Goal: Communication & Community: Answer question/provide support

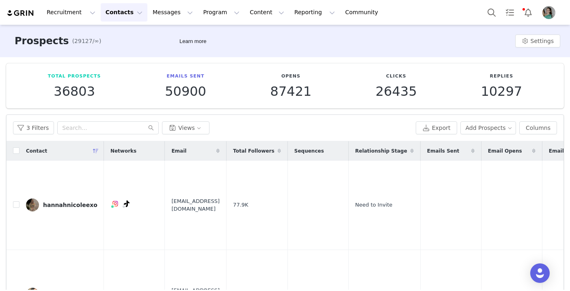
click at [120, 17] on button "Contacts Contacts" at bounding box center [124, 12] width 47 height 18
click at [114, 39] on p "Creators" at bounding box center [113, 36] width 24 height 9
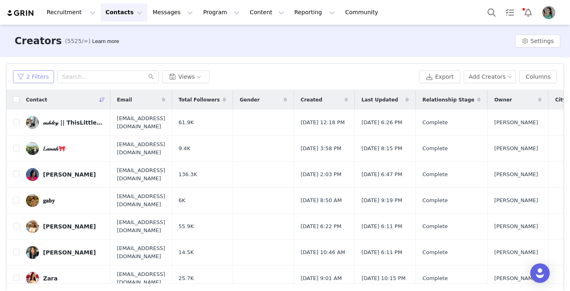
click at [40, 79] on button "2 Filters" at bounding box center [33, 76] width 41 height 13
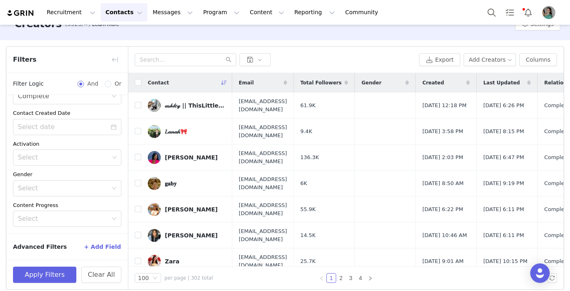
scroll to position [23, 0]
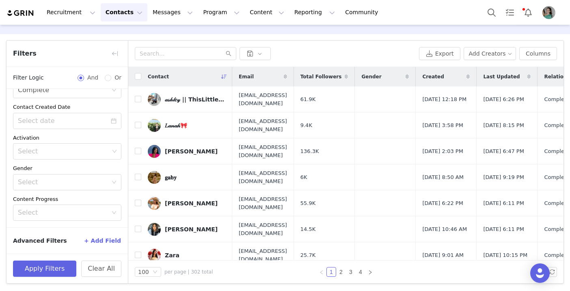
click at [103, 240] on button "+ Add Field" at bounding box center [103, 240] width 38 height 13
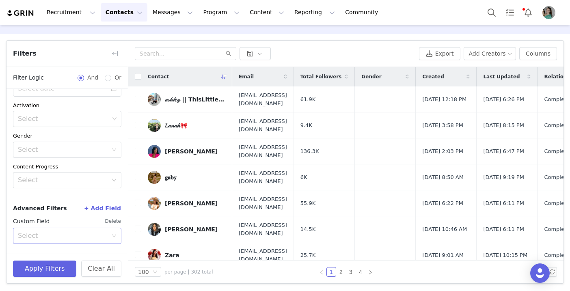
click at [97, 237] on div "Select" at bounding box center [63, 236] width 90 height 8
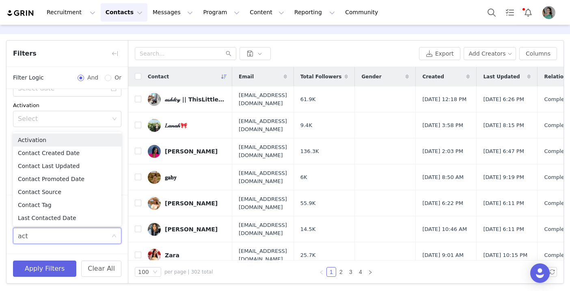
type input "acti"
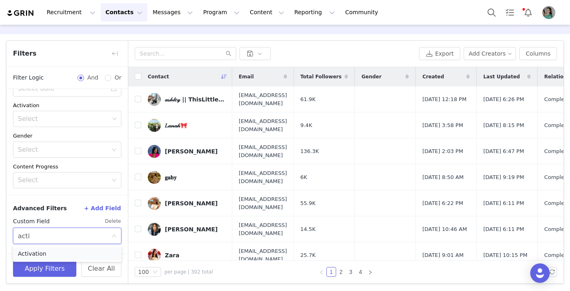
click at [95, 250] on li "Activation" at bounding box center [67, 253] width 108 height 13
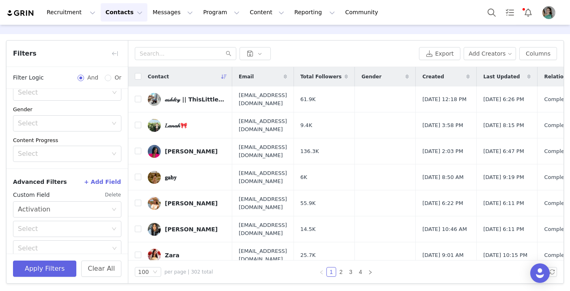
scroll to position [183, 0]
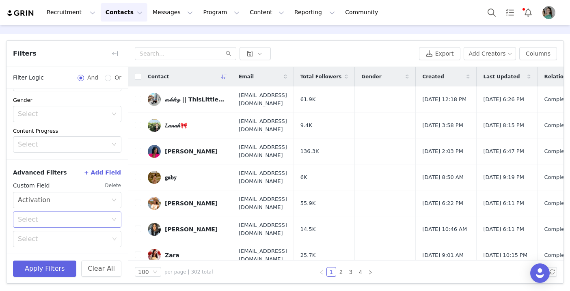
click at [81, 223] on div "Select" at bounding box center [63, 219] width 90 height 8
click at [67, 237] on li "In" at bounding box center [67, 237] width 108 height 13
click at [67, 236] on div "Select" at bounding box center [63, 239] width 91 height 8
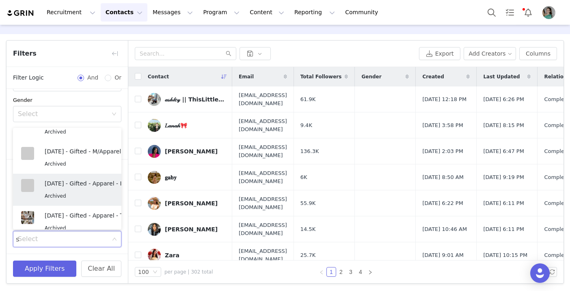
scroll to position [2, 0]
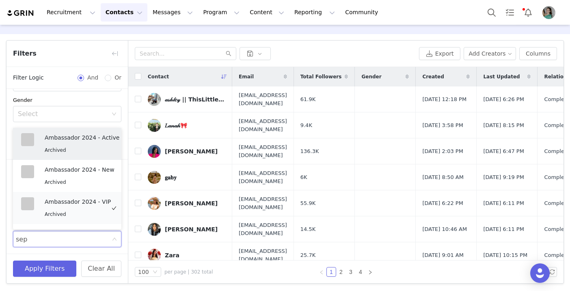
type input "sept"
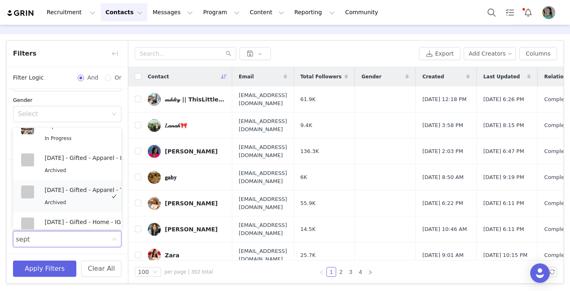
scroll to position [301, 0]
click at [80, 164] on div "Sept 24 - Gifted - Apparel - IG Archived" at bounding box center [85, 165] width 81 height 22
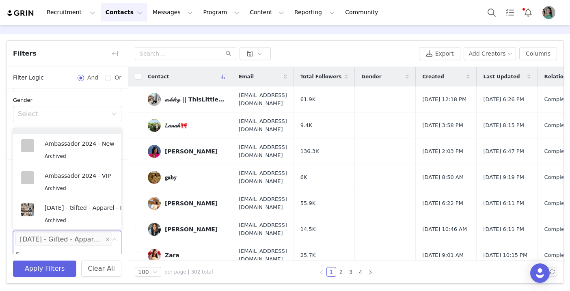
scroll to position [186, 0]
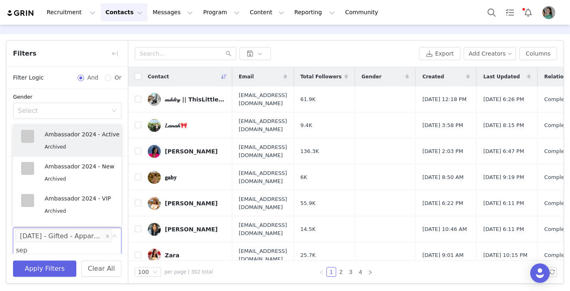
type input "sept"
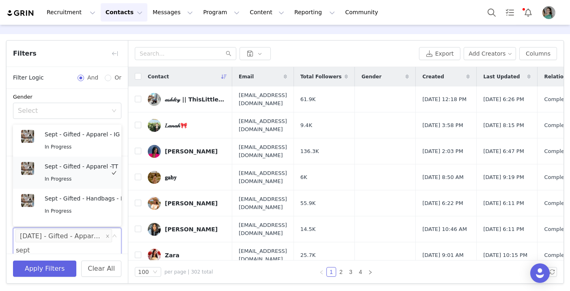
click at [84, 166] on p "Sept - Gifted - Apparel -TT" at bounding box center [81, 166] width 73 height 9
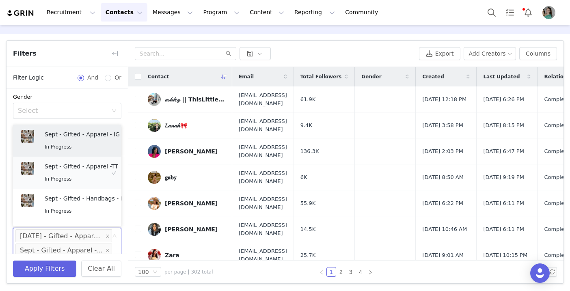
scroll to position [200, 0]
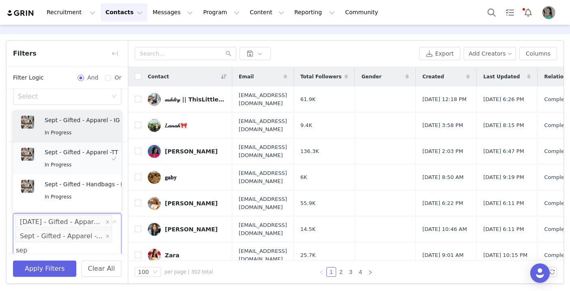
type input "sept"
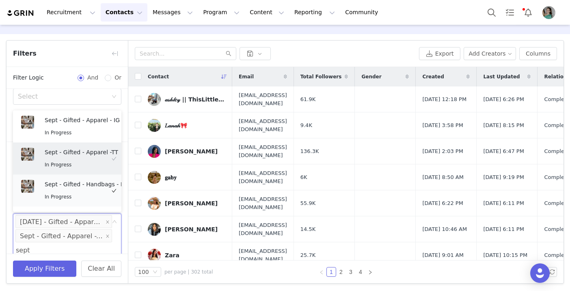
scroll to position [29, 0]
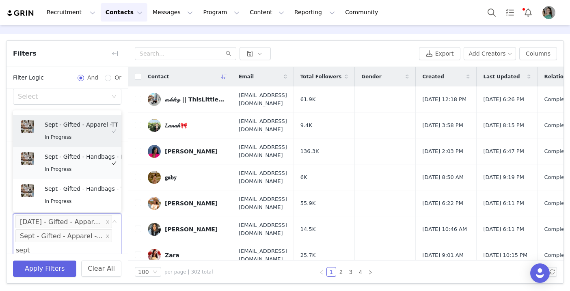
click at [82, 170] on div "In Progress" at bounding box center [86, 168] width 82 height 9
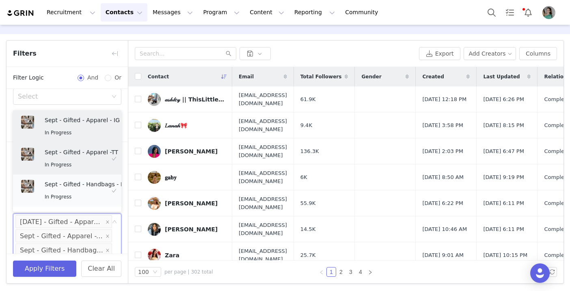
scroll to position [215, 0]
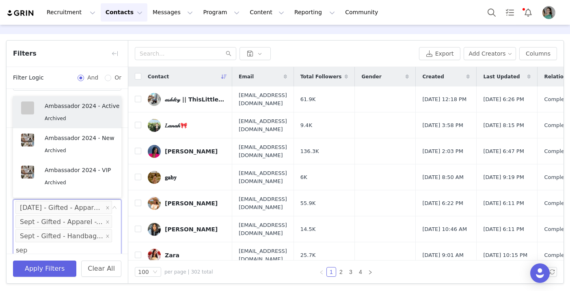
type input "sept"
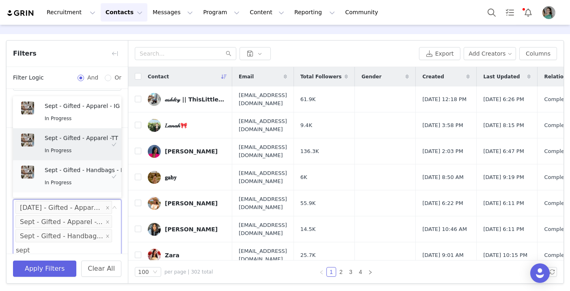
scroll to position [58, 0]
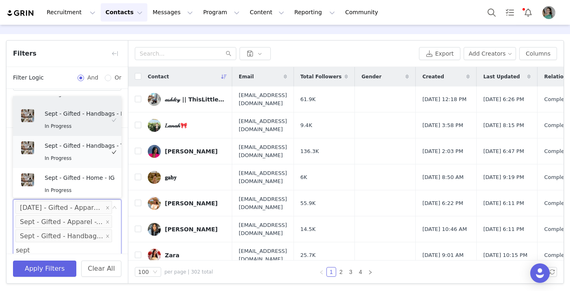
click at [87, 159] on div "In Progress" at bounding box center [86, 157] width 83 height 9
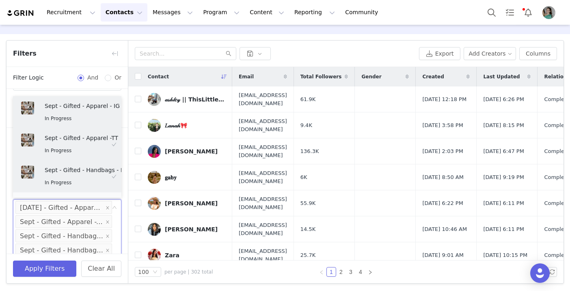
scroll to position [229, 0]
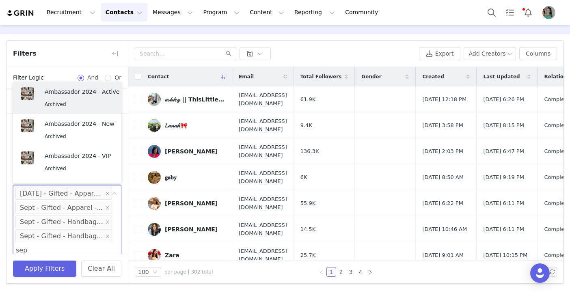
type input "sept"
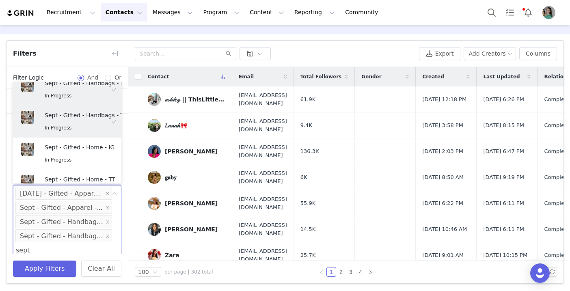
scroll to position [78, 0]
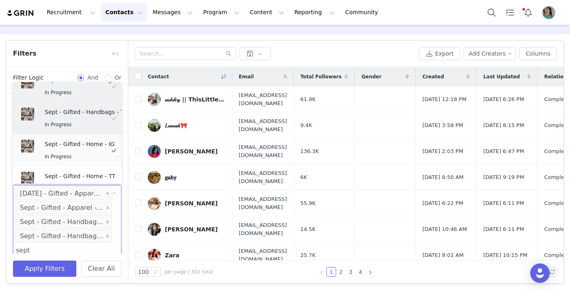
click at [88, 141] on p "Sept - Gifted - Home - IG" at bounding box center [80, 144] width 70 height 9
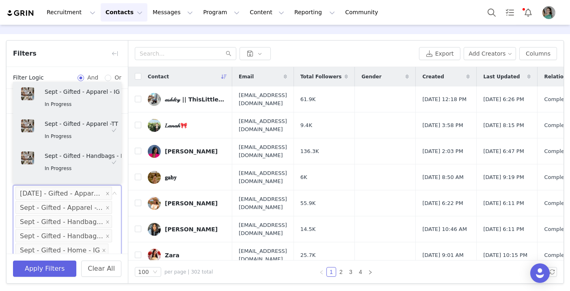
scroll to position [243, 0]
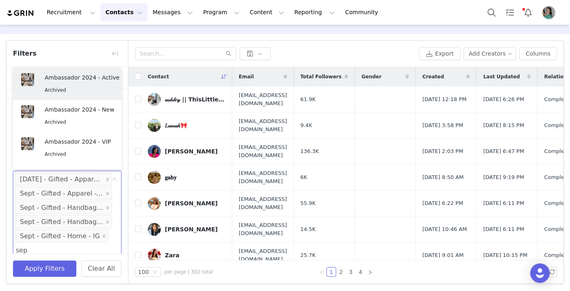
type input "sept"
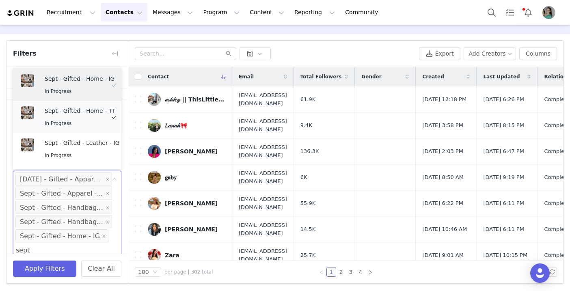
scroll to position [136, 0]
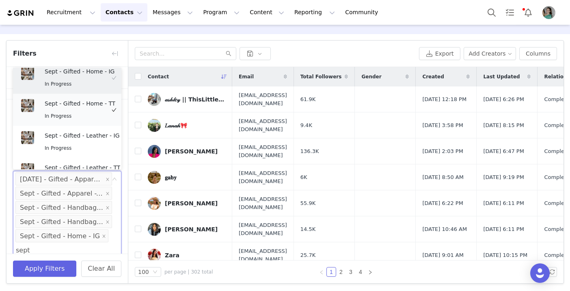
click at [90, 109] on div "Sept - Gifted - Home - TT In Progress" at bounding box center [80, 110] width 71 height 22
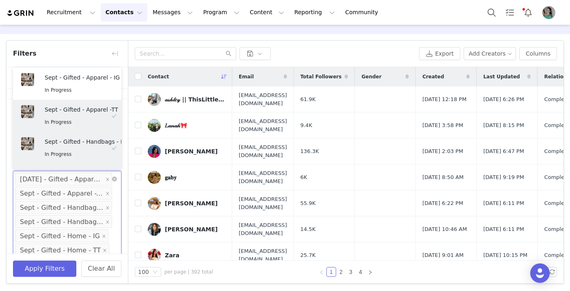
scroll to position [254, 0]
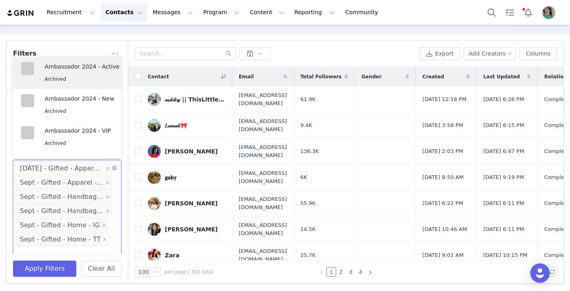
type input "s"
click at [65, 266] on button "Apply Filters" at bounding box center [44, 269] width 63 height 16
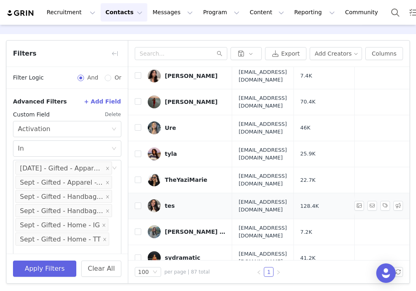
scroll to position [159, 0]
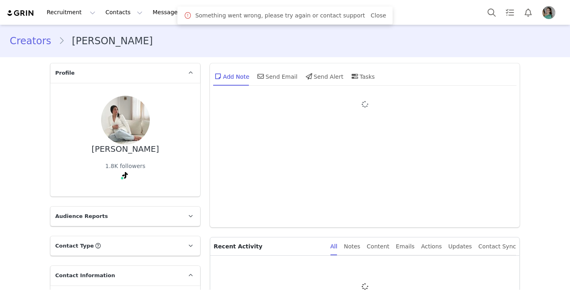
type input "+1 ([GEOGRAPHIC_DATA])"
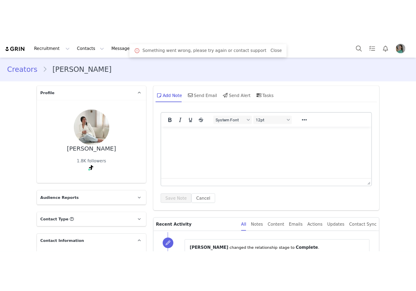
scroll to position [88, 0]
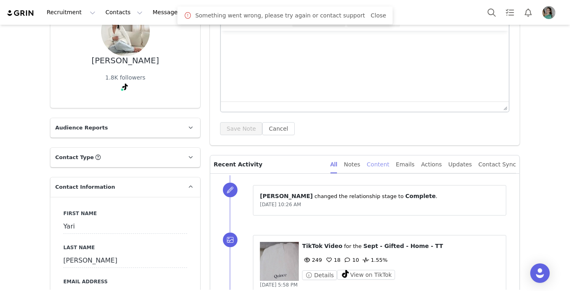
click at [388, 161] on div "Content" at bounding box center [377, 164] width 23 height 18
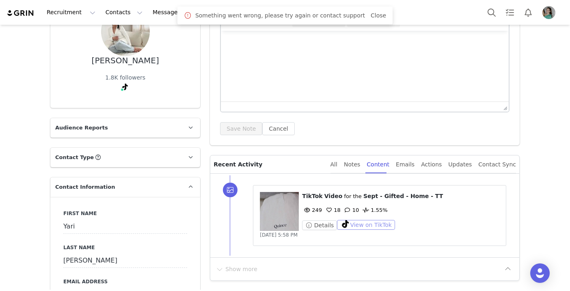
click at [372, 226] on button "View on TikTok" at bounding box center [366, 225] width 58 height 10
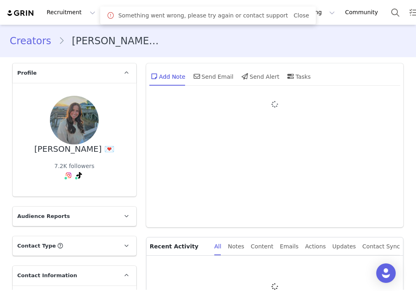
type input "+1 ([GEOGRAPHIC_DATA])"
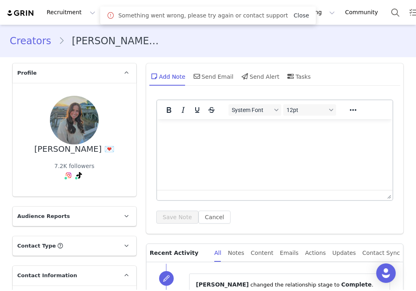
click at [297, 16] on link "Close" at bounding box center [300, 15] width 15 height 6
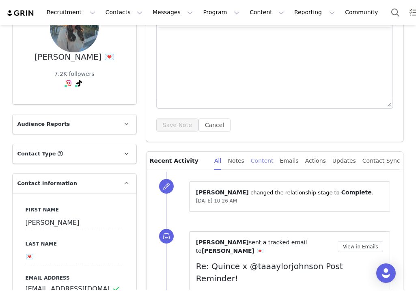
click at [274, 157] on div "Content" at bounding box center [262, 161] width 23 height 18
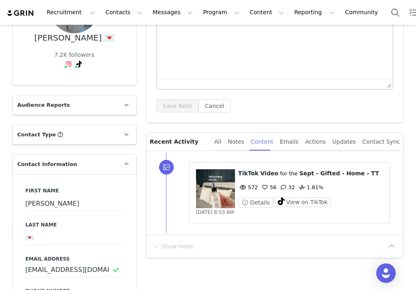
scroll to position [112, 0]
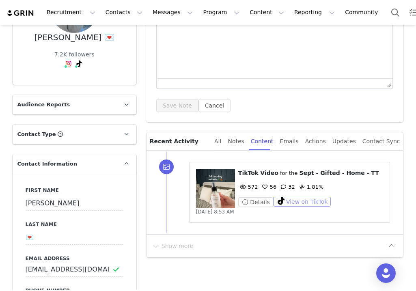
click at [287, 198] on button "View on TikTok" at bounding box center [302, 202] width 58 height 10
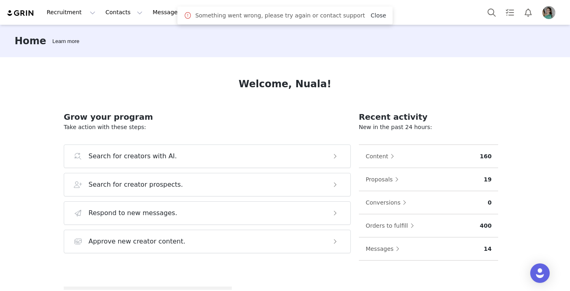
click at [375, 14] on link "Close" at bounding box center [378, 15] width 15 height 6
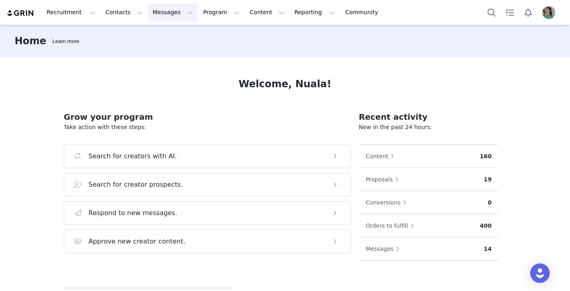
click at [173, 15] on button "Messages Messages" at bounding box center [173, 12] width 50 height 18
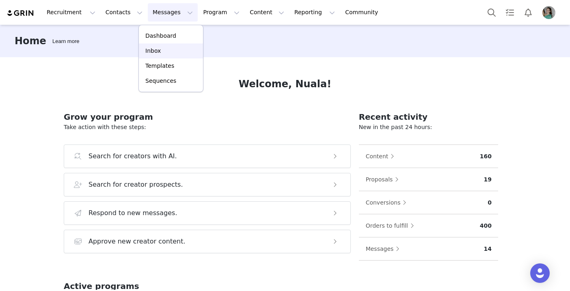
click at [168, 51] on div "Inbox" at bounding box center [171, 51] width 54 height 9
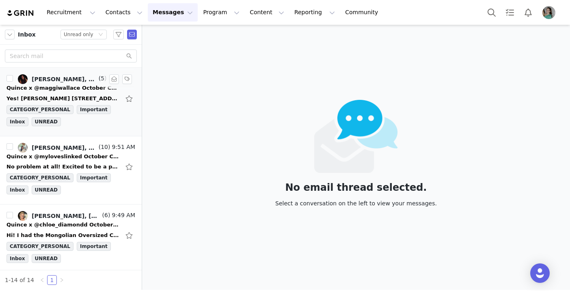
click at [29, 91] on div "Quince x @maggiwallace October Campaign!" at bounding box center [63, 88] width 114 height 8
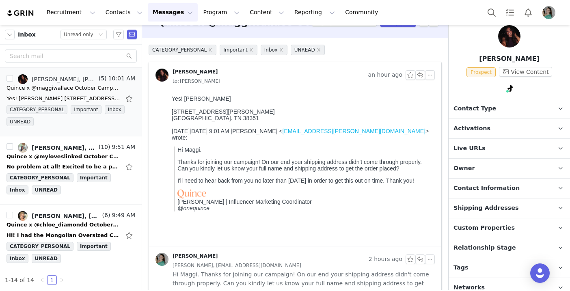
scroll to position [28, 0]
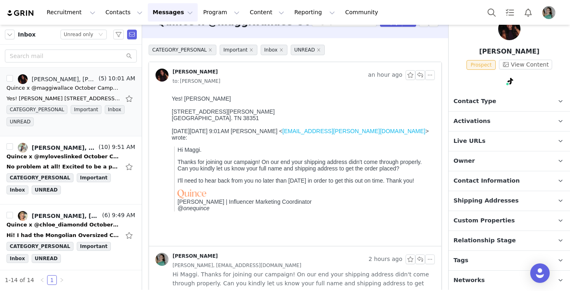
click at [488, 220] on span "Custom Properties" at bounding box center [483, 220] width 61 height 9
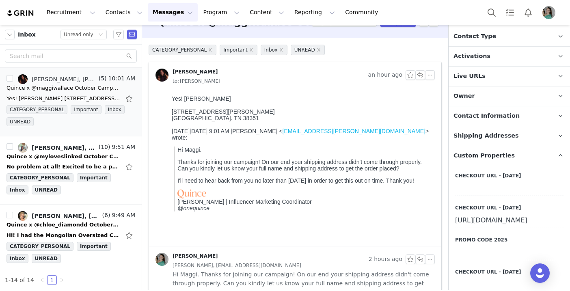
scroll to position [111, 0]
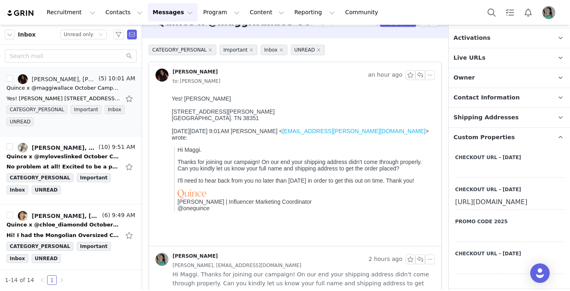
click at [487, 209] on div "https://www.quince.com/checkout?checkoutId=5b6ed64b-2fdd-44e5-80fa-793539e4fc72…" at bounding box center [509, 202] width 108 height 15
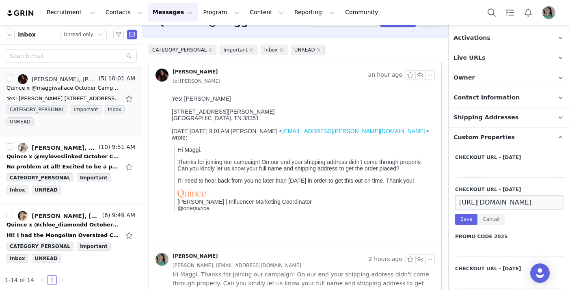
click at [489, 201] on input "https://www.quince.com/checkout?checkoutId=5b6ed64b-2fdd-44e5-80fa-793539e4fc72…" at bounding box center [509, 202] width 108 height 15
click at [489, 201] on input "[URL][DOMAIN_NAME]" at bounding box center [509, 202] width 108 height 15
drag, startPoint x: 177, startPoint y: 112, endPoint x: 233, endPoint y: 112, distance: 56.0
click at [233, 112] on div "74 South Helms St." at bounding box center [302, 111] width 260 height 6
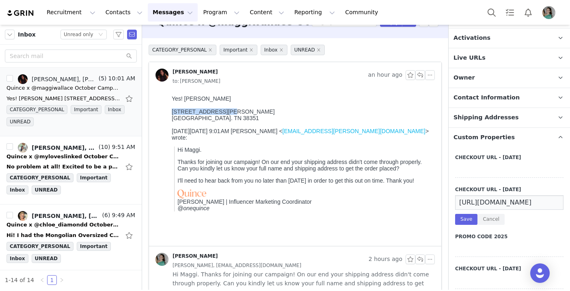
copy div "74 South Helms St."
copy div "Lexington. TN 38351"
drag, startPoint x: 171, startPoint y: 118, endPoint x: 228, endPoint y: 117, distance: 57.2
click at [228, 117] on div "Lexington. TN 38351" at bounding box center [302, 118] width 260 height 6
drag, startPoint x: 185, startPoint y: 97, endPoint x: 224, endPoint y: 99, distance: 39.0
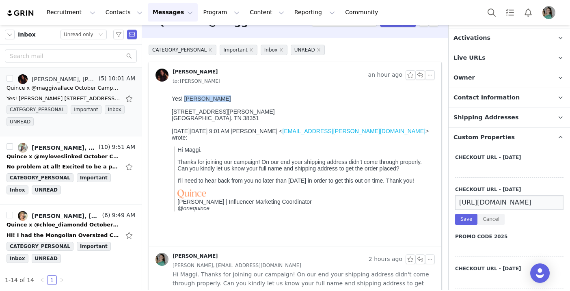
click at [224, 99] on div "Yes! Maggi Wallace" at bounding box center [302, 98] width 260 height 6
copy div "Maggi Wallace"
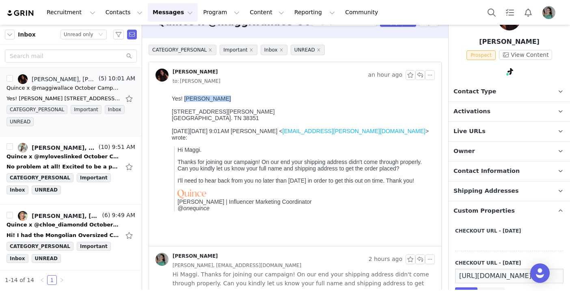
scroll to position [34, 0]
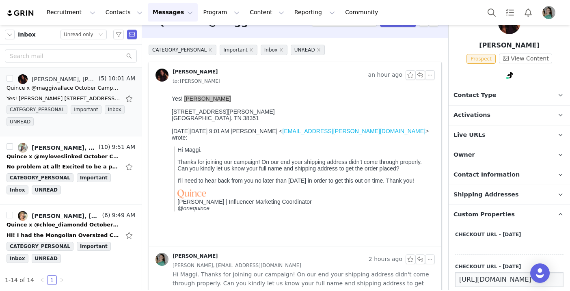
click at [498, 177] on span "Contact Information" at bounding box center [486, 174] width 66 height 9
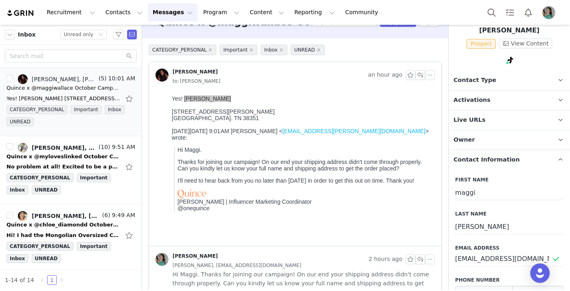
scroll to position [141, 0]
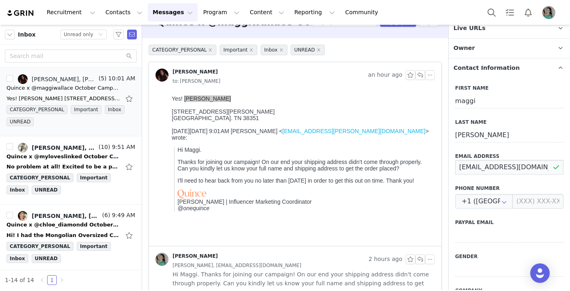
click at [491, 168] on input "maggigrace22@gmail.com" at bounding box center [509, 167] width 108 height 15
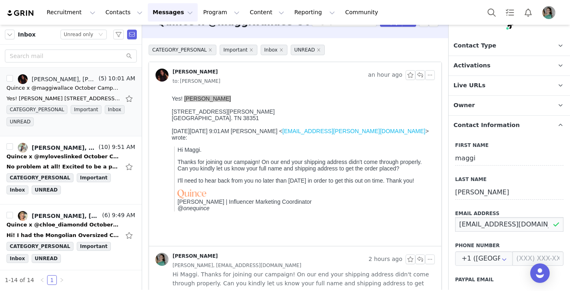
scroll to position [77, 0]
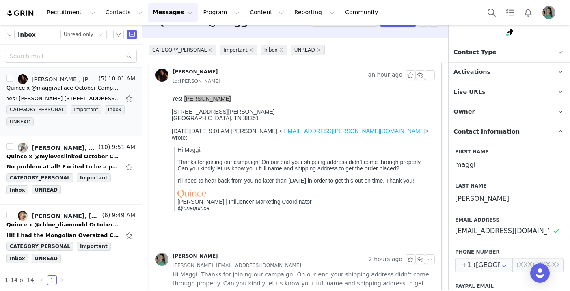
click at [492, 72] on p "Activations" at bounding box center [499, 71] width 102 height 19
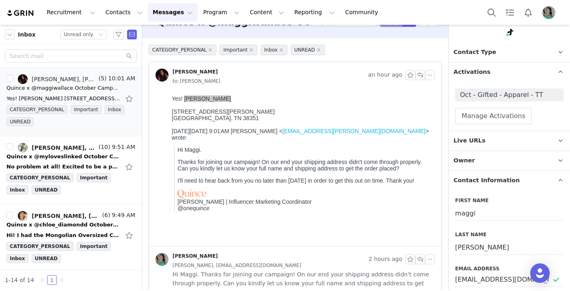
click at [398, 25] on button "Reply" at bounding box center [391, 22] width 22 height 10
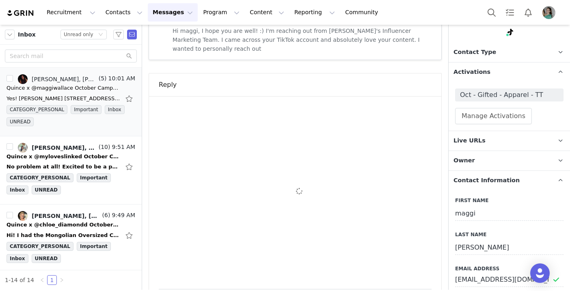
scroll to position [0, 0]
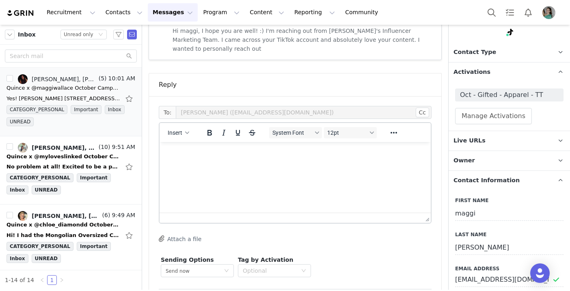
click at [191, 164] on html at bounding box center [294, 153] width 271 height 22
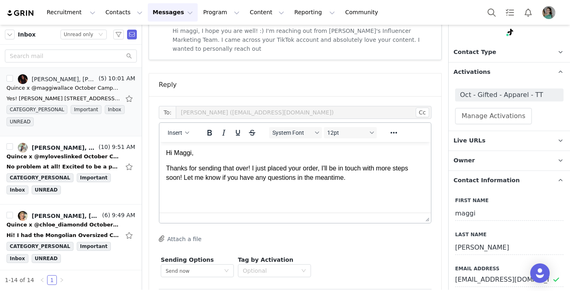
click at [183, 125] on div "Insert" at bounding box center [178, 133] width 38 height 16
click at [181, 129] on span "Insert" at bounding box center [175, 132] width 15 height 6
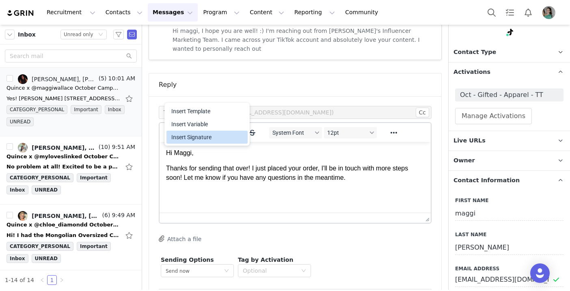
click at [198, 136] on div "Insert Signature" at bounding box center [207, 137] width 73 height 10
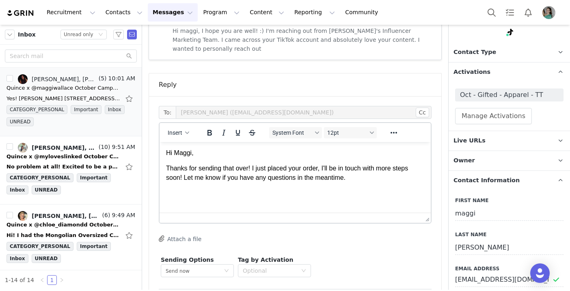
scroll to position [5, 0]
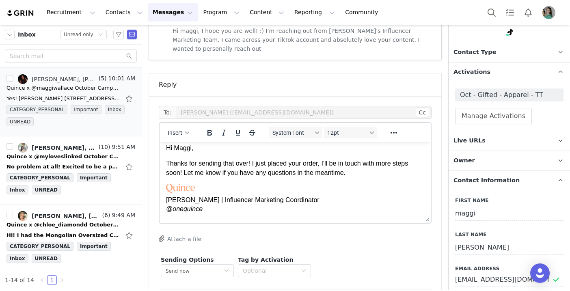
click at [360, 173] on p "Thanks for sending that over! I just placed your order, I'll be in touch with m…" at bounding box center [295, 168] width 258 height 18
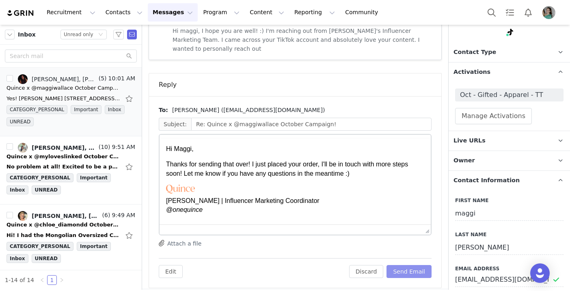
scroll to position [0, 0]
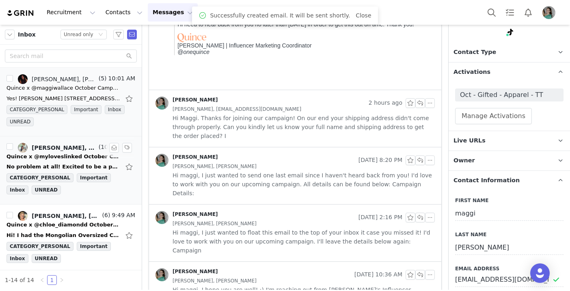
click at [73, 162] on div "No problem at all! Excited to be a part of this! XO Laura On Wed, Oct 1, 2025 a…" at bounding box center [70, 166] width 129 height 13
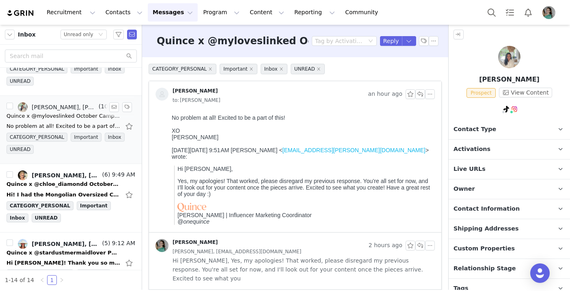
scroll to position [52, 0]
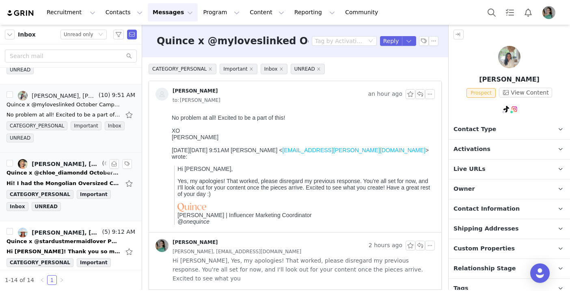
click at [67, 176] on div "Quince x @chloe_diamondd October Campaign!" at bounding box center [63, 173] width 114 height 8
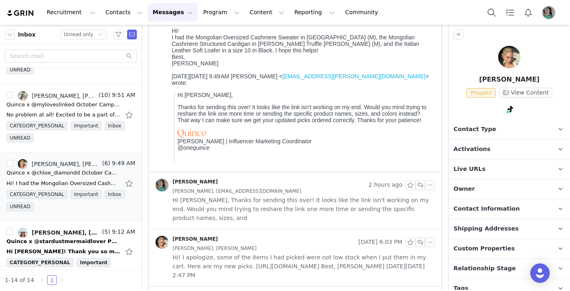
scroll to position [91, 0]
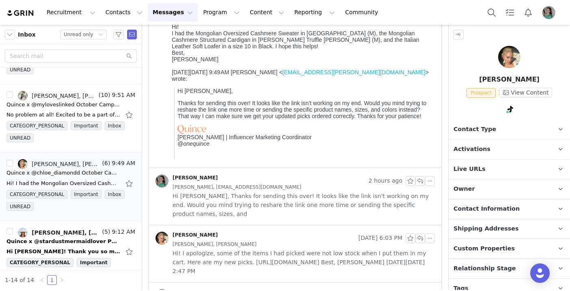
click at [291, 198] on span "Hi Chloe, Thanks for sending this over! It looks like the link isn't working on…" at bounding box center [303, 205] width 262 height 27
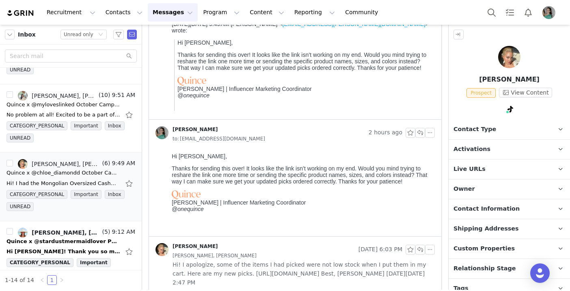
scroll to position [0, 0]
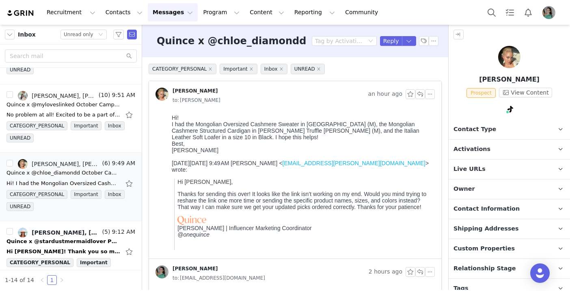
drag, startPoint x: 171, startPoint y: 117, endPoint x: 223, endPoint y: 152, distance: 62.2
click at [223, 152] on html "Hi! I had the Mongolian Oversized Cashmere Sweater in Oatmeal (M), the Mongolia…" at bounding box center [301, 184] width 266 height 147
copy div "Hi! I had the Mongolian Oversized Cashmere Sweater in Oatmeal (M), the Mongolia…"
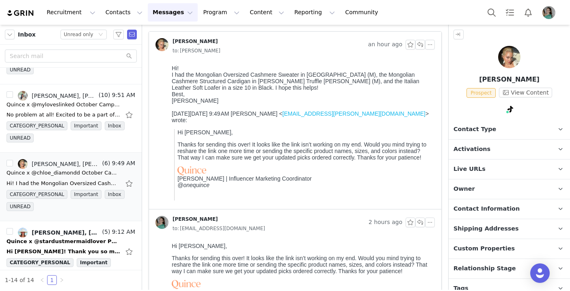
scroll to position [65, 0]
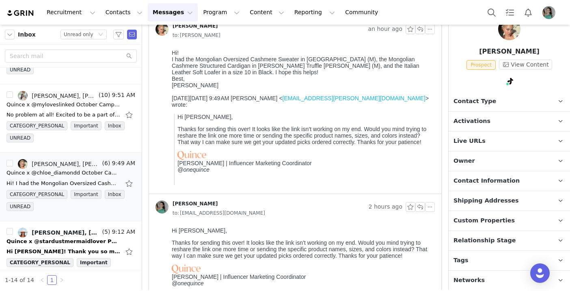
click at [488, 223] on span "Custom Properties" at bounding box center [483, 220] width 61 height 9
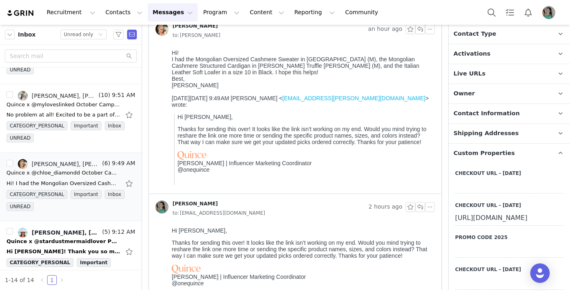
scroll to position [125, 0]
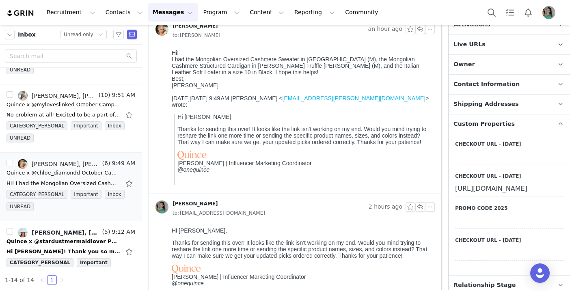
click at [490, 194] on div "https://www.quince.com/checkout?checkoutId=3ecdfef0-4a4e-47da-a9e8-acd6e10b95ab…" at bounding box center [509, 189] width 108 height 15
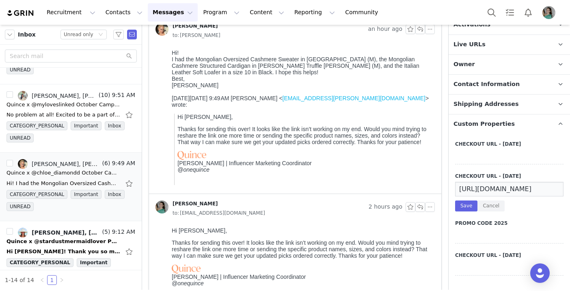
click at [491, 190] on input "https://www.quince.com/checkout?checkoutId=3ecdfef0-4a4e-47da-a9e8-acd6e10b95ab…" at bounding box center [509, 189] width 108 height 15
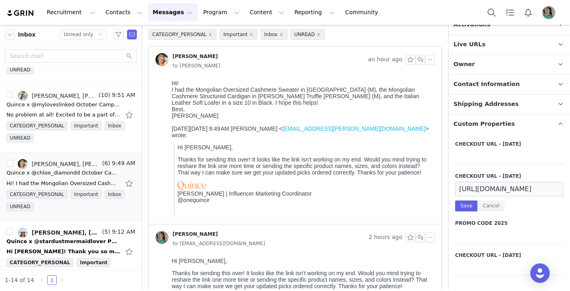
scroll to position [35, 0]
click at [492, 82] on span "Contact Information" at bounding box center [486, 84] width 66 height 9
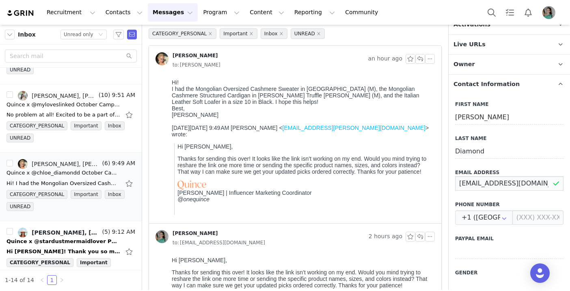
click at [482, 183] on input "chloediamond799@gmail.com" at bounding box center [509, 183] width 108 height 15
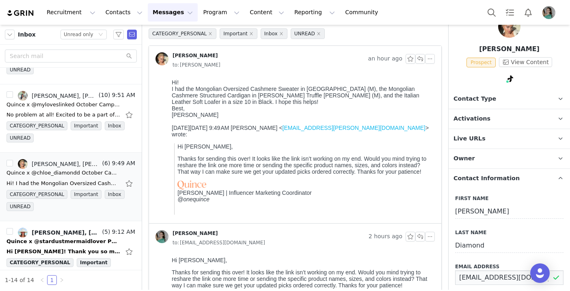
scroll to position [24, 0]
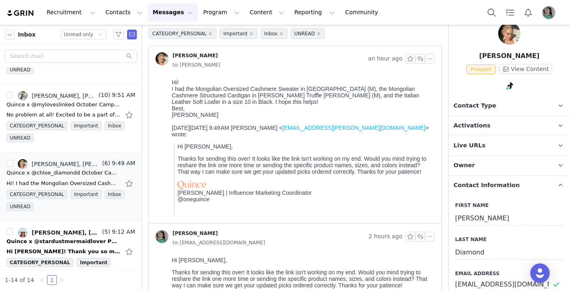
click at [479, 126] on span "Activations" at bounding box center [471, 125] width 37 height 9
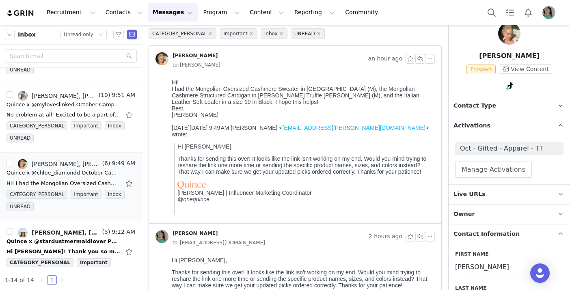
scroll to position [17, 0]
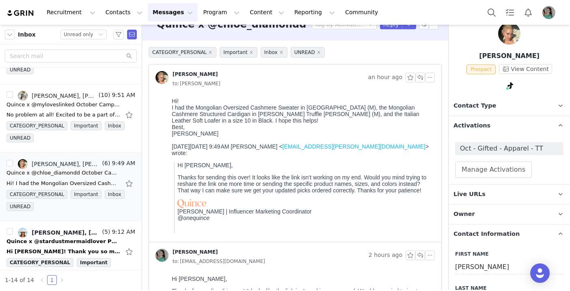
click at [389, 23] on div "Recruitment Recruitment Creator Search Curated Lists Landing Pages Web Extensio…" at bounding box center [285, 12] width 570 height 25
click at [391, 26] on button "Reply" at bounding box center [391, 24] width 22 height 10
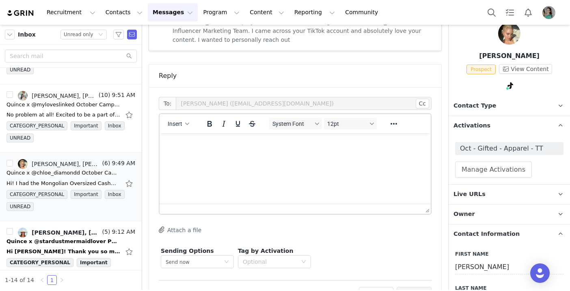
scroll to position [0, 0]
click at [180, 155] on html at bounding box center [294, 144] width 271 height 22
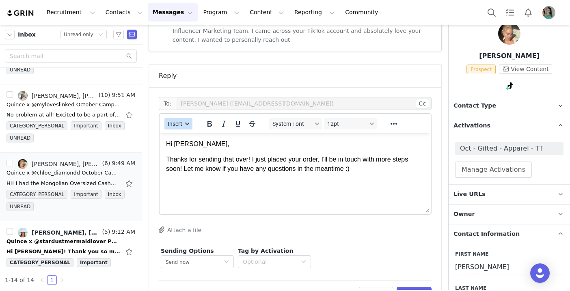
click at [181, 121] on span "Insert" at bounding box center [175, 124] width 15 height 6
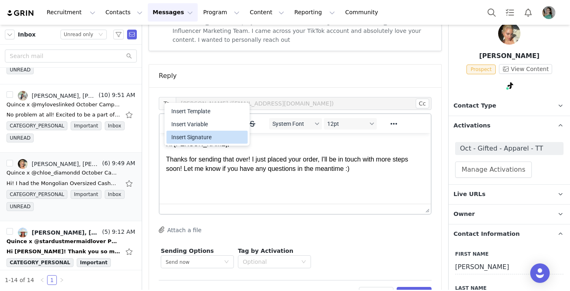
drag, startPoint x: 199, startPoint y: 134, endPoint x: 49, endPoint y: 32, distance: 181.6
click at [199, 134] on div "Insert Signature" at bounding box center [207, 137] width 73 height 10
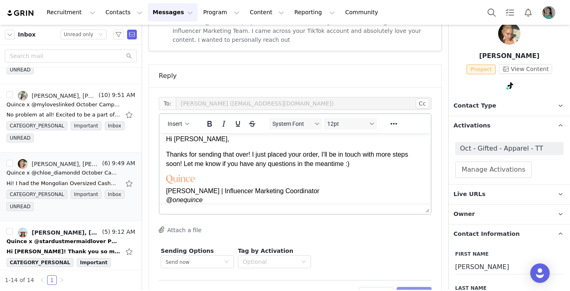
click at [418, 287] on button "Preview" at bounding box center [413, 293] width 35 height 13
click at [418, 287] on div "Discard Preview" at bounding box center [391, 293] width 82 height 13
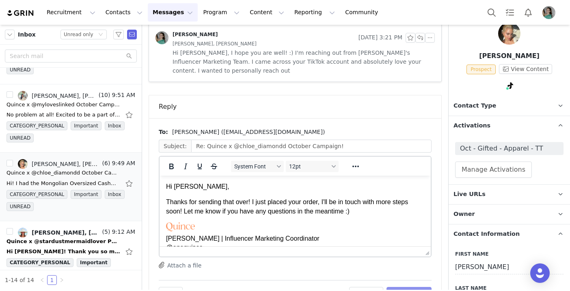
scroll to position [0, 0]
click at [418, 287] on button "Send Email" at bounding box center [408, 293] width 45 height 13
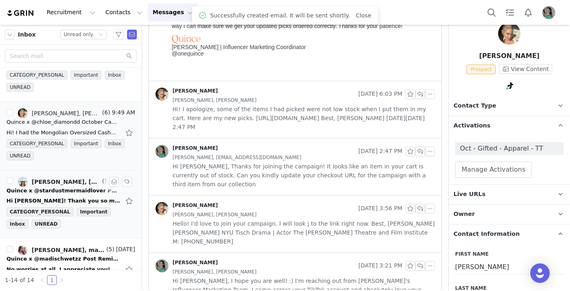
scroll to position [125, 0]
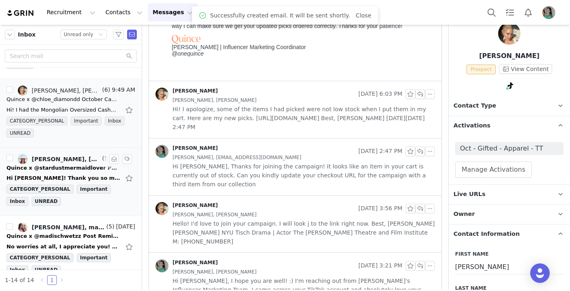
click at [79, 171] on div "Quince x @stardustmermaidlover Post Instructions!" at bounding box center [63, 168] width 114 height 8
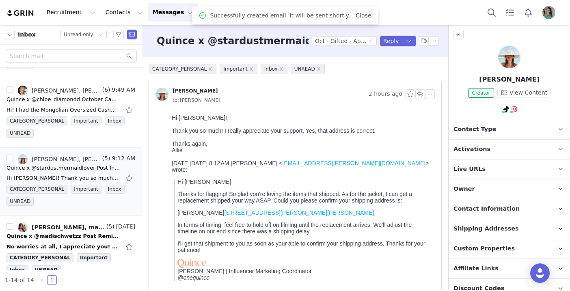
scroll to position [0, 0]
click at [479, 209] on span "Contact Information" at bounding box center [486, 209] width 66 height 9
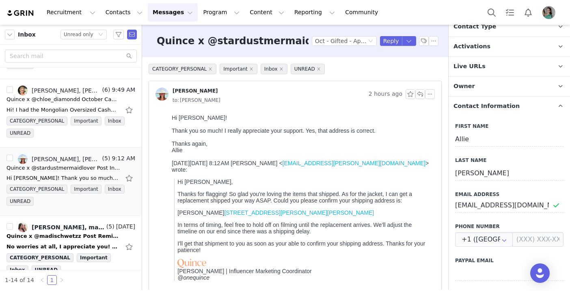
scroll to position [108, 0]
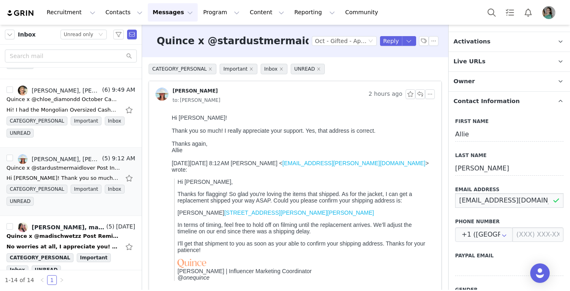
click at [485, 198] on input "aseltz1300@gmail.com" at bounding box center [509, 200] width 108 height 15
click at [486, 42] on p "Activations" at bounding box center [499, 41] width 102 height 19
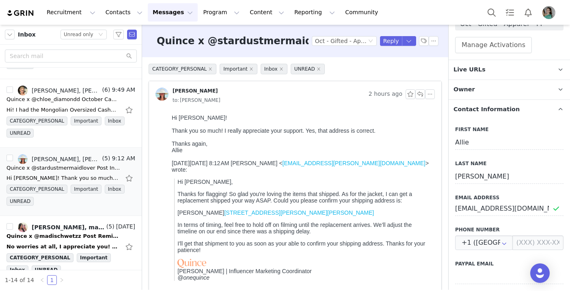
scroll to position [197, 0]
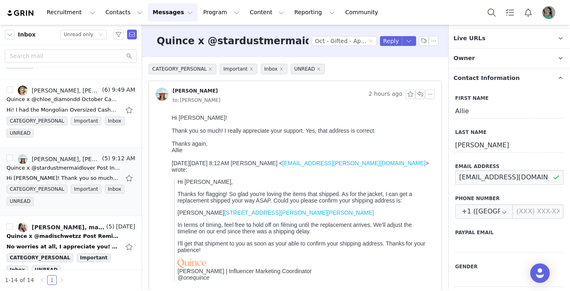
click at [493, 180] on input "aseltz1300@gmail.com" at bounding box center [509, 177] width 108 height 15
drag, startPoint x: 203, startPoint y: 90, endPoint x: 173, endPoint y: 88, distance: 30.1
click at [173, 88] on div "Allie Seltz" at bounding box center [260, 94] width 210 height 13
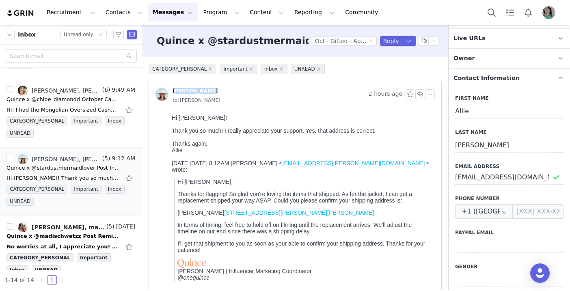
copy div "Allie Seltz"
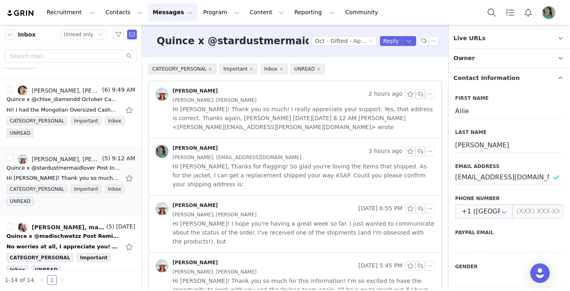
click at [290, 104] on div "Allie Seltz, Nuala Sullivan" at bounding box center [303, 100] width 262 height 9
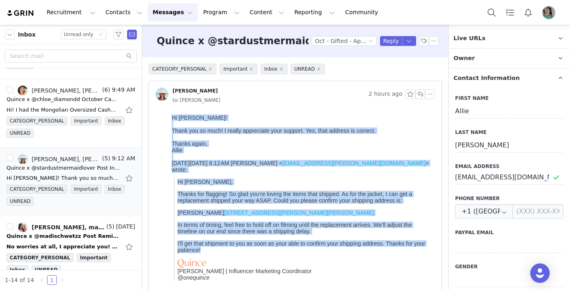
drag, startPoint x: 172, startPoint y: 117, endPoint x: 203, endPoint y: 250, distance: 137.0
click at [203, 251] on body "Hi Nuala! Thank you so much! I really appreciate your support. Yes, that addres…" at bounding box center [302, 199] width 260 height 170
copy body "Hi Nuala! Thank you so much! I really appreciate your support. Yes, that addres…"
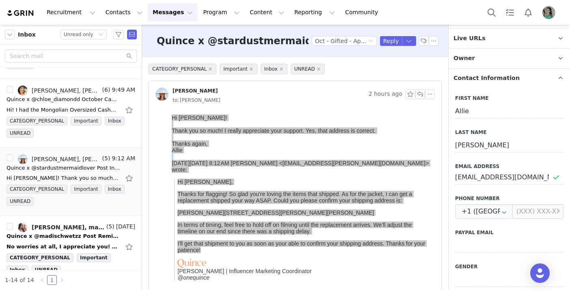
click at [318, 98] on div "to: Nuala Sullivan" at bounding box center [303, 100] width 262 height 9
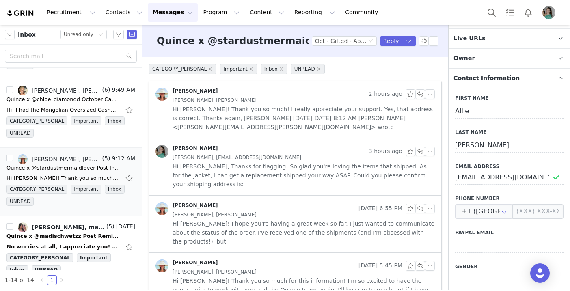
click at [318, 98] on div "Allie Seltz, Nuala Sullivan" at bounding box center [303, 100] width 262 height 9
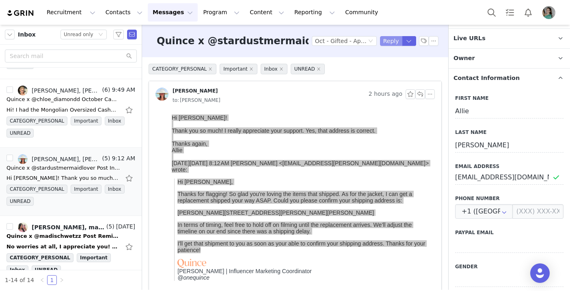
click at [390, 42] on button "Reply" at bounding box center [391, 41] width 22 height 10
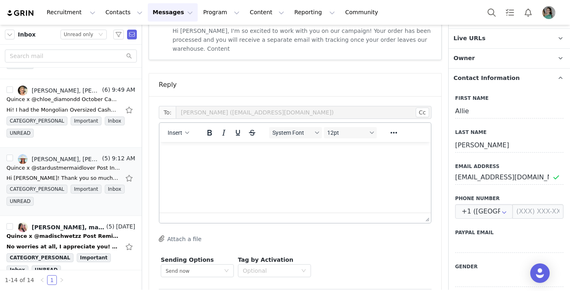
scroll to position [0, 0]
click at [225, 164] on html at bounding box center [294, 153] width 271 height 22
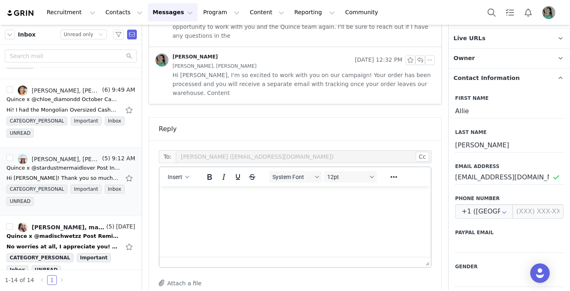
scroll to position [460, 0]
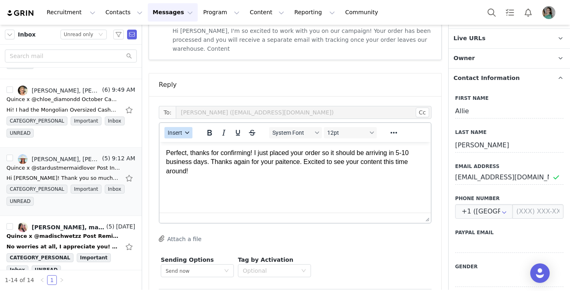
click at [171, 129] on span "Insert" at bounding box center [175, 132] width 15 height 6
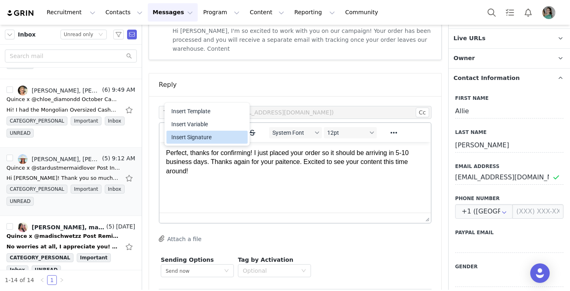
click at [181, 137] on div "Insert Signature" at bounding box center [207, 137] width 73 height 10
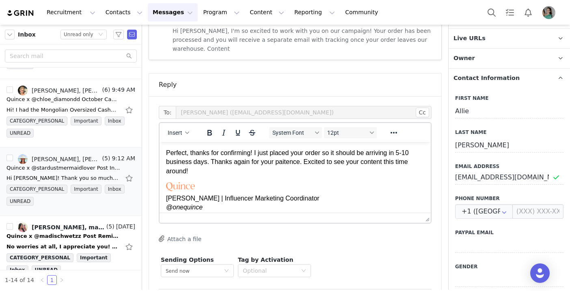
click at [287, 163] on p "Perfect, thanks for confirming! I just placed your order so it should be arrivi…" at bounding box center [295, 162] width 258 height 27
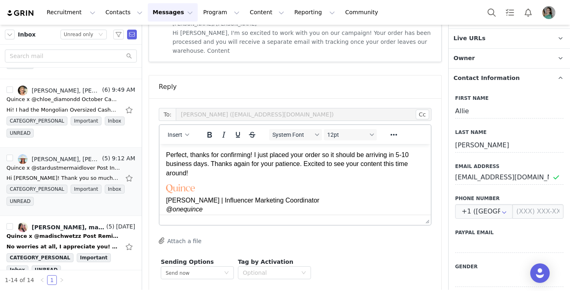
click at [166, 153] on p "Perfect, thanks for confirming! I just placed your order so it should be arrivi…" at bounding box center [295, 164] width 258 height 27
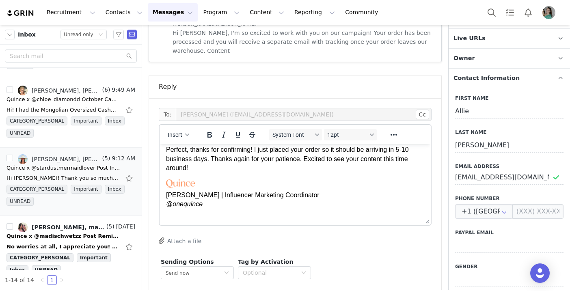
scroll to position [22, 0]
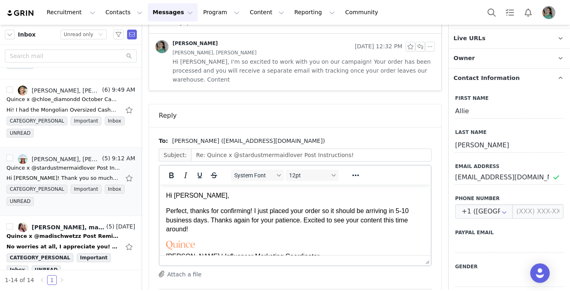
scroll to position [0, 0]
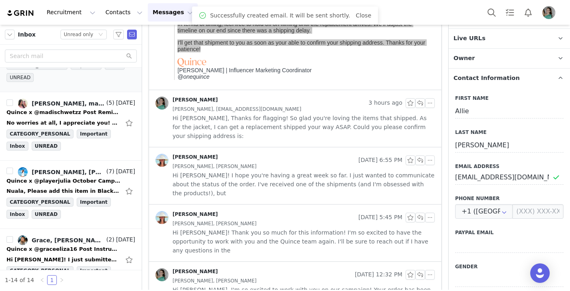
scroll to position [273, 0]
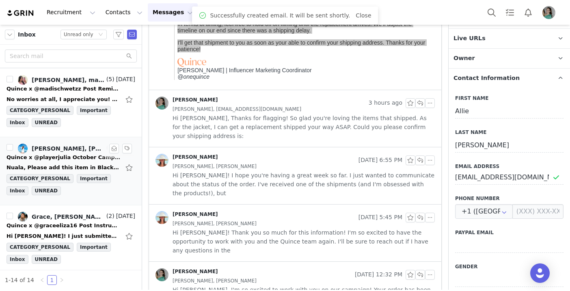
click at [84, 164] on div "Nuala, Please add this item in Black and size Large: Mongolian Cashmere Oversiz…" at bounding box center [63, 168] width 114 height 8
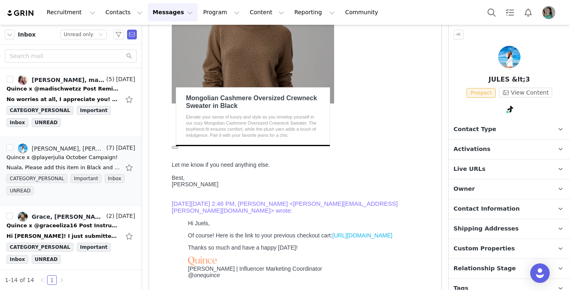
scroll to position [28, 0]
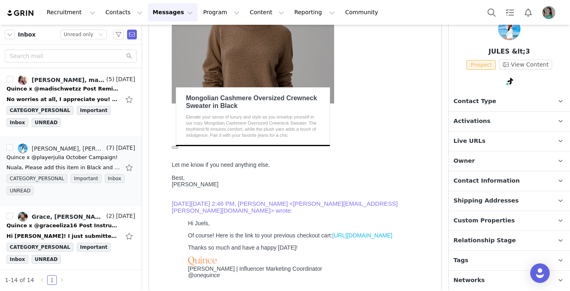
click at [486, 221] on span "Custom Properties" at bounding box center [483, 220] width 61 height 9
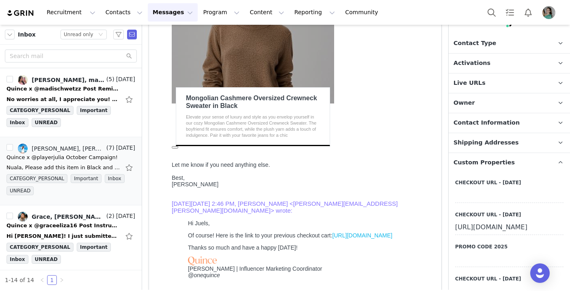
scroll to position [87, 0]
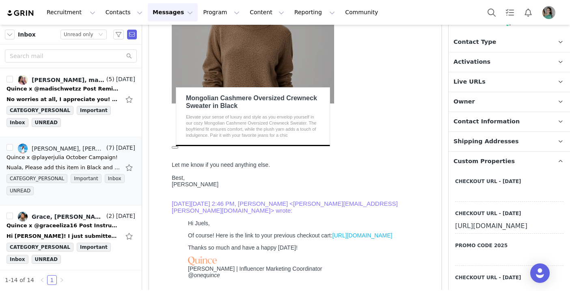
click at [484, 227] on div "https://www.quince.com/checkout?checkoutId=f5cadaaa-a800-4798-ad1e-b4e464a682c2" at bounding box center [509, 226] width 108 height 15
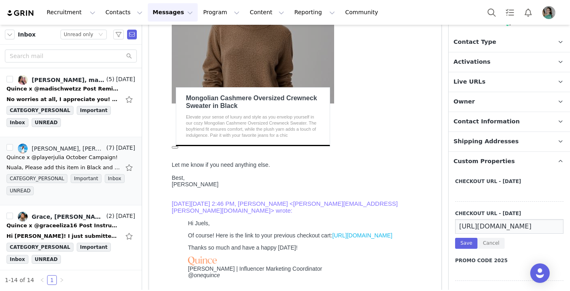
click at [484, 227] on input "https://www.quince.com/checkout?checkoutId=f5cadaaa-a800-4798-ad1e-b4e464a682c2" at bounding box center [509, 226] width 108 height 15
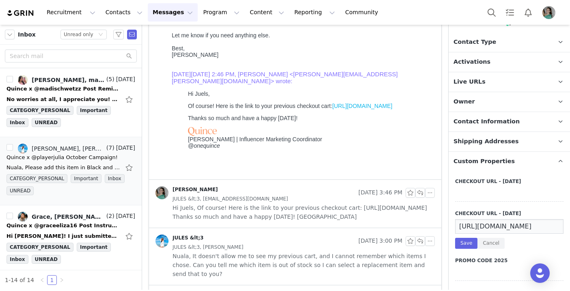
scroll to position [256, 0]
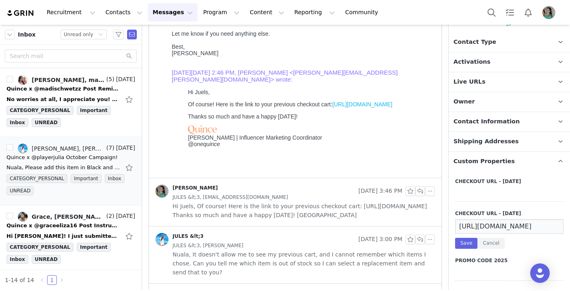
click at [332, 108] on link "https://www.quince.com/checkout?checkoutId=f5cadaaa-a800-4798-ad1e-b4e464a682c2" at bounding box center [362, 104] width 60 height 6
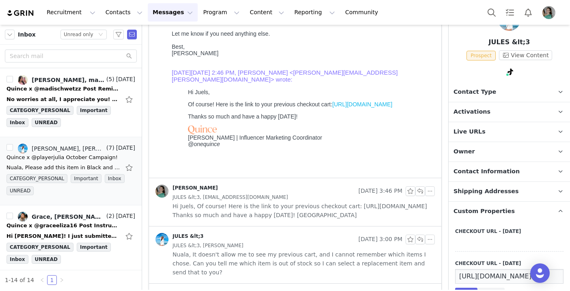
scroll to position [0, 0]
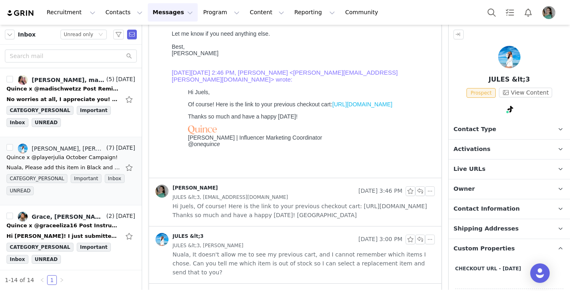
click at [489, 147] on p "Activations" at bounding box center [499, 149] width 102 height 19
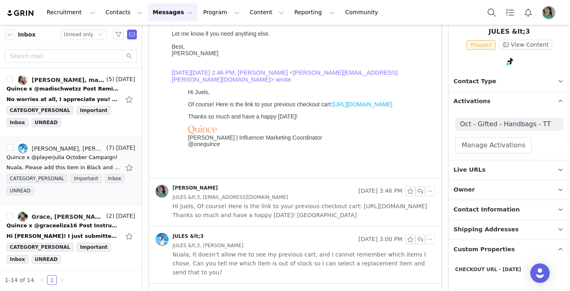
scroll to position [58, 0]
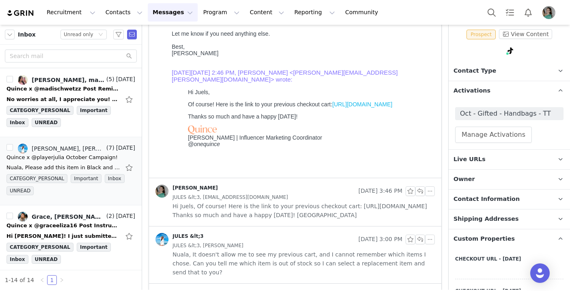
click at [487, 202] on span "Contact Information" at bounding box center [486, 199] width 66 height 9
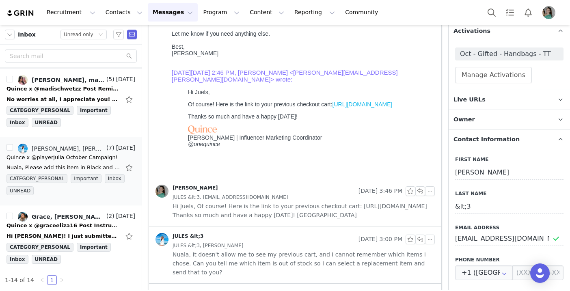
scroll to position [167, 0]
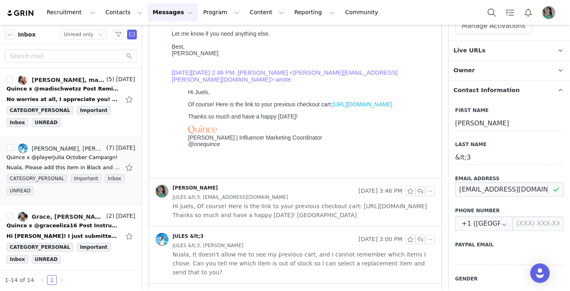
click at [484, 193] on input "playerjulia01@yahoo.com" at bounding box center [509, 189] width 108 height 15
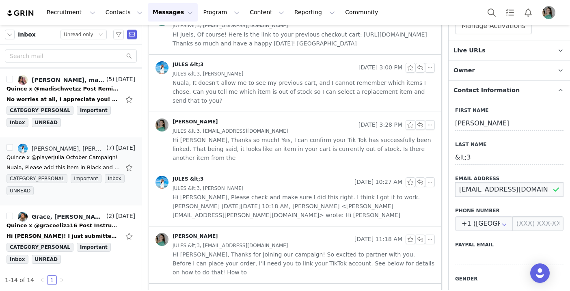
scroll to position [449, 0]
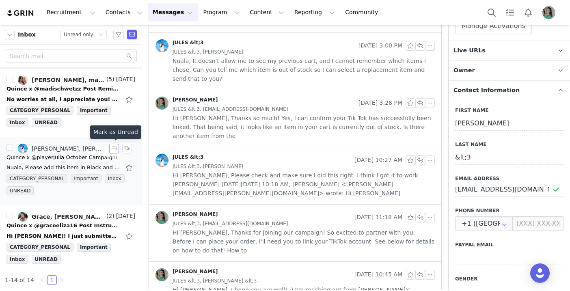
click at [116, 148] on button "button" at bounding box center [114, 149] width 10 height 10
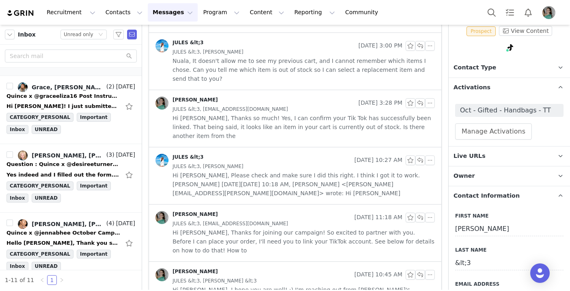
scroll to position [207, 0]
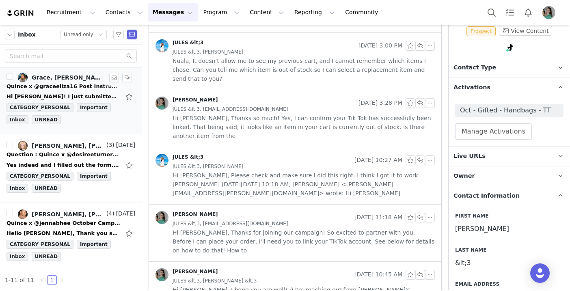
click at [78, 86] on div "Quince x @graceeliza16 Post Instructions!" at bounding box center [63, 86] width 114 height 8
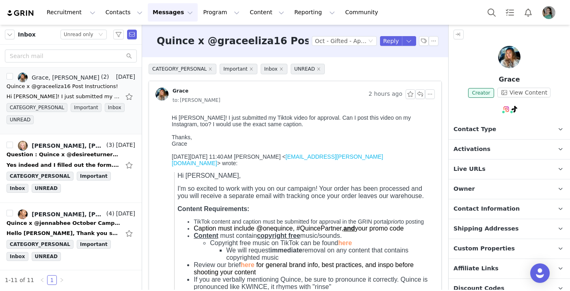
scroll to position [0, 0]
click at [465, 153] on p "Activations" at bounding box center [499, 149] width 102 height 19
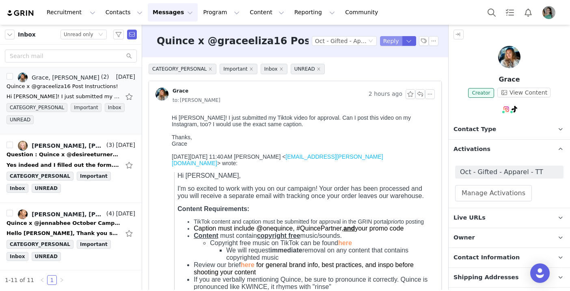
click at [390, 42] on button "Reply" at bounding box center [391, 41] width 22 height 10
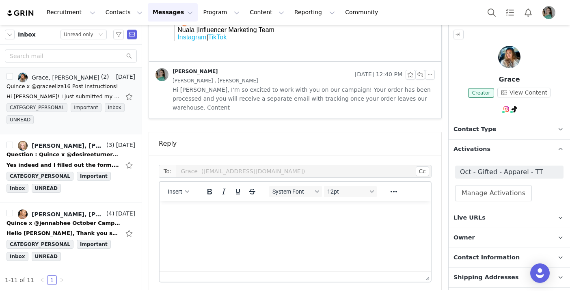
scroll to position [521, 0]
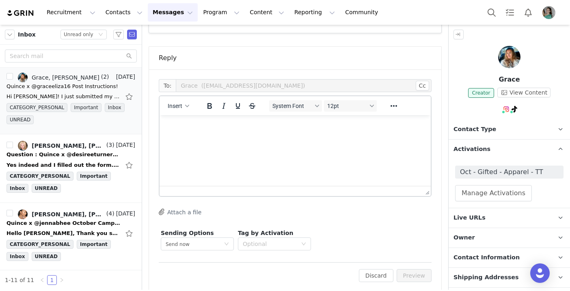
click at [290, 132] on html at bounding box center [294, 126] width 271 height 22
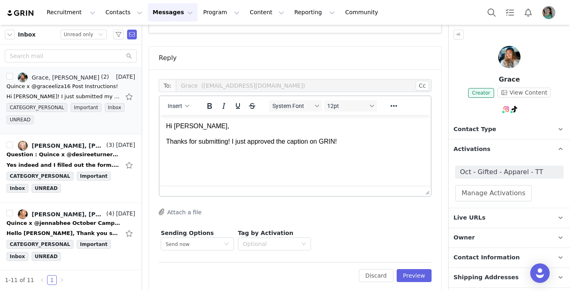
click at [299, 138] on p "Thanks for submitting! I just approved the caption on GRIN!" at bounding box center [295, 141] width 258 height 9
click at [360, 149] on html "Hi Grace, Thanks for submitting! I just approved the content on GRIN!" at bounding box center [294, 134] width 271 height 38
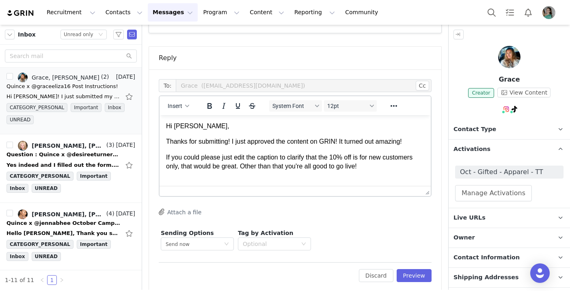
click at [165, 158] on html "Hi Grace, Thanks for submitting! I just approved the content on GRIN! It turned…" at bounding box center [294, 146] width 271 height 62
click at [416, 144] on p "Thanks for submitting! I just approved the content on GRIN! It turned out amazi…" at bounding box center [295, 141] width 258 height 9
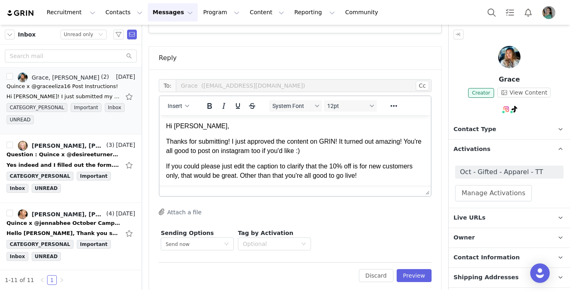
scroll to position [1, 0]
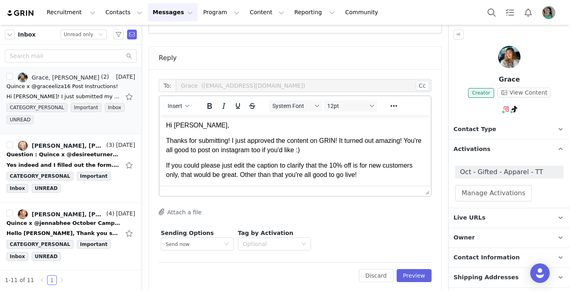
click at [167, 165] on p "If you could please just edit the caption to clarify that the 10% off is for ne…" at bounding box center [295, 170] width 258 height 18
click at [168, 165] on p "If you could please just edit the caption to clarify that the 10% off is for ne…" at bounding box center [295, 170] width 258 height 18
click at [420, 175] on p "Before doing so, if you could please just edit the caption to clarify that the …" at bounding box center [295, 170] width 258 height 18
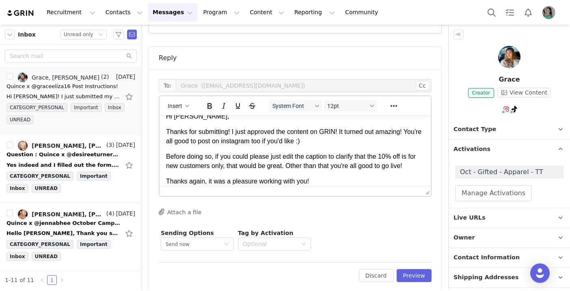
scroll to position [26, 0]
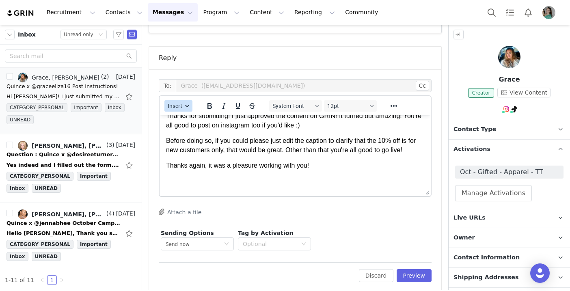
click at [175, 103] on span "Insert" at bounding box center [175, 106] width 15 height 6
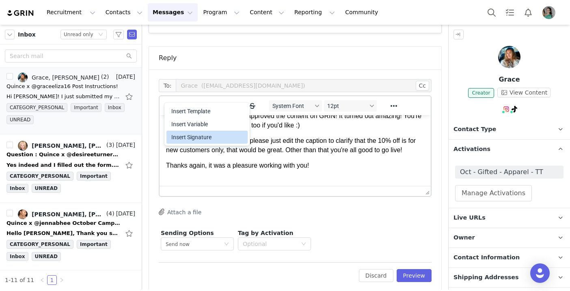
click at [189, 136] on div "Insert Signature" at bounding box center [207, 137] width 73 height 10
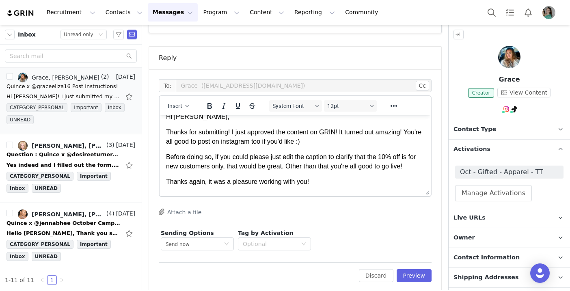
scroll to position [11, 0]
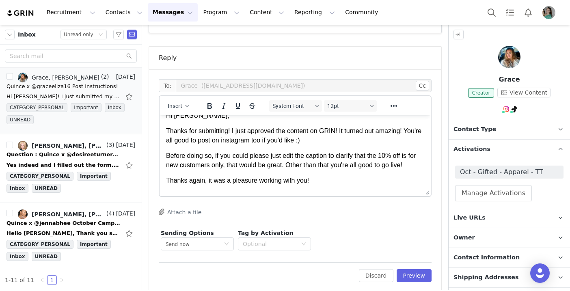
click at [343, 136] on p "Thanks for submitting! I just approved the content on GRIN! It turned out amazi…" at bounding box center [295, 136] width 258 height 18
click at [343, 131] on p "Thanks for submitting! I just approved the content on GRIN! It turned out amazi…" at bounding box center [295, 136] width 258 height 18
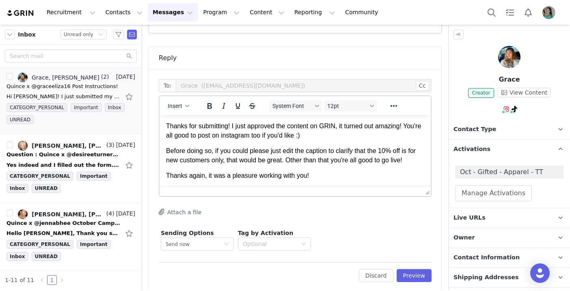
scroll to position [18, 0]
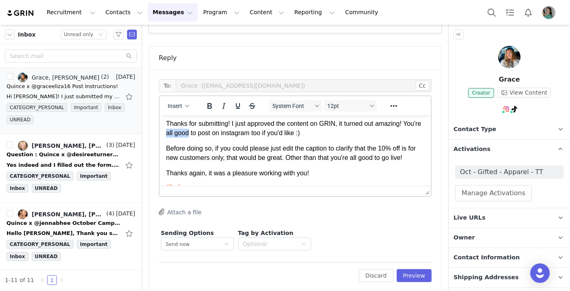
drag, startPoint x: 187, startPoint y: 135, endPoint x: 210, endPoint y: 134, distance: 23.1
click at [210, 134] on p "Thanks for submitting! I just approved the content on GRIN, it turned out amazi…" at bounding box center [295, 128] width 258 height 18
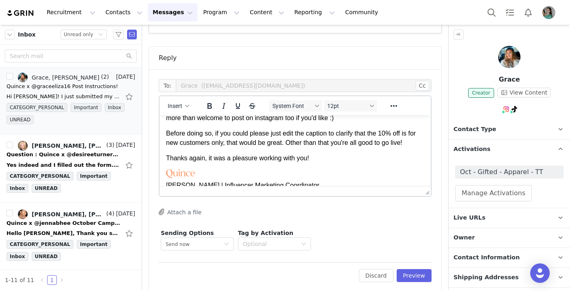
scroll to position [36, 0]
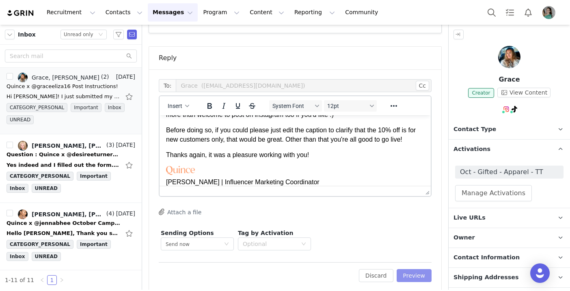
click at [415, 269] on button "Preview" at bounding box center [413, 275] width 35 height 13
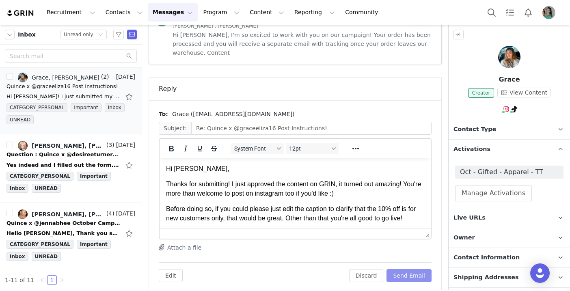
scroll to position [0, 0]
click at [415, 269] on button "Send Email" at bounding box center [408, 275] width 45 height 13
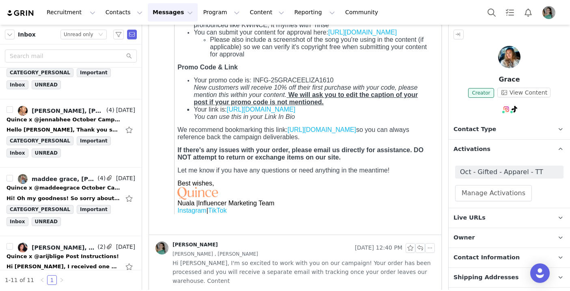
scroll to position [312, 0]
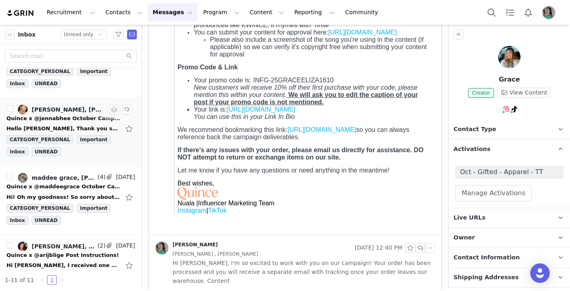
click at [74, 122] on div "Hello Nuala, Thank you so much for reaching out and considering me for Quince's…" at bounding box center [70, 128] width 129 height 13
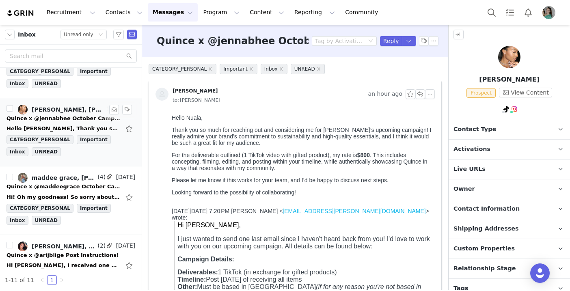
scroll to position [0, 0]
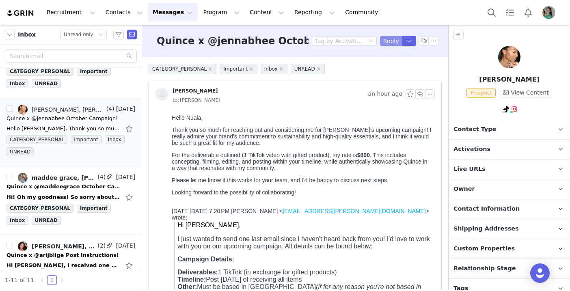
click at [399, 38] on button "Reply" at bounding box center [391, 41] width 22 height 10
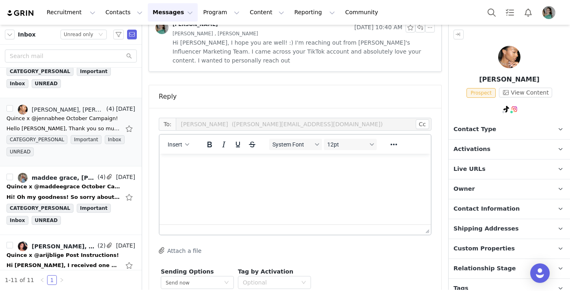
scroll to position [582, 0]
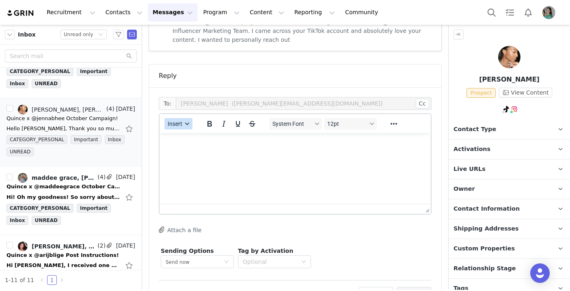
click at [183, 118] on button "Insert" at bounding box center [178, 123] width 28 height 11
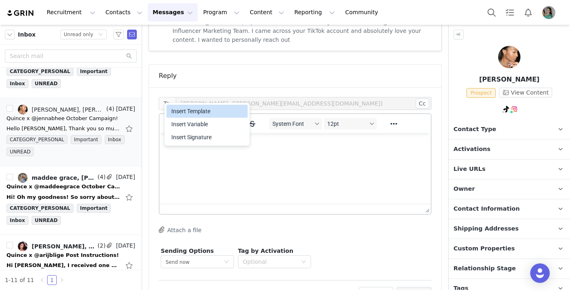
click at [190, 108] on div "Insert Template" at bounding box center [207, 111] width 73 height 10
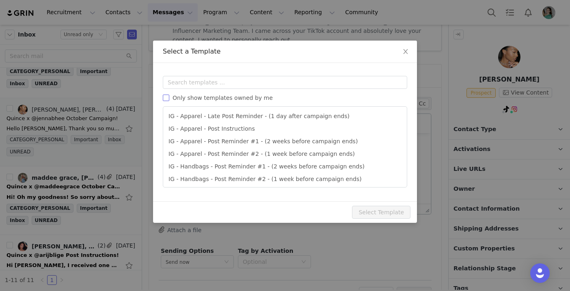
scroll to position [0, 0]
click at [221, 82] on input "text" at bounding box center [285, 82] width 244 height 13
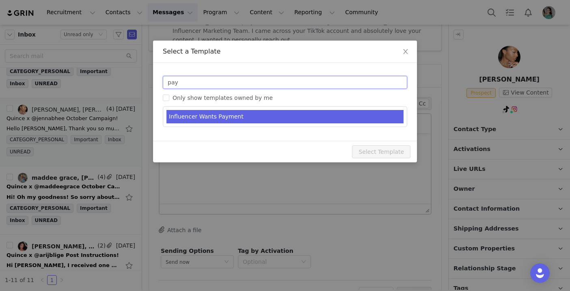
type input "pay"
type input "RE: Quince Campaign!"
click at [231, 116] on li "Influencer Wants Payment" at bounding box center [284, 116] width 237 height 13
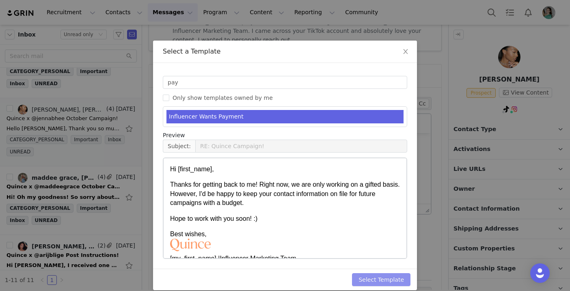
click at [382, 284] on button "Select Template" at bounding box center [381, 279] width 58 height 13
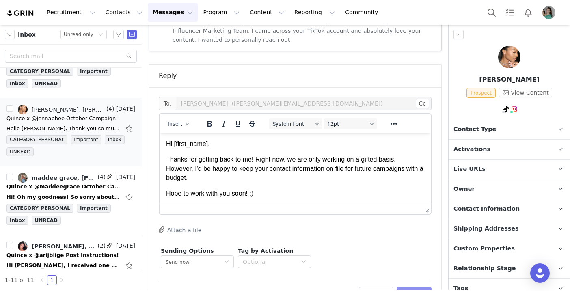
click at [420, 287] on button "Preview" at bounding box center [413, 293] width 35 height 13
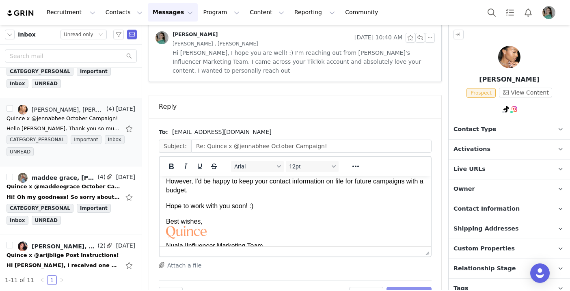
scroll to position [51, 0]
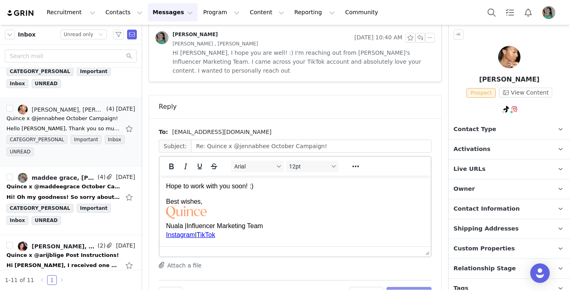
click at [417, 287] on button "Send Email" at bounding box center [408, 293] width 45 height 13
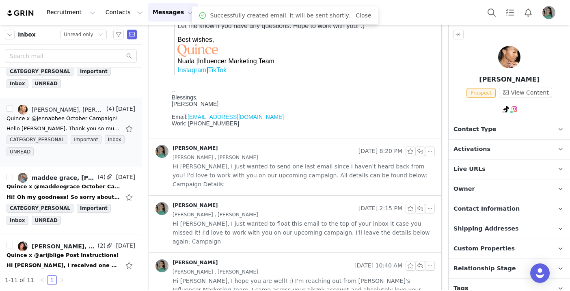
scroll to position [28, 0]
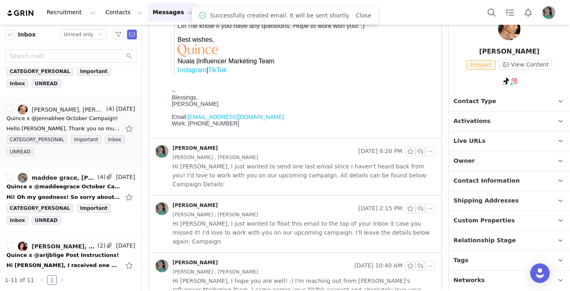
click at [484, 241] on span "Relationship Stage" at bounding box center [484, 240] width 62 height 9
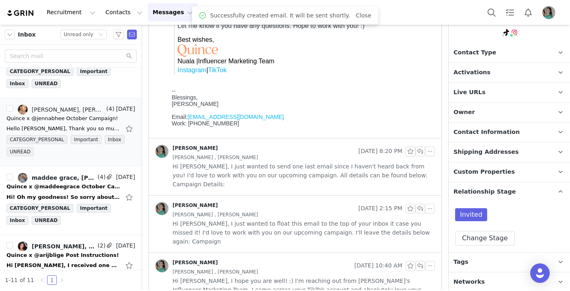
scroll to position [78, 0]
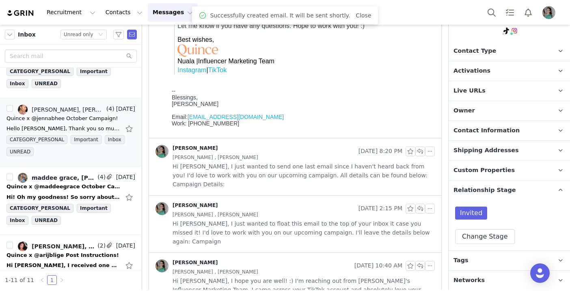
click at [482, 243] on div "Invited Change Stage" at bounding box center [508, 225] width 121 height 50
click at [482, 239] on button "Change Stage" at bounding box center [485, 236] width 60 height 15
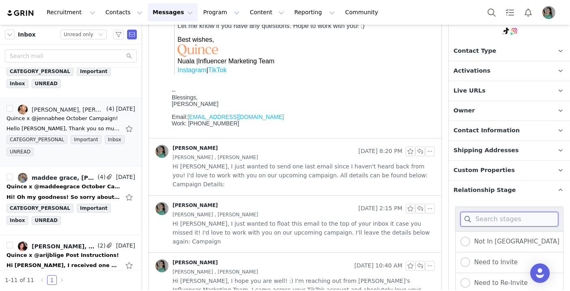
click at [483, 218] on input at bounding box center [509, 219] width 98 height 15
type input "pay"
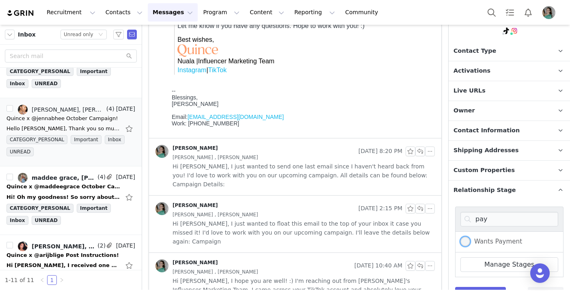
click at [496, 243] on span "Wants Payment" at bounding box center [496, 241] width 52 height 7
click at [470, 243] on input "Wants Payment" at bounding box center [465, 242] width 10 height 11
radio input "true"
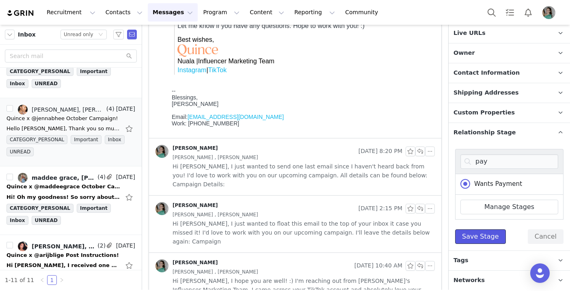
click at [489, 236] on button "Save Stage" at bounding box center [480, 236] width 51 height 15
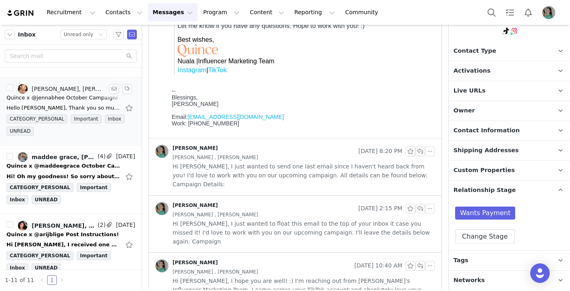
scroll to position [335, 0]
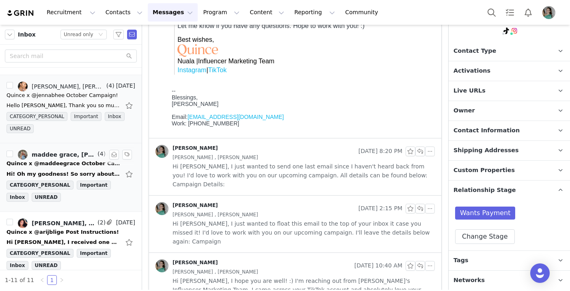
click at [73, 162] on div "Quince x @maddeegrace October Campaign!" at bounding box center [63, 163] width 114 height 8
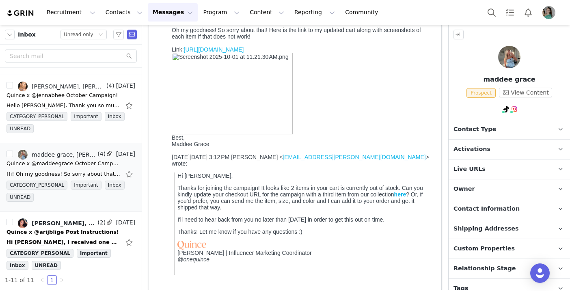
scroll to position [90, 0]
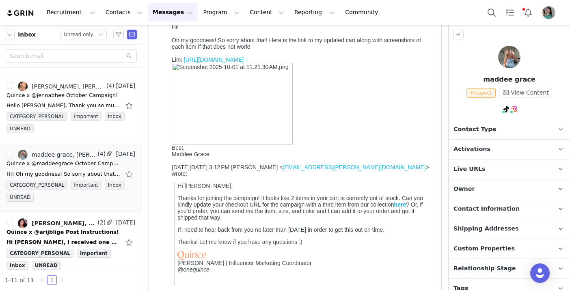
click at [244, 63] on link "https://www.quince.com/checkout?checkoutId=a44a331c-774e-47a1-a72d-d2978d2b039f…" at bounding box center [214, 59] width 60 height 6
click at [485, 205] on span "Contact Information" at bounding box center [486, 209] width 66 height 9
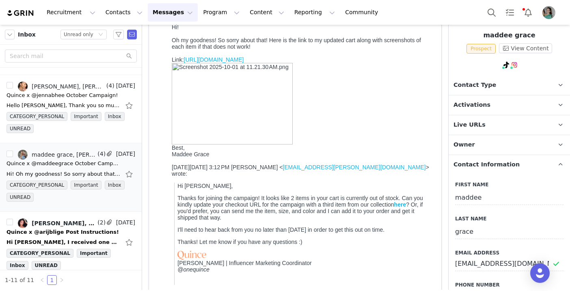
scroll to position [87, 0]
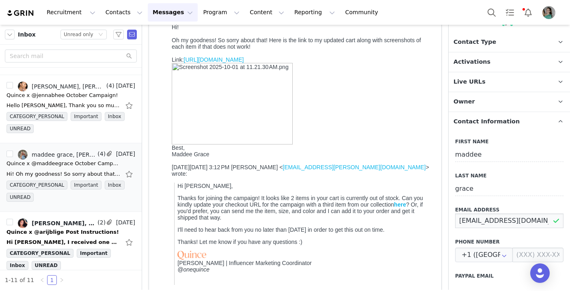
click at [484, 221] on input "contactmaddeegrace@gmail.com" at bounding box center [509, 220] width 108 height 15
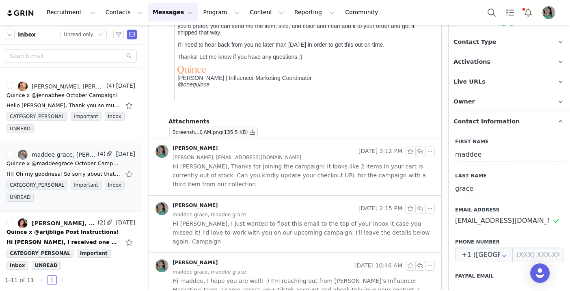
scroll to position [83, 0]
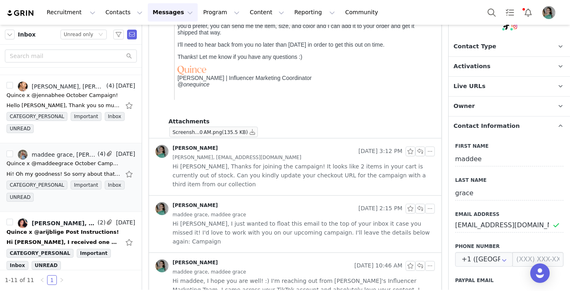
click at [511, 73] on p "Activations" at bounding box center [499, 66] width 102 height 19
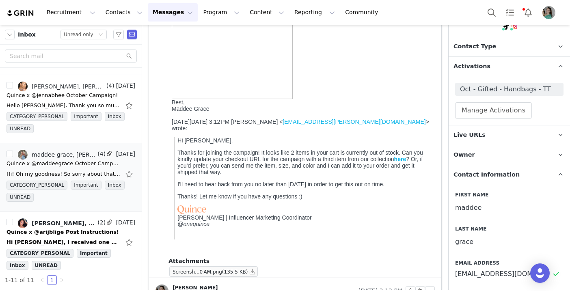
scroll to position [0, 0]
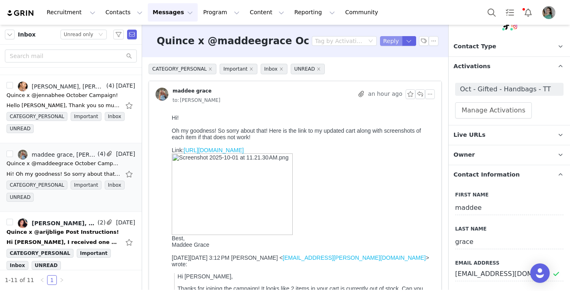
click at [392, 43] on button "Reply" at bounding box center [391, 41] width 22 height 10
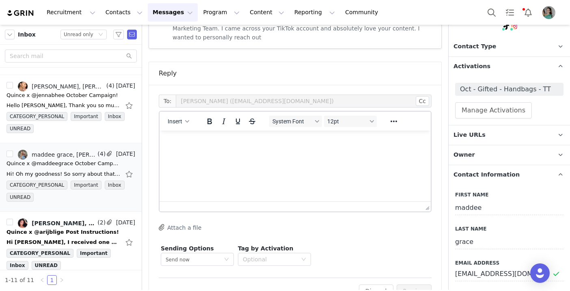
scroll to position [543, 0]
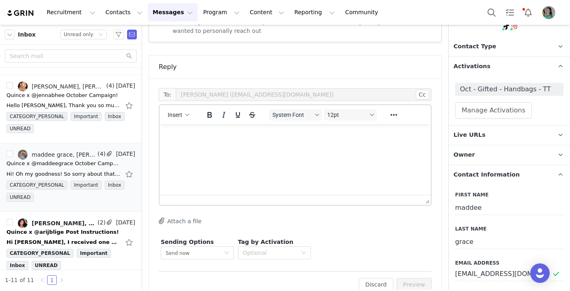
click at [234, 146] on html at bounding box center [294, 135] width 271 height 22
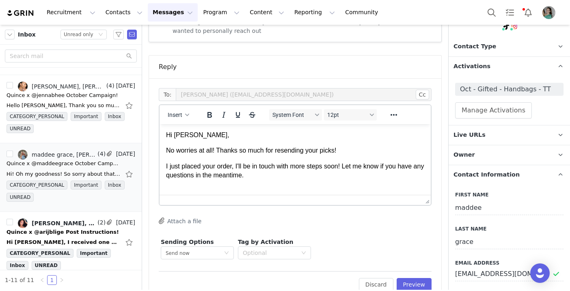
click at [166, 167] on p "I just placed your order, I'll be in touch with more steps soon! Let me know if…" at bounding box center [295, 171] width 258 height 18
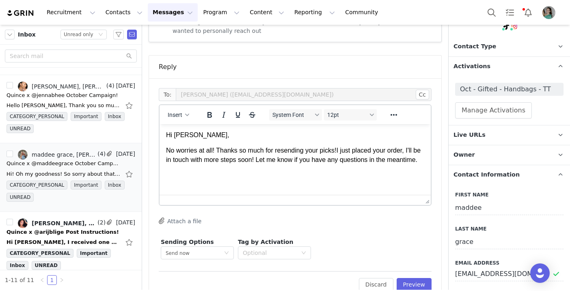
click at [317, 164] on p "No worries at all! Thanks so much for resending your picks! I just placed your …" at bounding box center [295, 155] width 258 height 18
click at [179, 112] on span "Insert" at bounding box center [175, 115] width 15 height 6
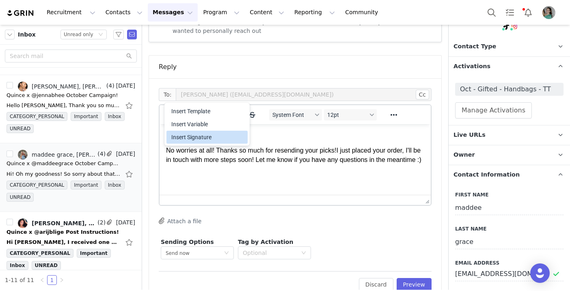
click at [211, 134] on div "Insert Signature" at bounding box center [207, 137] width 73 height 10
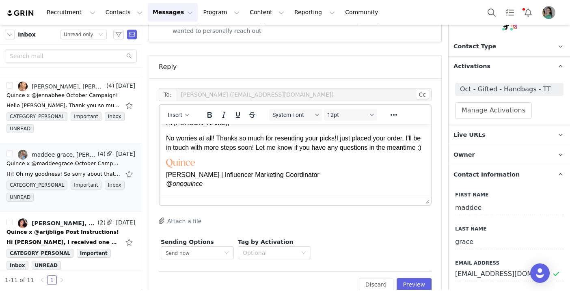
click at [341, 138] on p "No worries at all! Thanks so much for resending your picks! I just placed your …" at bounding box center [295, 143] width 258 height 18
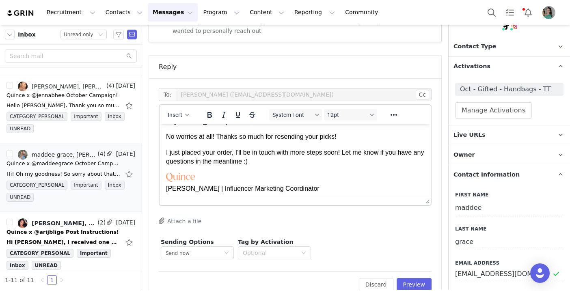
click at [345, 152] on p "I just placed your order, I'll be in touch with more steps soon! Let me know if…" at bounding box center [295, 157] width 258 height 18
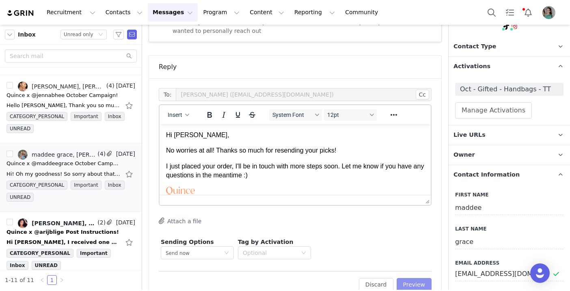
click at [415, 278] on button "Preview" at bounding box center [413, 284] width 35 height 13
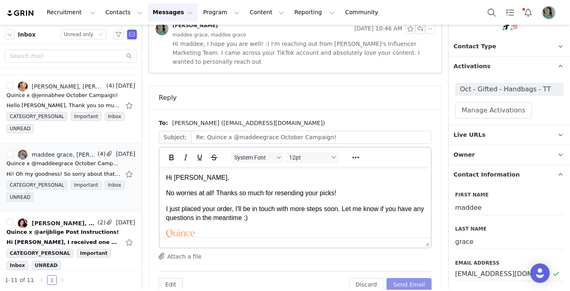
click at [415, 278] on button "Send Email" at bounding box center [408, 284] width 45 height 13
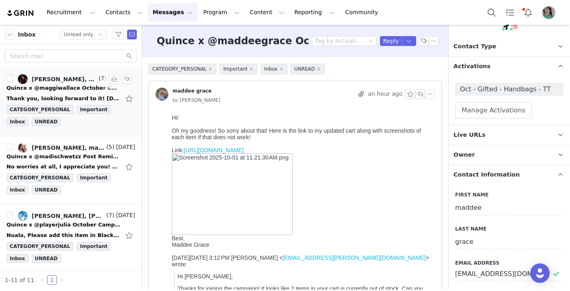
click at [65, 86] on div "Quince x @maggiwallace October Campaign!" at bounding box center [63, 88] width 114 height 8
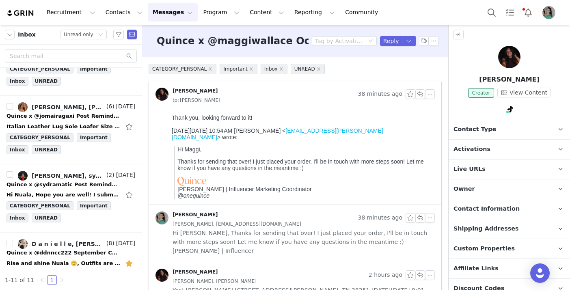
scroll to position [550, 0]
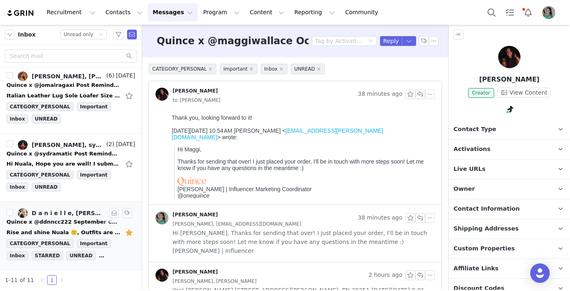
click at [61, 221] on div "Quince x @ddnncc222 September Campaign!" at bounding box center [63, 222] width 114 height 8
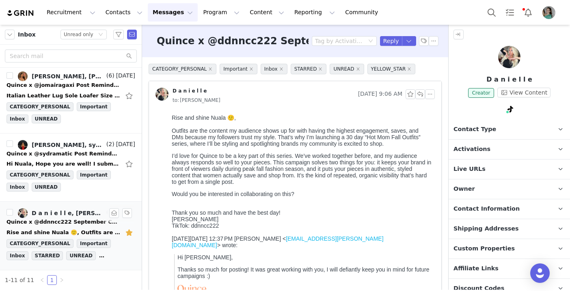
scroll to position [0, 0]
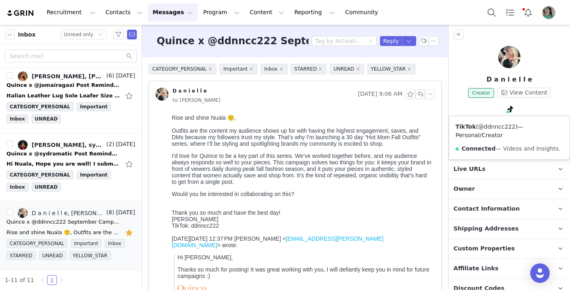
click at [495, 126] on link "@ddnncc222" at bounding box center [496, 126] width 37 height 6
click at [477, 203] on p "Contact Information" at bounding box center [499, 208] width 102 height 19
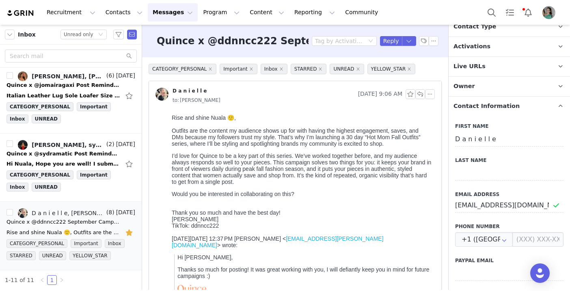
scroll to position [122, 0]
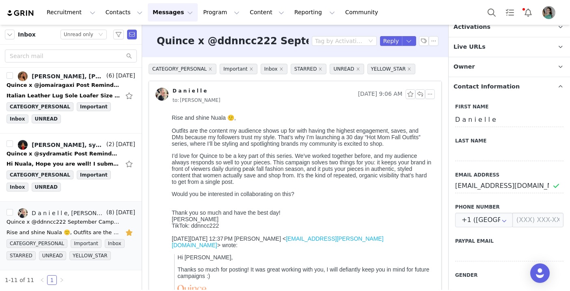
click at [484, 32] on p "Activations" at bounding box center [499, 26] width 102 height 19
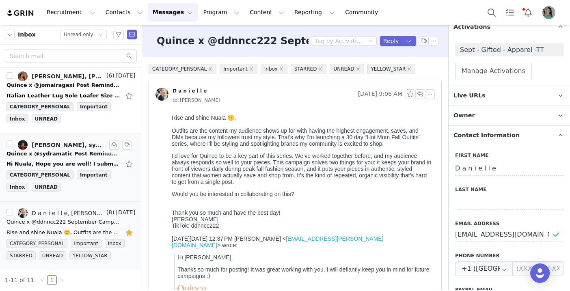
click at [73, 160] on div "Hi Nuala, Hope you are well! I submitted my video for approval, received approv…" at bounding box center [63, 164] width 114 height 8
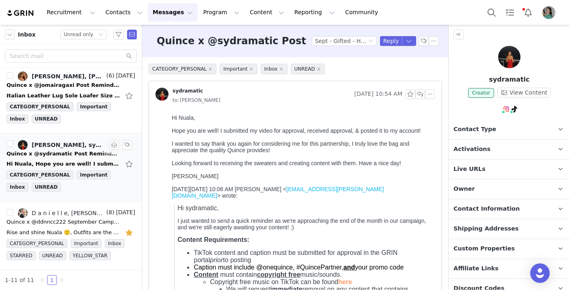
scroll to position [0, 0]
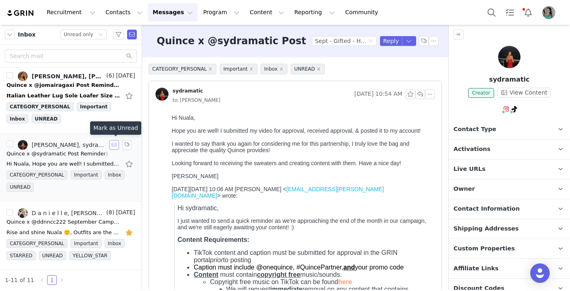
click at [112, 145] on button "button" at bounding box center [114, 145] width 10 height 10
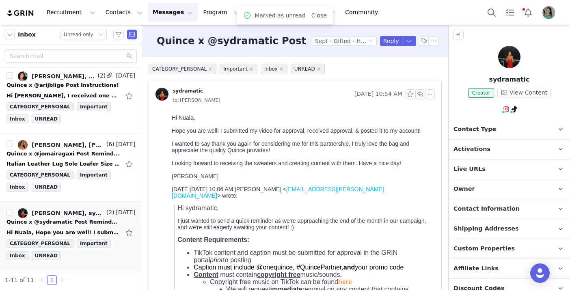
click at [479, 205] on span "Contact Information" at bounding box center [486, 209] width 66 height 9
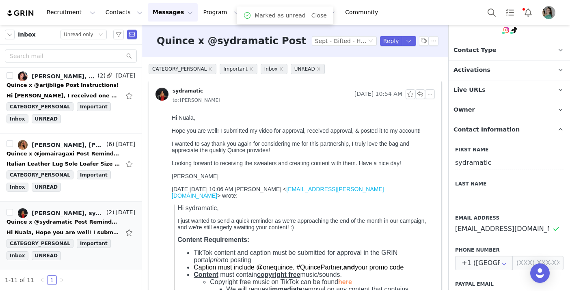
scroll to position [104, 0]
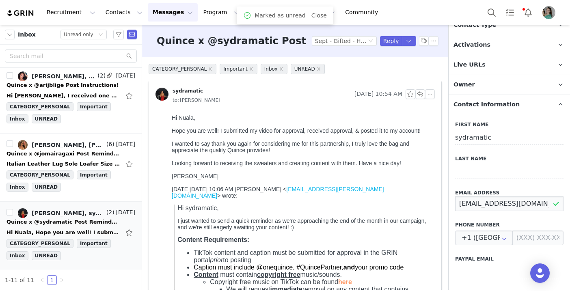
click at [478, 201] on input "sydramatic@gmail.com" at bounding box center [509, 203] width 108 height 15
drag, startPoint x: 170, startPoint y: 117, endPoint x: 237, endPoint y: 180, distance: 91.6
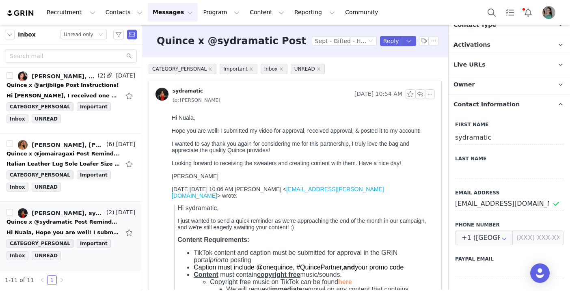
copy body "Hi Nuala, Hope you are well! I submitted my video for approval, received approv…"
click at [391, 43] on button "Reply" at bounding box center [391, 41] width 22 height 10
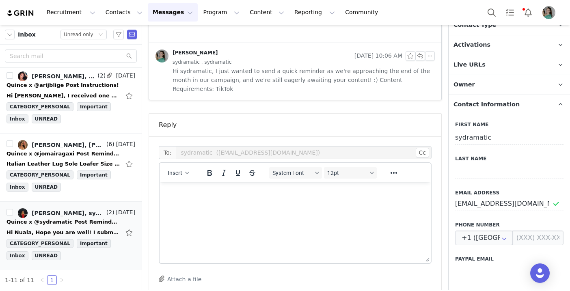
scroll to position [597, 0]
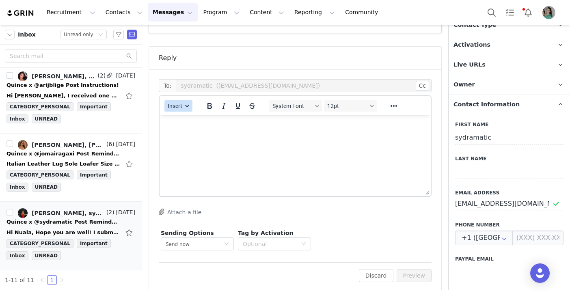
click at [183, 101] on button "Insert" at bounding box center [178, 105] width 28 height 11
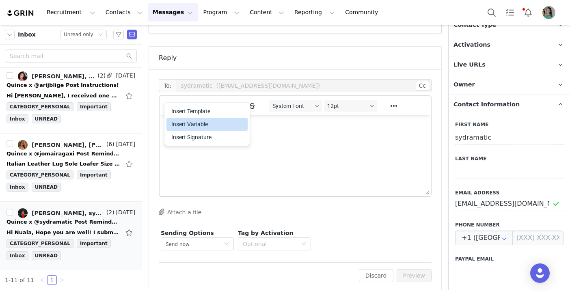
click at [185, 121] on div "Insert Variable" at bounding box center [207, 124] width 73 height 10
select select
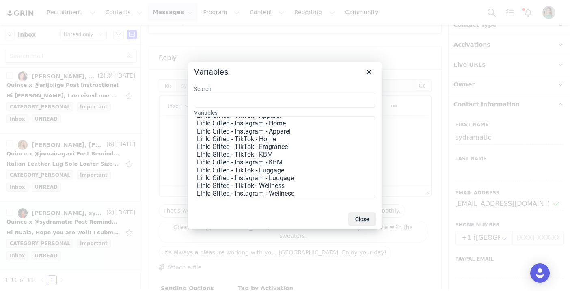
scroll to position [382, 0]
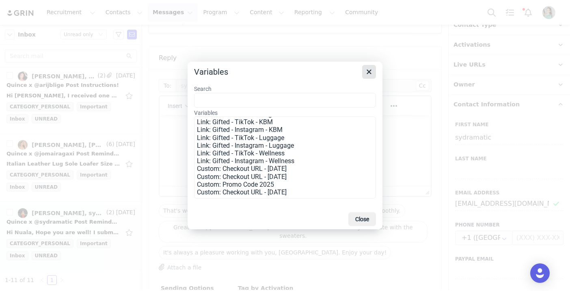
click at [366, 73] on icon "Close" at bounding box center [369, 72] width 10 height 10
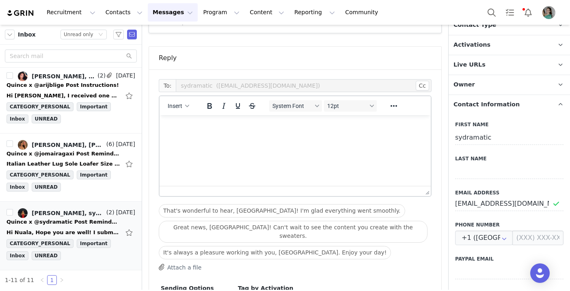
click at [187, 103] on div "Insert" at bounding box center [178, 106] width 38 height 16
click at [177, 103] on span "Insert" at bounding box center [175, 106] width 15 height 6
click at [181, 116] on div "Insert Template" at bounding box center [206, 111] width 81 height 13
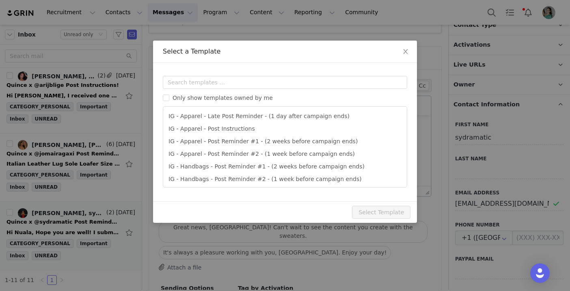
scroll to position [0, 0]
click at [212, 86] on input "text" at bounding box center [285, 82] width 244 height 13
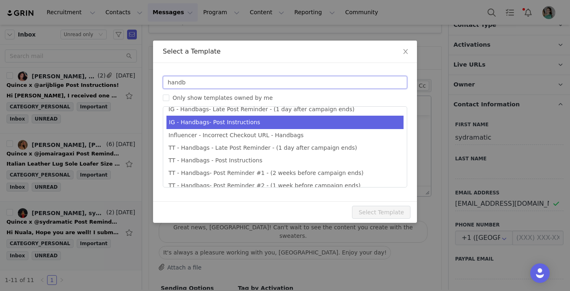
scroll to position [34, 0]
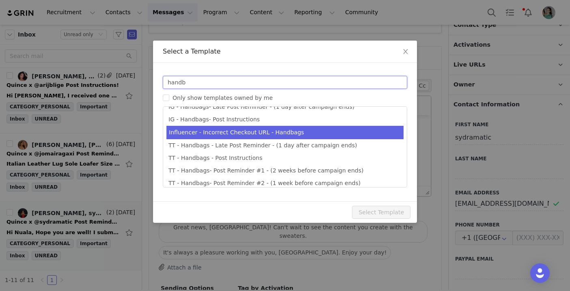
type input "handb"
click at [249, 133] on li "Influencer - Incorrect Checkout URL - Handbags" at bounding box center [284, 132] width 237 height 13
type input "Quince Campaign - Question about your order!"
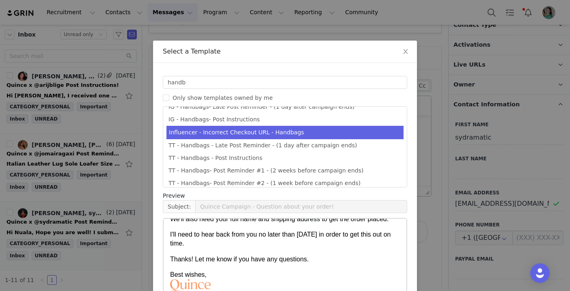
scroll to position [69, 0]
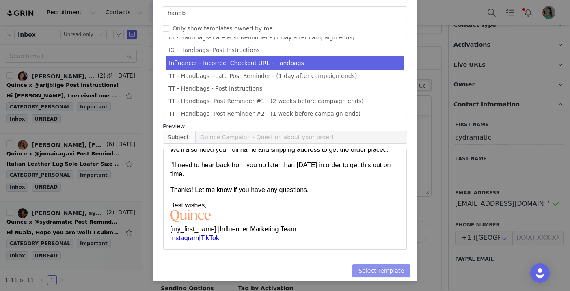
click at [399, 269] on button "Select Template" at bounding box center [381, 270] width 58 height 13
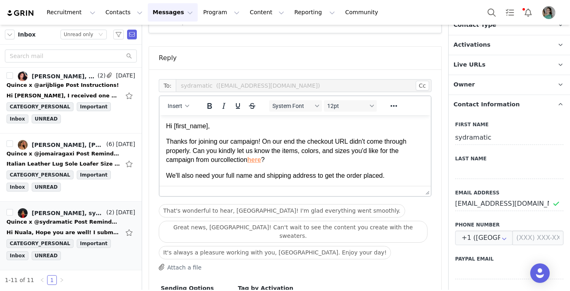
scroll to position [0, 0]
drag, startPoint x: 167, startPoint y: 141, endPoint x: 248, endPoint y: 160, distance: 82.5
click at [248, 160] on p "Thanks for joining our campaign! On our end the checkout URL didn't come throug…" at bounding box center [295, 150] width 258 height 27
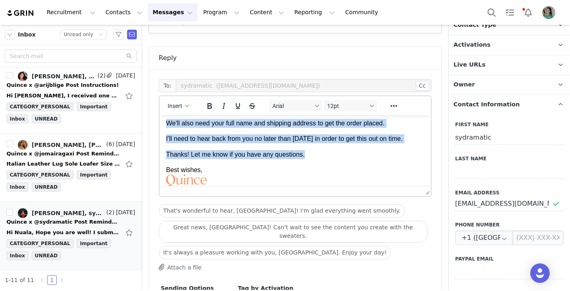
scroll to position [26, 0]
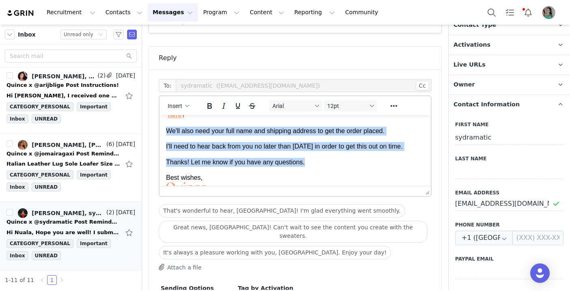
drag, startPoint x: 305, startPoint y: 168, endPoint x: 163, endPoint y: 132, distance: 146.2
click at [163, 132] on html "Hi First Name , here ? We'll also need your full name and shipping address to g…" at bounding box center [294, 155] width 271 height 133
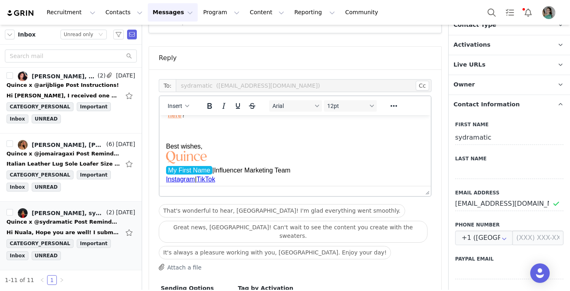
scroll to position [644, 0]
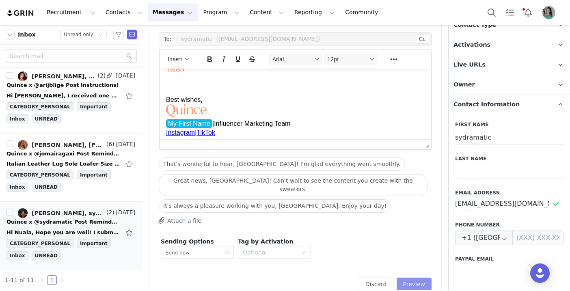
click at [416, 278] on button "Preview" at bounding box center [413, 284] width 35 height 13
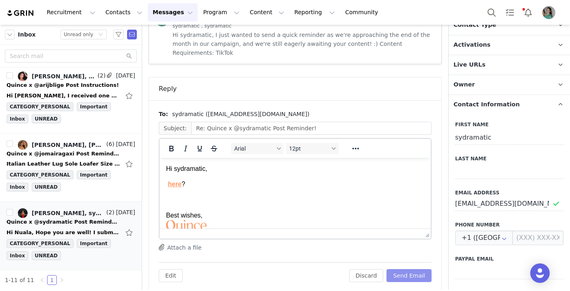
scroll to position [0, 0]
click at [168, 184] on link "here" at bounding box center [175, 184] width 14 height 7
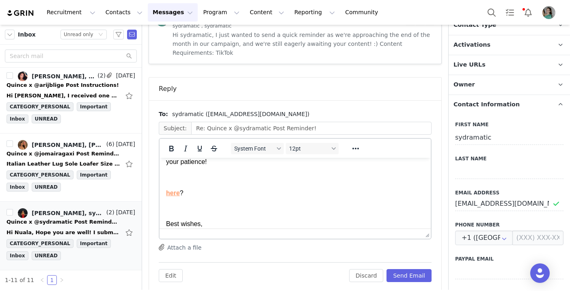
scroll to position [149, 0]
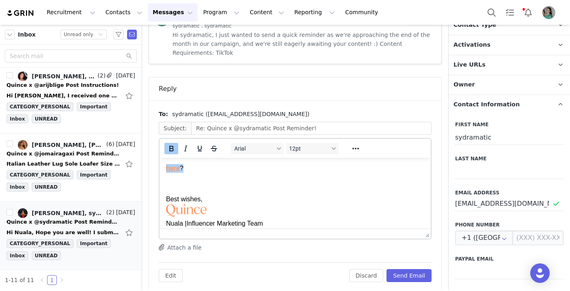
drag, startPoint x: 185, startPoint y: 169, endPoint x: 163, endPoint y: 169, distance: 21.9
click at [163, 169] on html "Hi sydramatic, Thank you so much for sharing your video — it looks wonderful! W…" at bounding box center [294, 126] width 271 height 234
copy span "here ?"
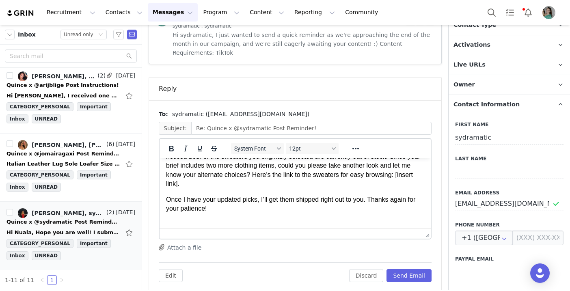
scroll to position [74, 0]
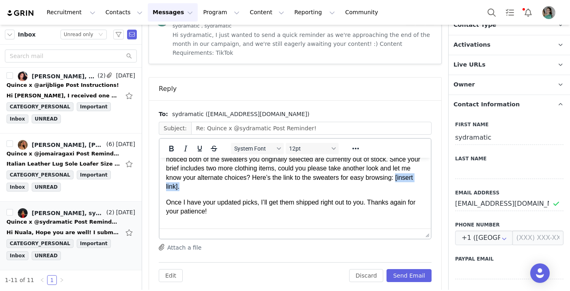
drag, startPoint x: 232, startPoint y: 187, endPoint x: 196, endPoint y: 185, distance: 35.4
click at [196, 186] on p "I also wanted to circle back on your clothing selections. When I went to place …" at bounding box center [295, 168] width 258 height 45
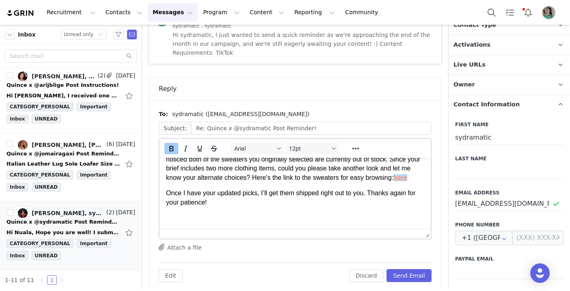
click at [230, 183] on p "I also wanted to circle back on your clothing selections. When I went to place …" at bounding box center [295, 164] width 258 height 37
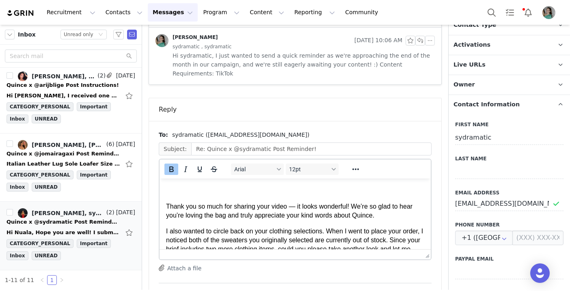
scroll to position [541, 0]
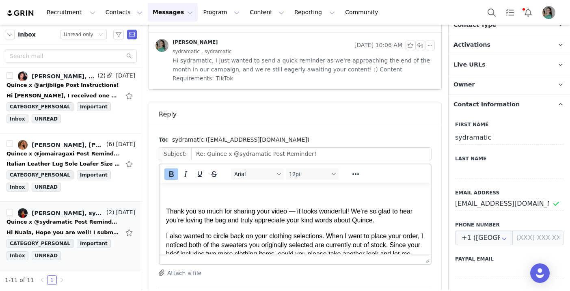
click at [170, 205] on body "Hi sydramatic, Thank you so much for sharing your video — it looks wonderful! W…" at bounding box center [295, 266] width 258 height 181
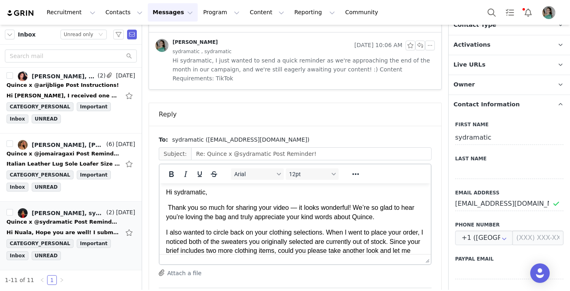
scroll to position [0, 0]
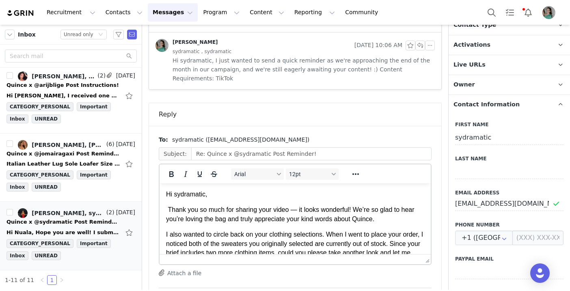
click at [300, 212] on p "Thank you so much for sharing your video — it looks wonderful! We’re so glad to…" at bounding box center [295, 214] width 258 height 18
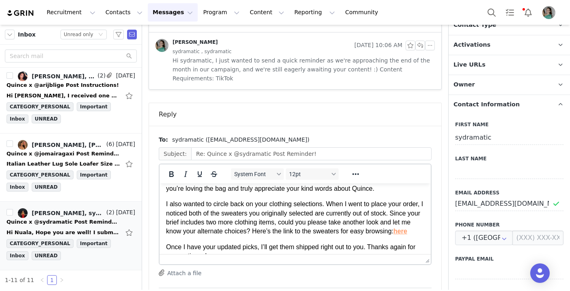
scroll to position [32, 0]
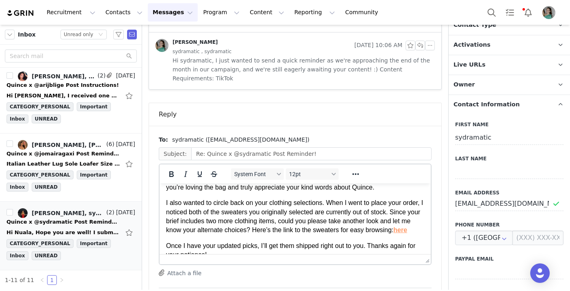
click at [191, 220] on p "I also wanted to circle back on your clothing selections. When I went to place …" at bounding box center [295, 216] width 258 height 37
click at [203, 221] on p "I also wanted to circle back on your clothing selections. When I went to place …" at bounding box center [295, 216] width 258 height 37
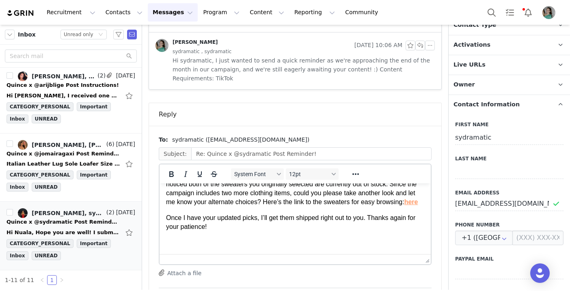
scroll to position [54, 0]
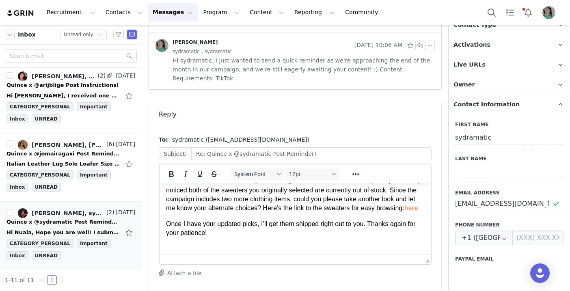
click at [362, 211] on p "I also wanted to circle back on your clothing selections. When I went to place …" at bounding box center [295, 195] width 258 height 37
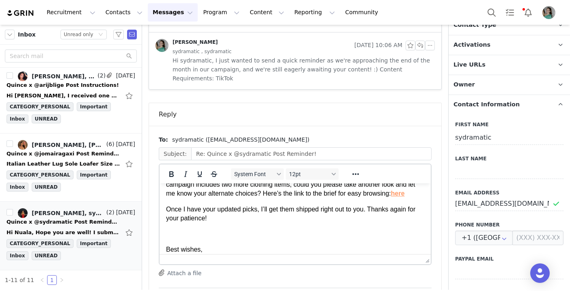
scroll to position [70, 0]
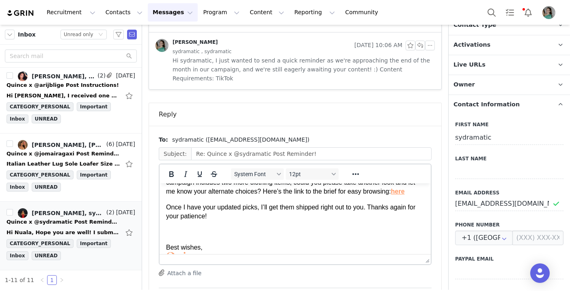
click at [266, 221] on p "Once I have your updated picks, I’ll get them shipped right out to you. Thanks …" at bounding box center [295, 212] width 258 height 18
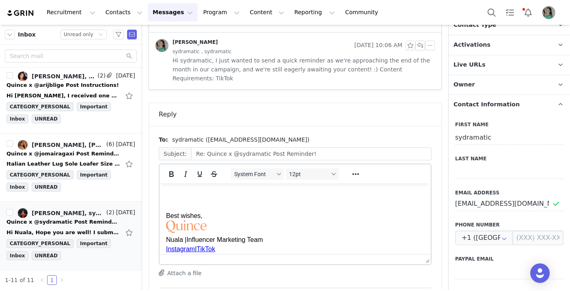
scroll to position [114, 0]
drag, startPoint x: 207, startPoint y: 228, endPoint x: 157, endPoint y: 195, distance: 60.3
click at [159, 195] on html "Hi sydramatic, Thank you so much for sharing your video, it looks wonderful! We…" at bounding box center [294, 166] width 271 height 194
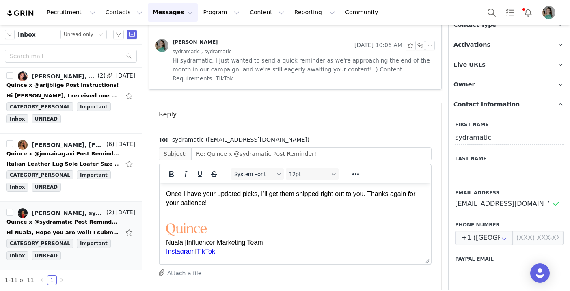
scroll to position [102, 0]
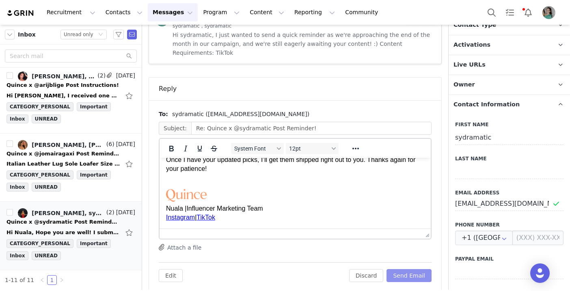
click at [405, 269] on button "Send Email" at bounding box center [408, 275] width 45 height 13
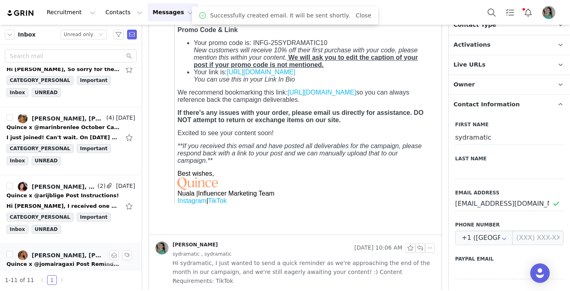
scroll to position [550, 0]
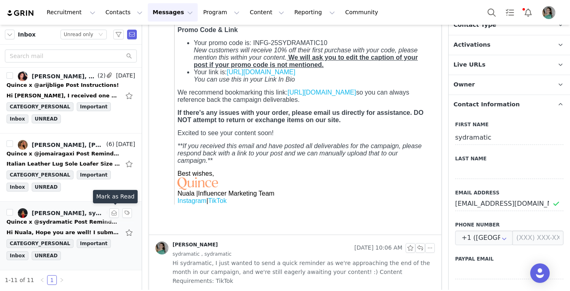
click at [84, 215] on div "Nuala Sullivan, sydramatic" at bounding box center [68, 213] width 73 height 6
click at [114, 213] on button "button" at bounding box center [114, 213] width 10 height 10
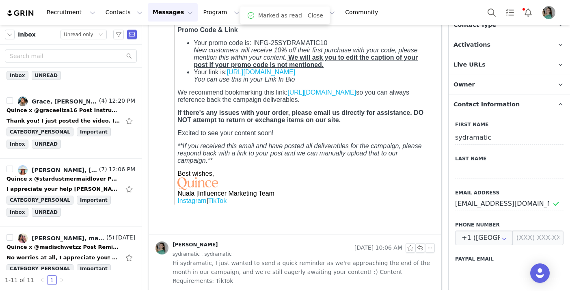
scroll to position [85, 0]
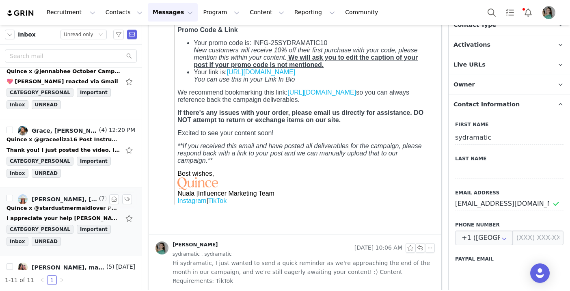
click at [85, 205] on div "Quince x @stardustmermaidlover Post Instructions!" at bounding box center [63, 208] width 114 height 8
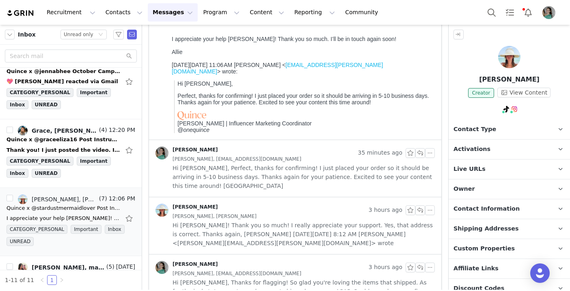
scroll to position [79, 0]
click at [349, 167] on span "Hi Allie, Perfect, thanks for confirming! I just placed your order so it should…" at bounding box center [303, 176] width 262 height 27
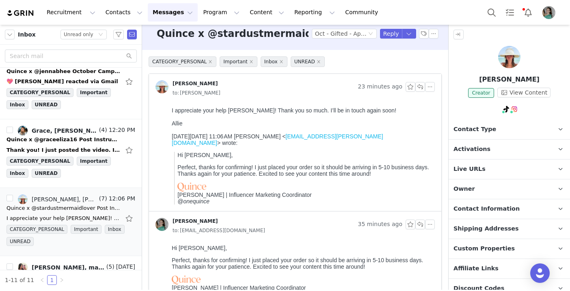
scroll to position [0, 0]
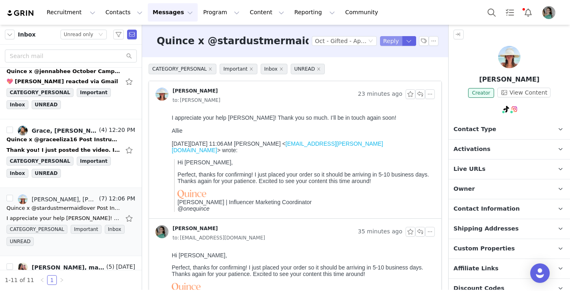
click at [393, 41] on button "Reply" at bounding box center [391, 41] width 22 height 10
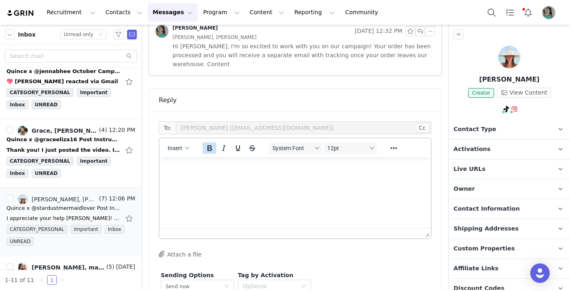
scroll to position [533, 0]
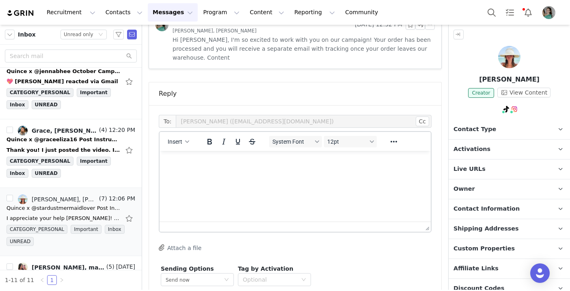
click at [207, 162] on p "Rich Text Area. Press ALT-0 for help." at bounding box center [295, 161] width 258 height 9
click at [178, 138] on span "Insert" at bounding box center [175, 141] width 15 height 6
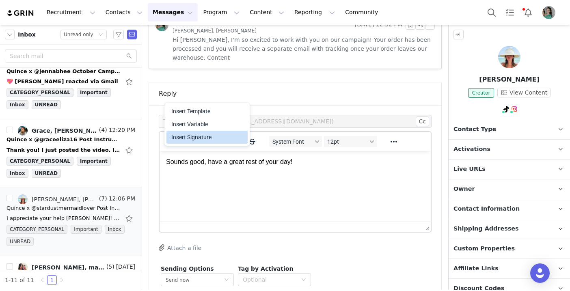
click at [189, 136] on div "Insert Signature" at bounding box center [207, 137] width 73 height 10
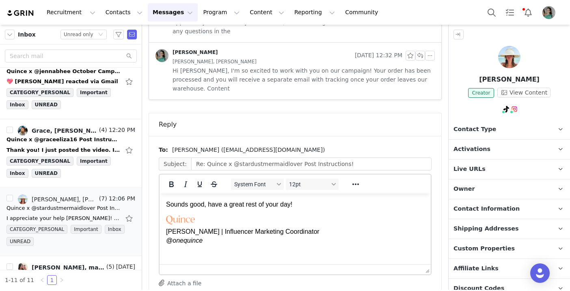
scroll to position [0, 0]
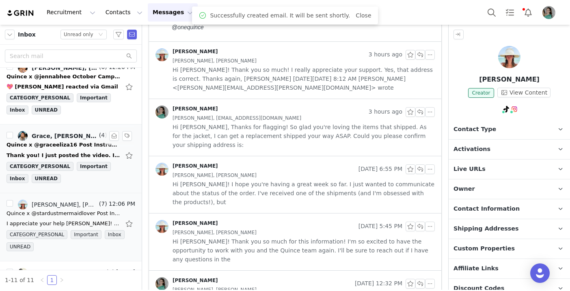
click at [96, 153] on div "Thank you! I just posted the video. It was an honor to work with you guys! I ho…" at bounding box center [63, 155] width 114 height 8
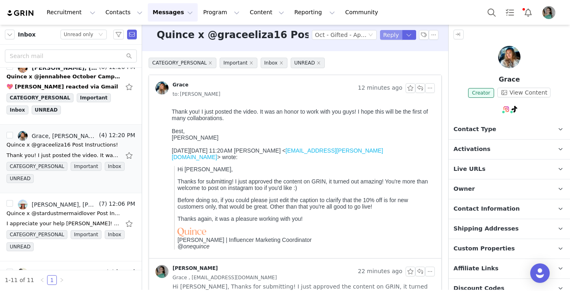
click at [392, 34] on button "Reply" at bounding box center [391, 35] width 22 height 10
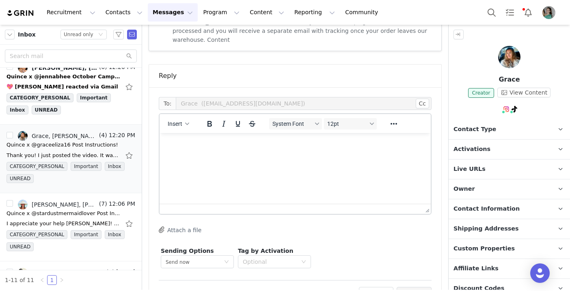
click at [185, 151] on html at bounding box center [294, 144] width 271 height 22
click at [217, 143] on p "Thanks so much Grace!" at bounding box center [295, 144] width 258 height 9
click at [269, 147] on p "Thanks so much, Grace!" at bounding box center [295, 144] width 258 height 9
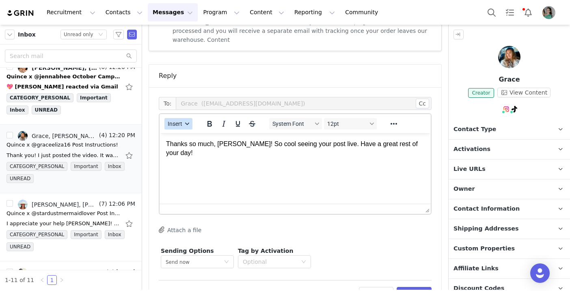
click at [183, 118] on button "Insert" at bounding box center [178, 123] width 28 height 11
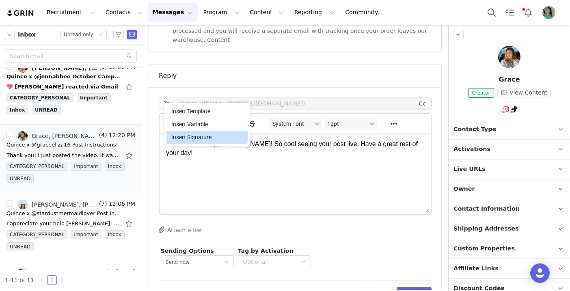
click at [200, 139] on div "Insert Signature" at bounding box center [207, 137] width 73 height 10
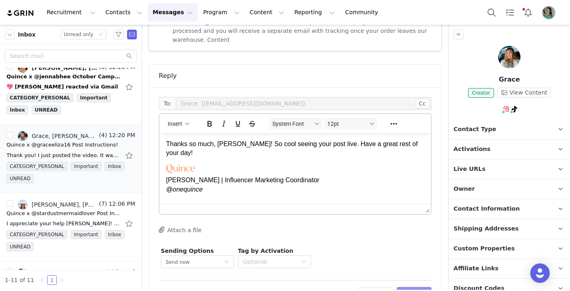
click at [420, 287] on button "Preview" at bounding box center [413, 293] width 35 height 13
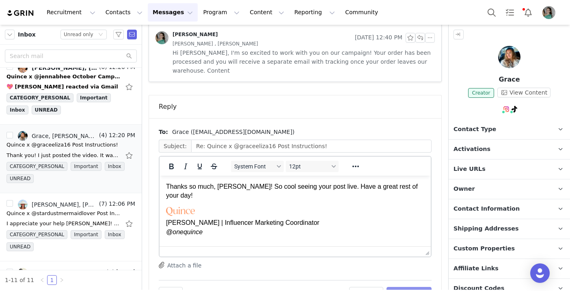
click at [420, 287] on button "Send Email" at bounding box center [408, 293] width 45 height 13
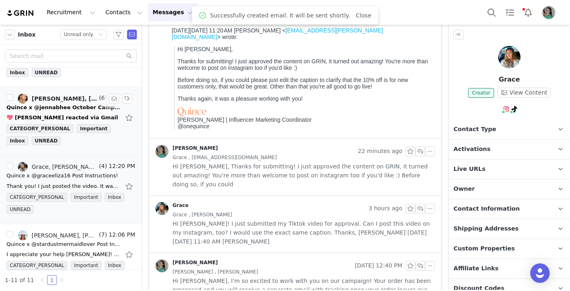
scroll to position [49, 0]
click at [80, 111] on div "Quince x @jennabhee October Campaign!" at bounding box center [63, 108] width 114 height 8
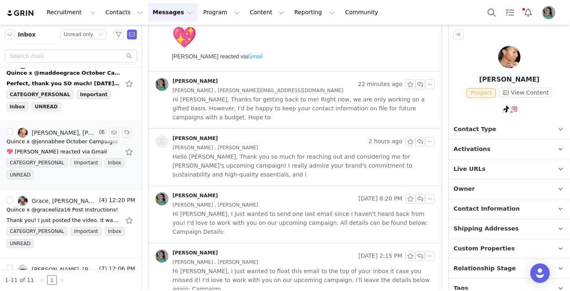
scroll to position [0, 0]
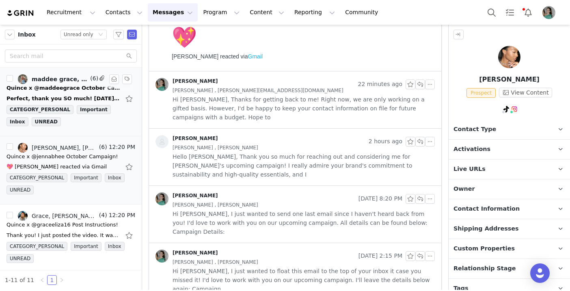
click at [73, 95] on div "Perfect, thank you SO much! On Wed, Oct 1, 2025 at 12:26 PM Nuala Sullivan <nua…" at bounding box center [63, 99] width 114 height 8
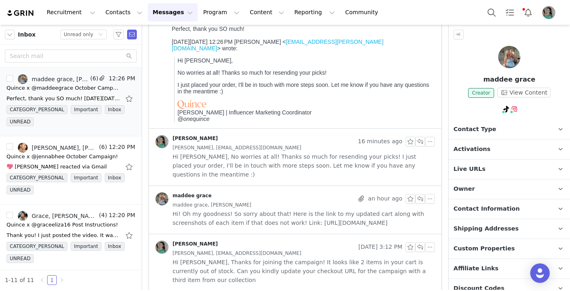
click at [281, 170] on div "Nuala Sullivan 16 minutes ago maddee grace, contactmaddeegrace@gmail.com Hi Mad…" at bounding box center [295, 157] width 292 height 57
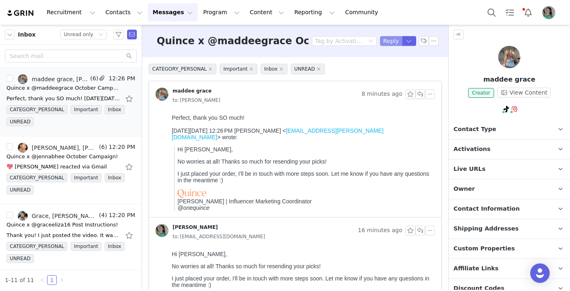
click at [391, 44] on button "Reply" at bounding box center [391, 41] width 22 height 10
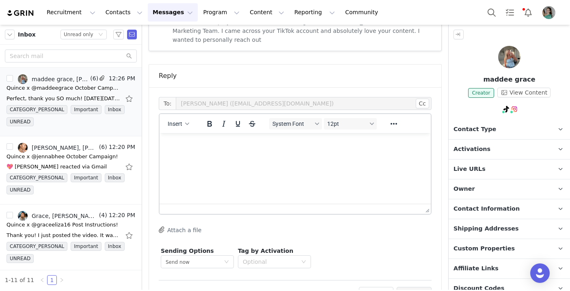
scroll to position [514, 0]
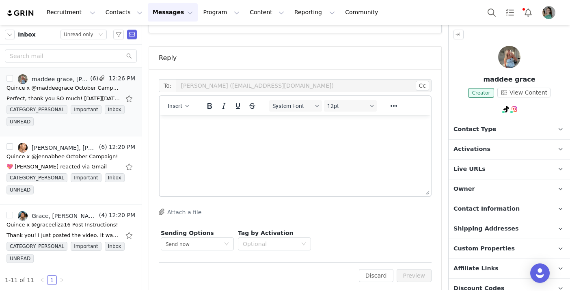
click at [219, 131] on html at bounding box center [294, 126] width 271 height 22
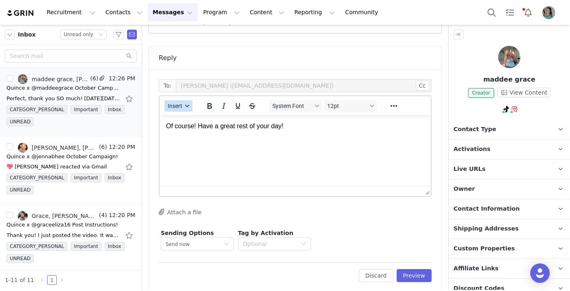
click at [181, 103] on span "Insert" at bounding box center [175, 106] width 15 height 6
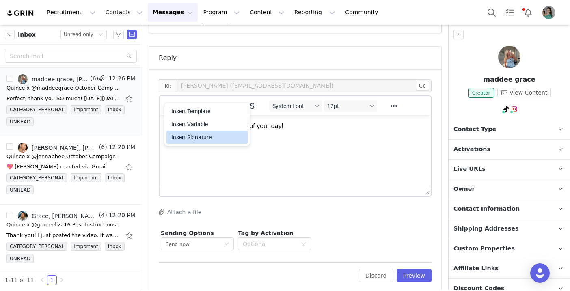
click at [194, 139] on div "Insert Signature" at bounding box center [207, 137] width 73 height 10
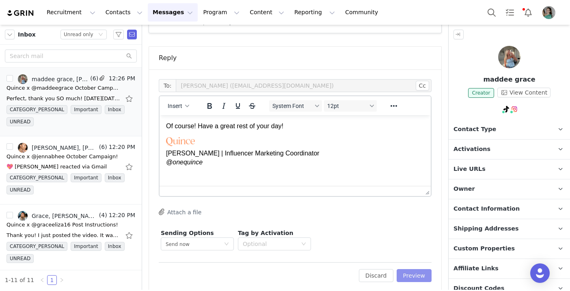
click at [412, 269] on button "Preview" at bounding box center [413, 275] width 35 height 13
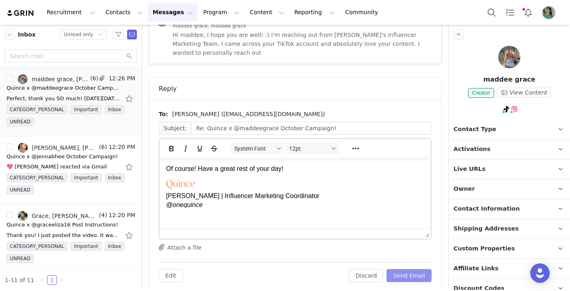
scroll to position [0, 0]
click at [412, 269] on button "Send Email" at bounding box center [408, 275] width 45 height 13
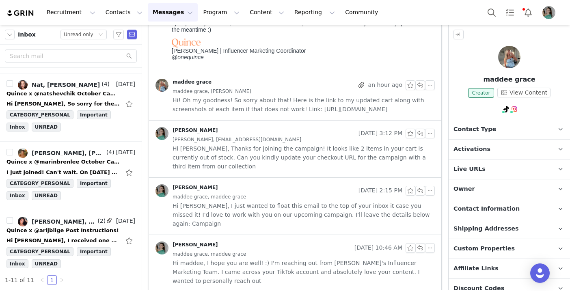
scroll to position [466, 0]
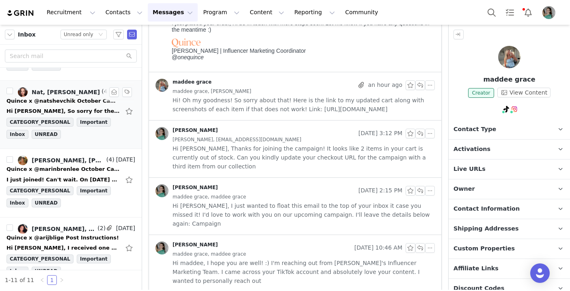
click at [68, 104] on div "Quince x @natshevchik October Campaign!" at bounding box center [63, 101] width 114 height 8
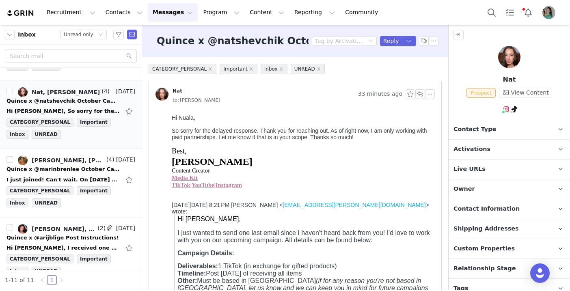
scroll to position [0, 0]
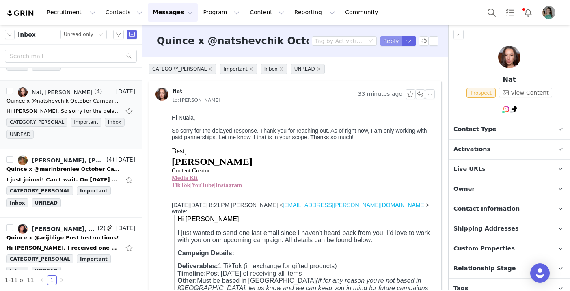
click at [392, 41] on button "Reply" at bounding box center [391, 41] width 22 height 10
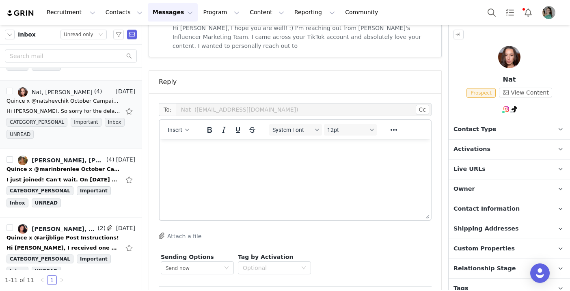
scroll to position [520, 0]
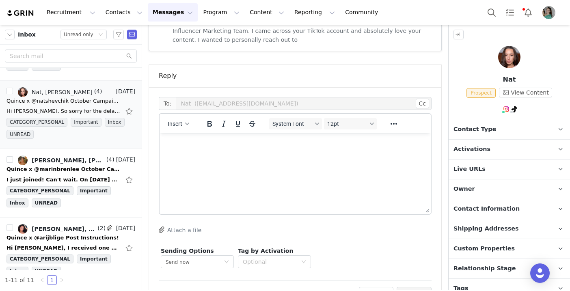
click at [508, 153] on p "Activations" at bounding box center [499, 149] width 102 height 19
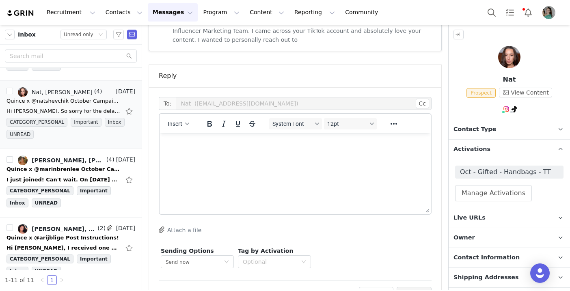
click at [177, 116] on div "Insert" at bounding box center [178, 124] width 38 height 16
click at [182, 121] on span "Insert" at bounding box center [175, 124] width 15 height 6
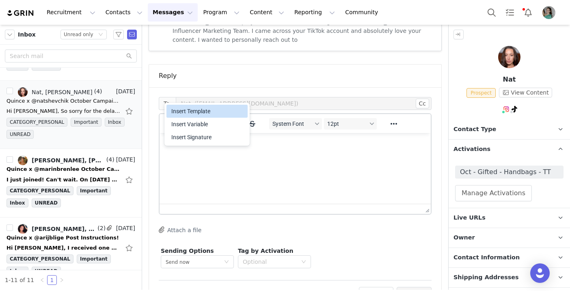
click at [188, 107] on div "Insert Template" at bounding box center [207, 111] width 73 height 10
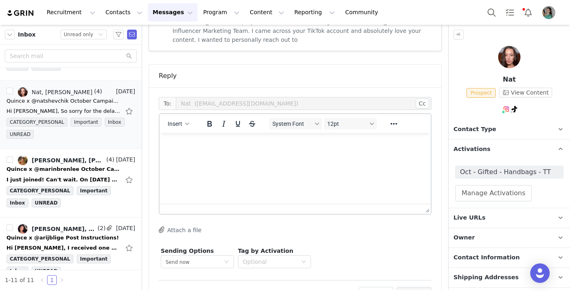
scroll to position [0, 0]
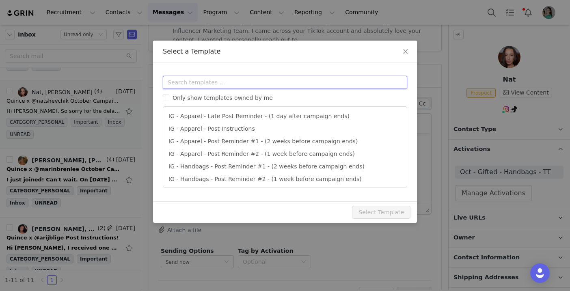
click at [204, 78] on input "text" at bounding box center [285, 82] width 244 height 13
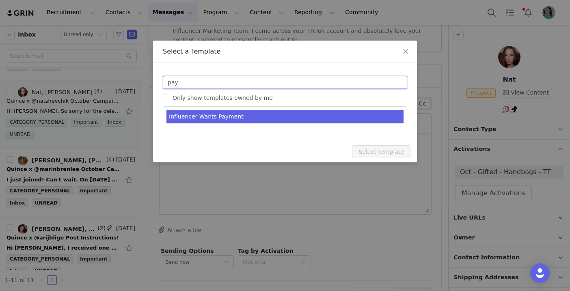
type input "pay"
type input "RE: Quince Campaign!"
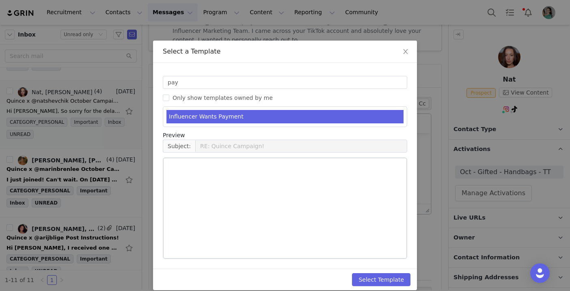
click at [241, 119] on li "Influencer Wants Payment" at bounding box center [284, 116] width 237 height 13
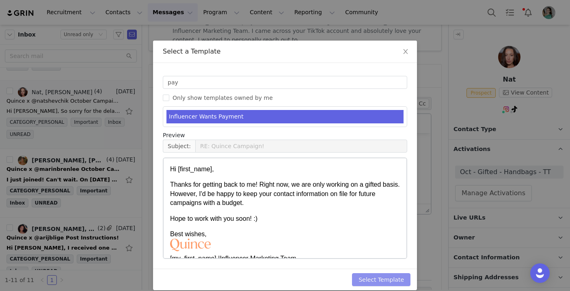
click at [385, 281] on button "Select Template" at bounding box center [381, 279] width 58 height 13
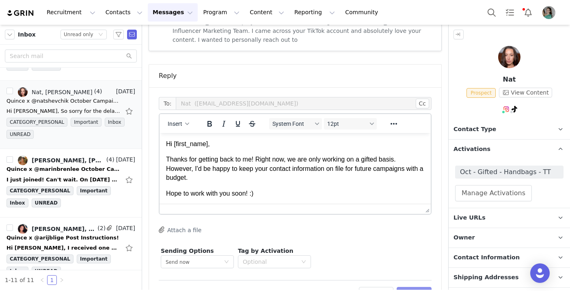
click at [409, 287] on button "Preview" at bounding box center [413, 293] width 35 height 13
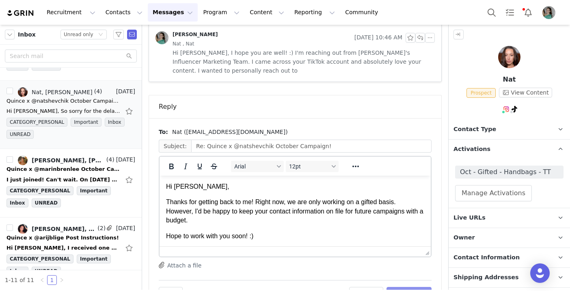
click at [408, 287] on button "Send Email" at bounding box center [408, 293] width 45 height 13
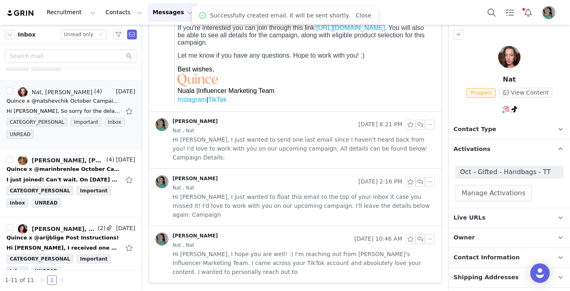
scroll to position [261, 0]
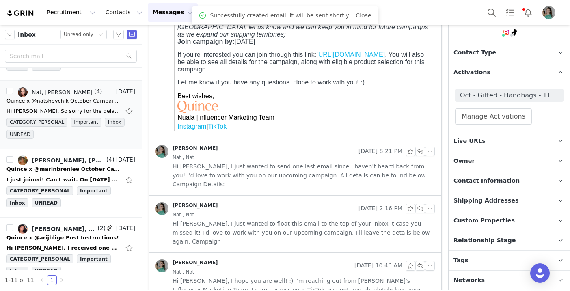
click at [500, 243] on span "Relationship Stage" at bounding box center [484, 240] width 62 height 9
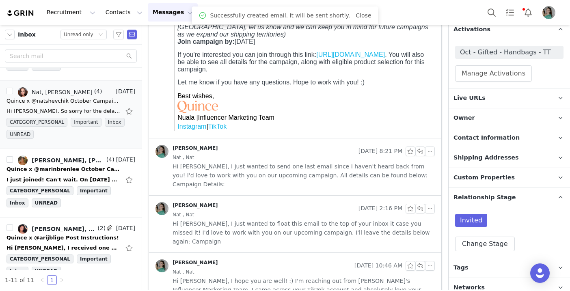
scroll to position [127, 0]
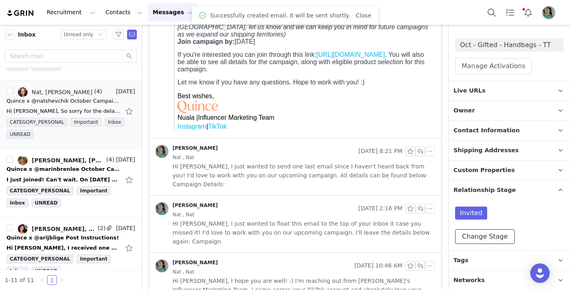
click at [489, 238] on button "Change Stage" at bounding box center [485, 236] width 60 height 15
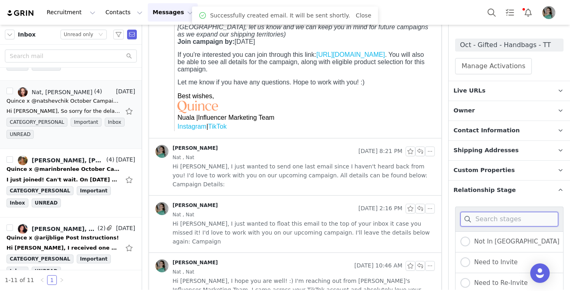
click at [491, 220] on input at bounding box center [509, 219] width 98 height 15
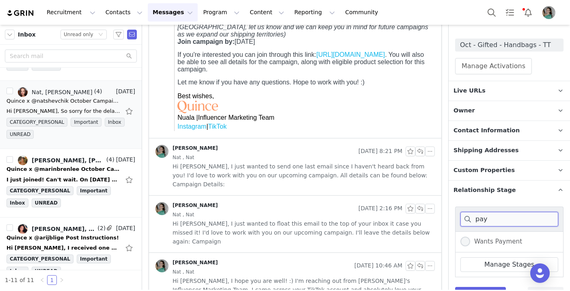
type input "pay"
click at [501, 239] on span "Wants Payment" at bounding box center [496, 241] width 52 height 7
click at [470, 239] on input "Wants Payment" at bounding box center [465, 242] width 10 height 11
radio input "true"
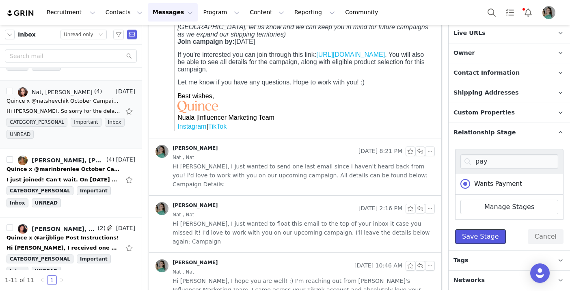
click at [489, 235] on button "Save Stage" at bounding box center [480, 236] width 51 height 15
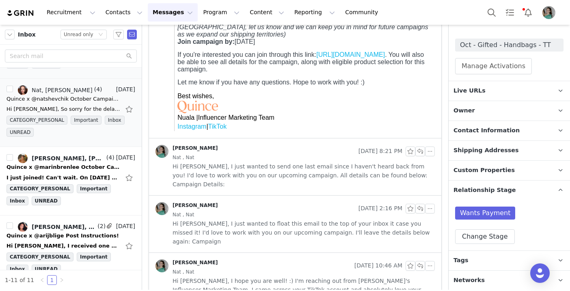
scroll to position [469, 0]
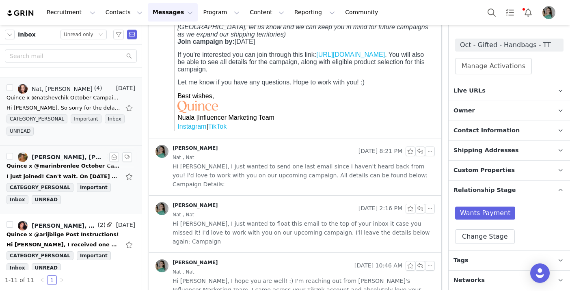
click at [60, 163] on div "Quince x @marinbrenlee October Campaign!" at bounding box center [63, 166] width 114 height 8
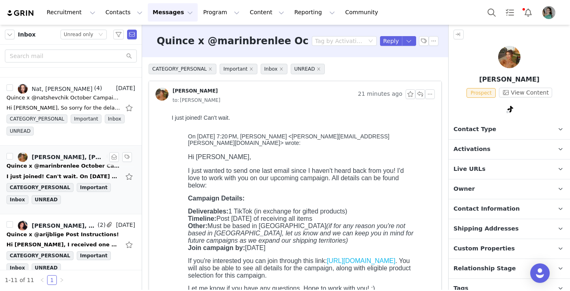
scroll to position [0, 0]
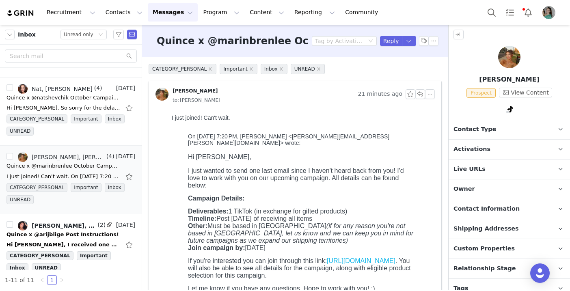
click at [473, 154] on p "Activations" at bounding box center [499, 149] width 102 height 19
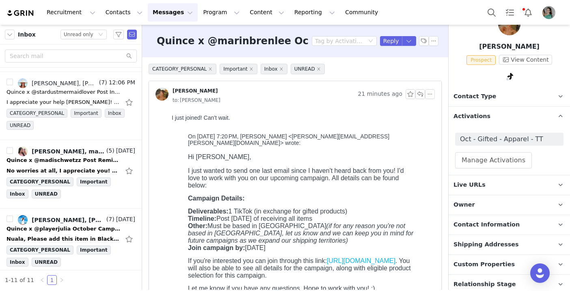
scroll to position [33, 0]
click at [482, 228] on p "Contact Information" at bounding box center [499, 224] width 102 height 19
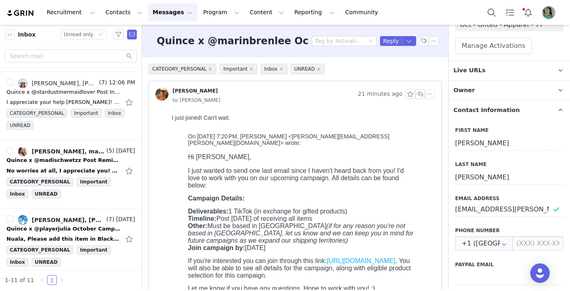
scroll to position [149, 0]
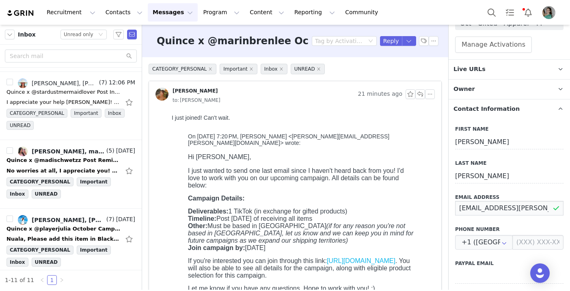
click at [482, 208] on input "marin.curry@icloud.com" at bounding box center [509, 208] width 108 height 15
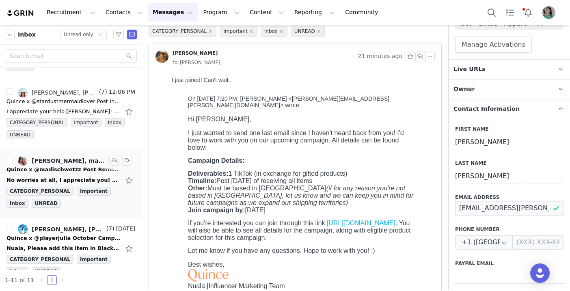
scroll to position [189, 0]
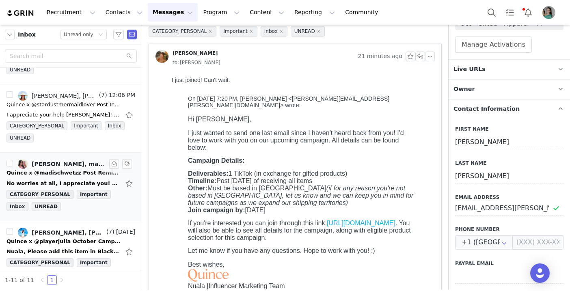
click at [71, 179] on div "No worries at all, I appreciate you! Will do. I unfortunately just moved so tha…" at bounding box center [63, 183] width 114 height 8
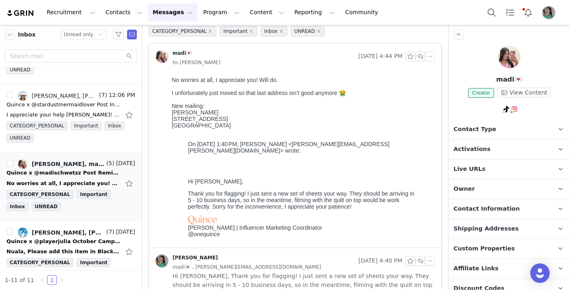
scroll to position [0, 0]
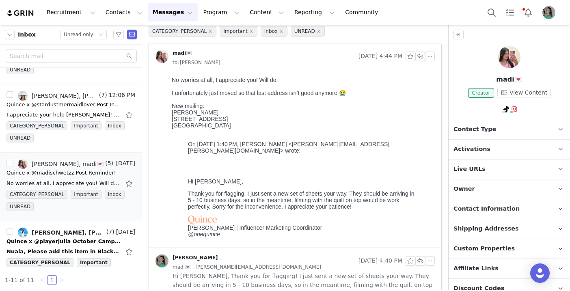
click at [479, 210] on span "Contact Information" at bounding box center [486, 209] width 66 height 9
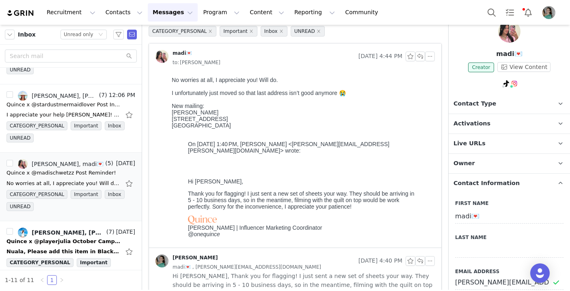
scroll to position [80, 0]
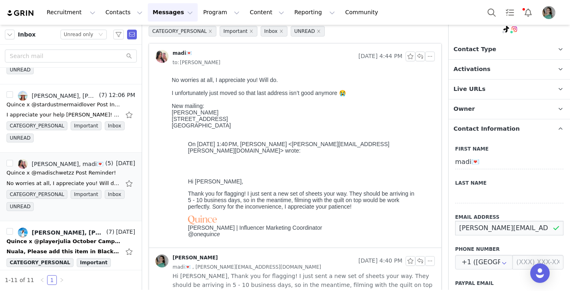
click at [480, 227] on input "schwetz.madison@gmail.com" at bounding box center [509, 228] width 108 height 15
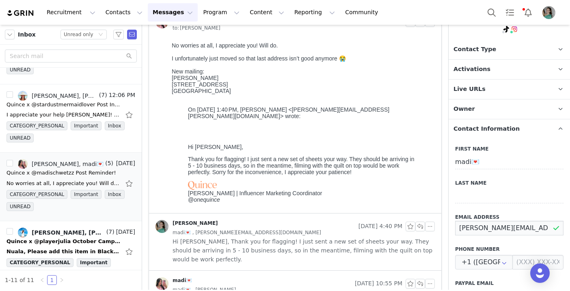
scroll to position [127, 0]
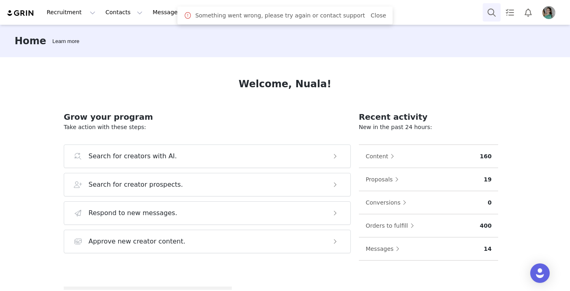
click at [488, 10] on button "Search" at bounding box center [492, 12] width 18 height 18
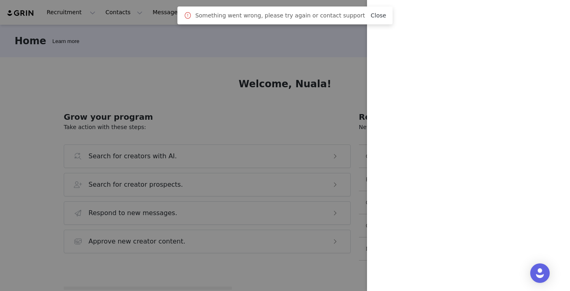
click at [371, 17] on link "Close" at bounding box center [378, 15] width 15 height 6
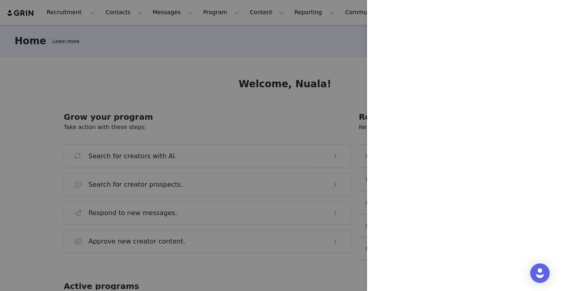
click at [234, 52] on div at bounding box center [285, 145] width 570 height 291
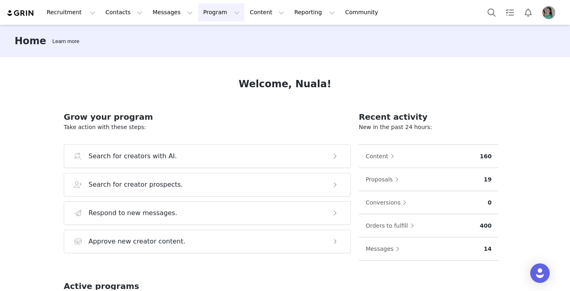
click at [198, 10] on button "Program Program" at bounding box center [221, 12] width 46 height 18
click at [208, 35] on p "Activations" at bounding box center [207, 36] width 31 height 9
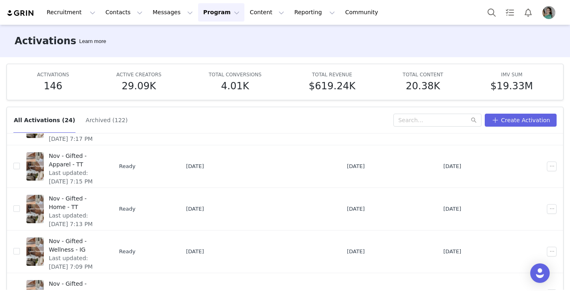
scroll to position [55, 0]
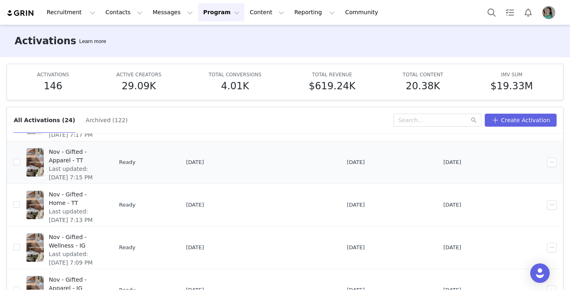
click at [90, 165] on span "Last updated: Sep 29, 2025 7:15 PM" at bounding box center [75, 173] width 52 height 17
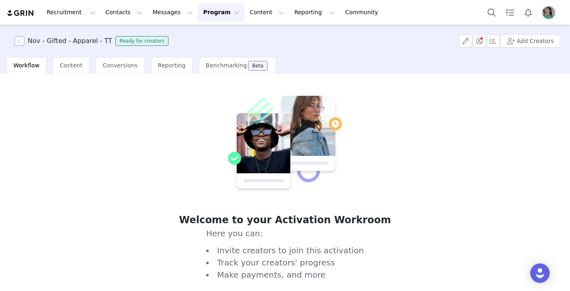
click at [20, 44] on button "button" at bounding box center [20, 41] width 10 height 10
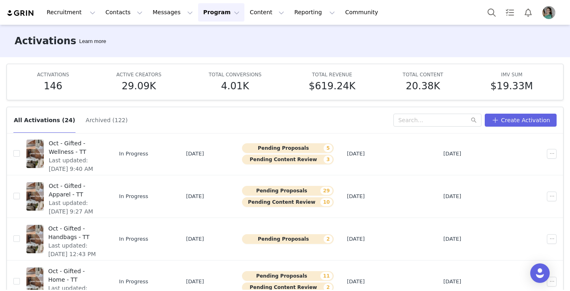
scroll to position [43, 0]
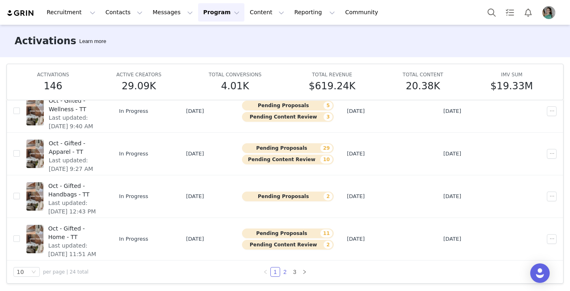
click at [286, 272] on link "2" at bounding box center [284, 271] width 9 height 9
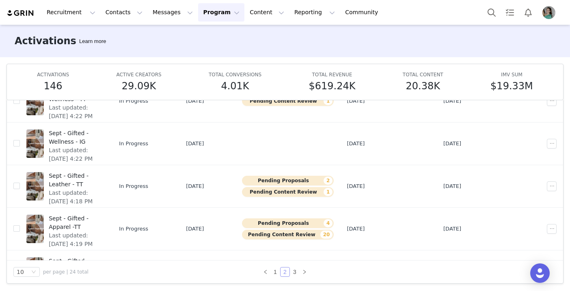
scroll to position [226, 0]
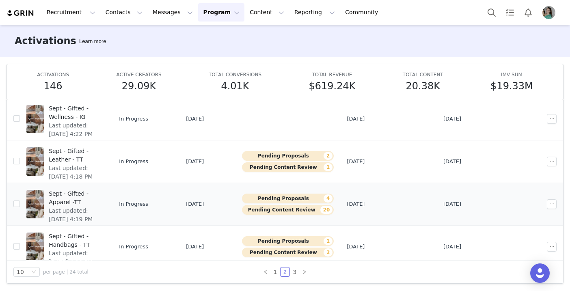
click at [101, 194] on span "Sept - Gifted - Apparel -TT" at bounding box center [75, 198] width 52 height 17
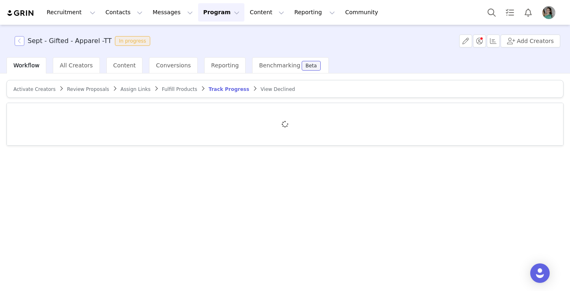
click at [19, 42] on button "button" at bounding box center [20, 41] width 10 height 10
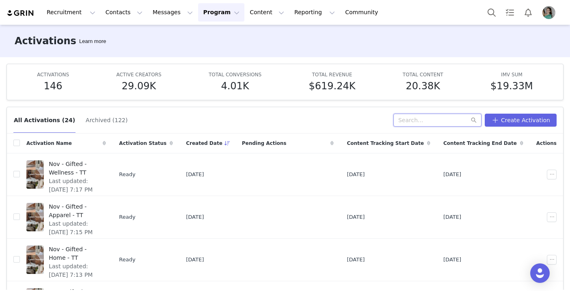
click at [419, 122] on input "text" at bounding box center [437, 120] width 88 height 13
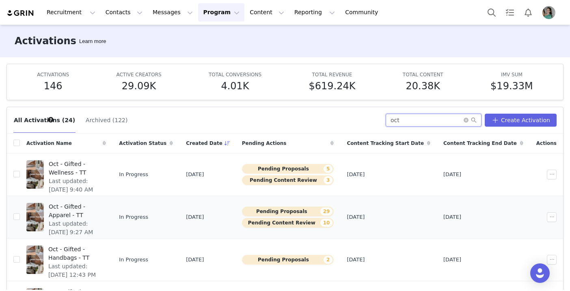
type input "oct"
click at [101, 205] on span "Oct - Gifted - Apparel - TT" at bounding box center [75, 211] width 52 height 17
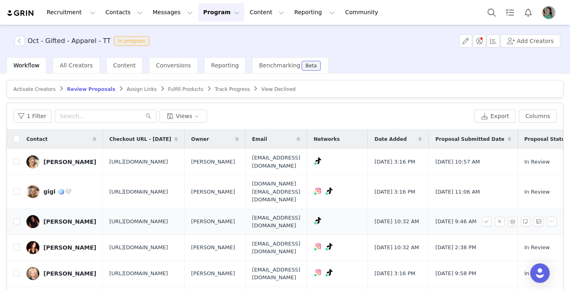
scroll to position [39, 0]
click at [16, 218] on input "checkbox" at bounding box center [16, 221] width 6 height 6
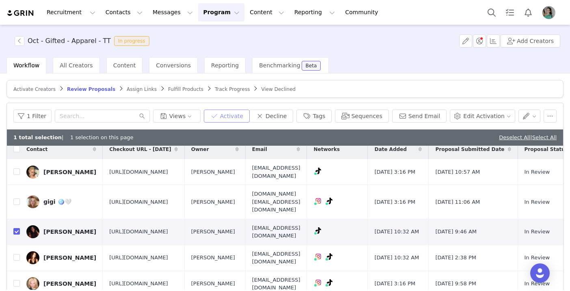
click at [231, 116] on button "Activate" at bounding box center [227, 116] width 46 height 13
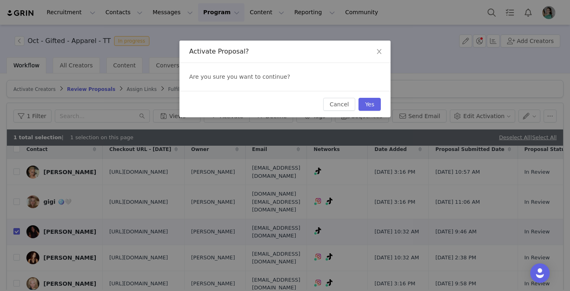
click at [371, 97] on div "Cancel Yes" at bounding box center [284, 104] width 211 height 26
click at [371, 103] on button "Yes" at bounding box center [369, 104] width 22 height 13
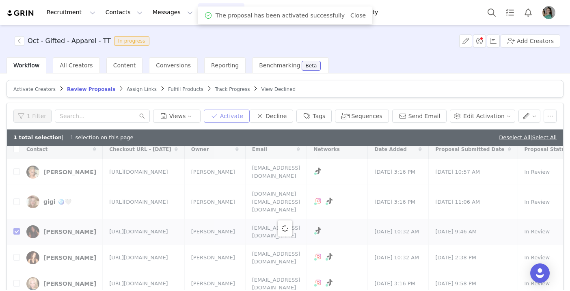
scroll to position [0, 0]
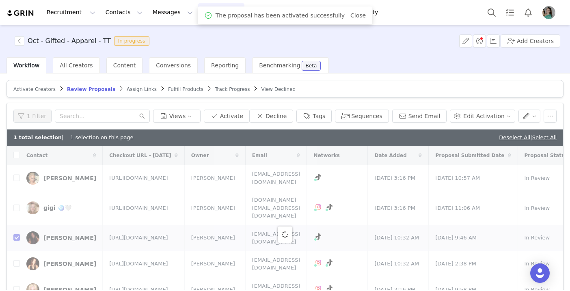
checkbox input "false"
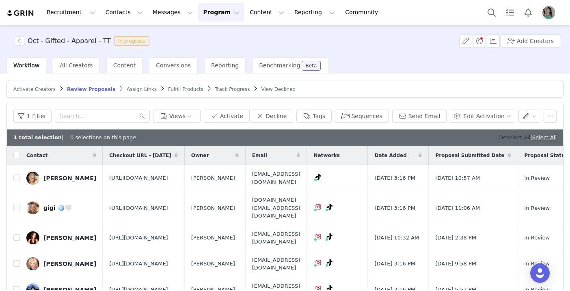
click at [517, 138] on link "Deselect All" at bounding box center [514, 137] width 31 height 6
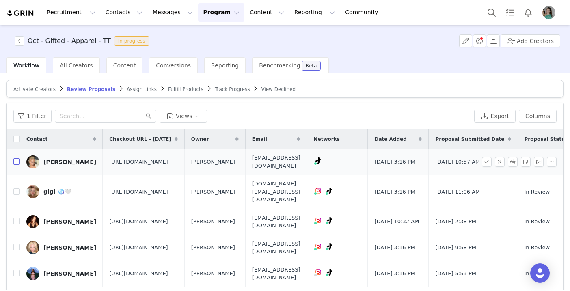
click at [16, 165] on input "checkbox" at bounding box center [16, 161] width 6 height 6
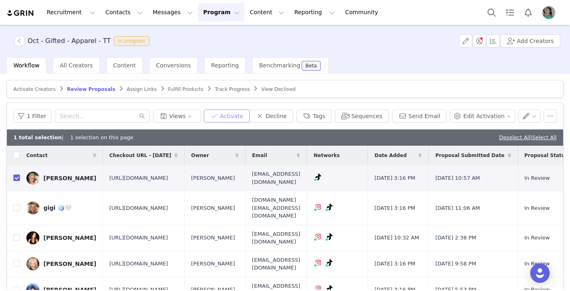
click at [240, 120] on button "Activate" at bounding box center [227, 116] width 46 height 13
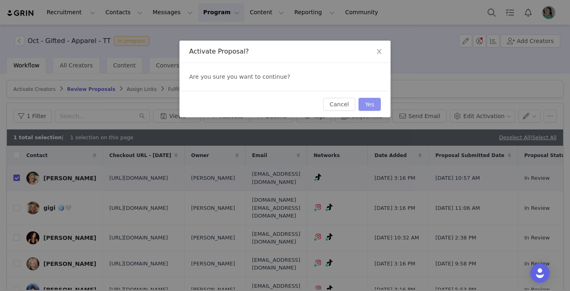
click at [371, 102] on button "Yes" at bounding box center [369, 104] width 22 height 13
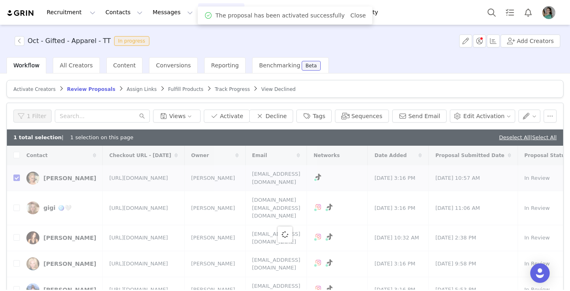
checkbox input "false"
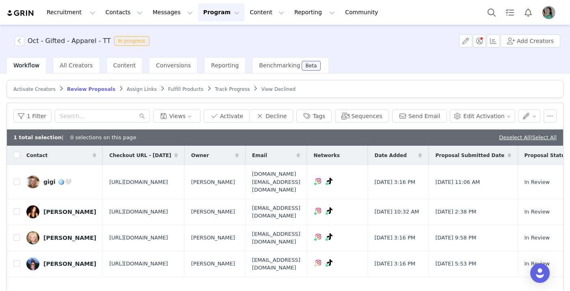
click at [20, 36] on div "Oct - Gifted - Apparel - TT In progress Add Creators" at bounding box center [285, 41] width 570 height 32
click at [19, 43] on button "button" at bounding box center [20, 41] width 10 height 10
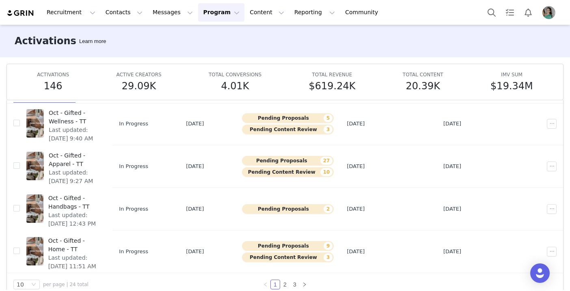
scroll to position [43, 0]
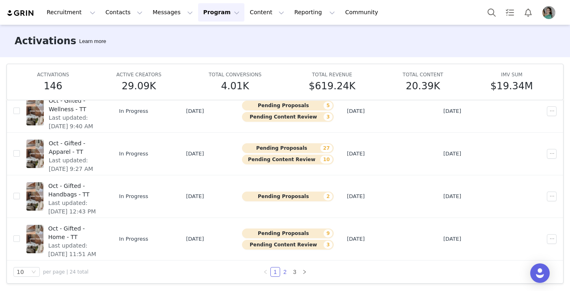
click at [283, 269] on link "2" at bounding box center [284, 271] width 9 height 9
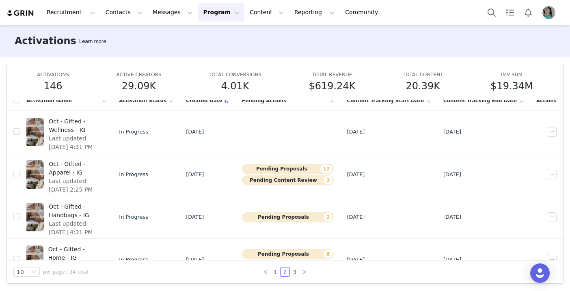
click at [275, 272] on link "1" at bounding box center [275, 271] width 9 height 9
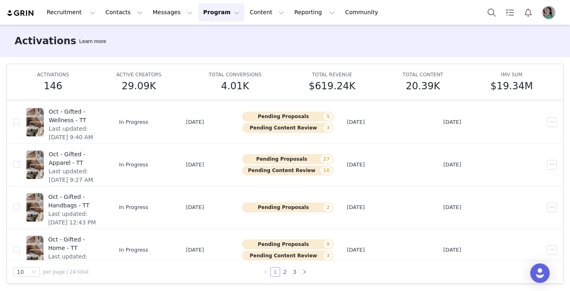
scroll to position [276, 0]
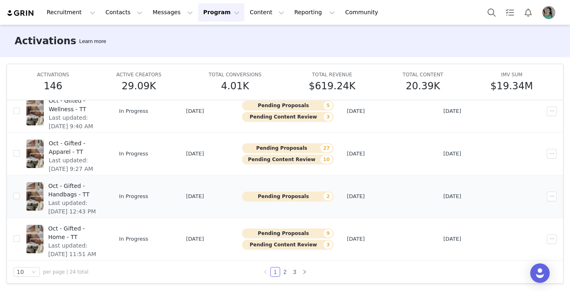
click at [101, 187] on span "Oct - Gifted - Handbags - TT" at bounding box center [74, 190] width 53 height 17
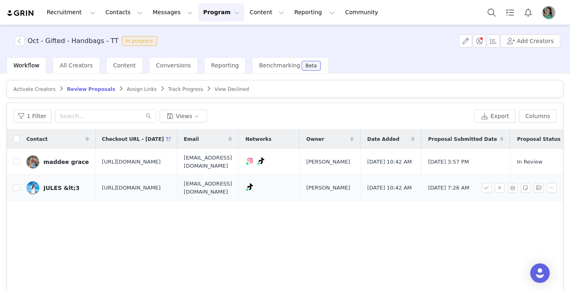
drag, startPoint x: 134, startPoint y: 217, endPoint x: 94, endPoint y: 199, distance: 43.6
click at [95, 199] on td "https://www.quince.com/checkout?checkoutId=f5cadaaa-a800-4798-ad1e-b4e464a682c2" at bounding box center [136, 188] width 82 height 26
copy span "https://www.quince.com/checkout?checkoutId=f5cadaaa-a800-4798-ad1e-b4e464a682c2"
click at [198, 15] on button "Program Program" at bounding box center [221, 12] width 46 height 18
click at [198, 37] on p "Activations" at bounding box center [207, 36] width 31 height 9
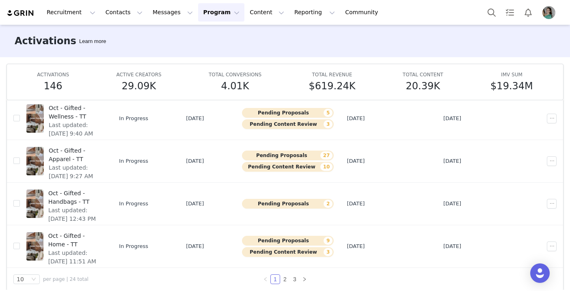
scroll to position [43, 0]
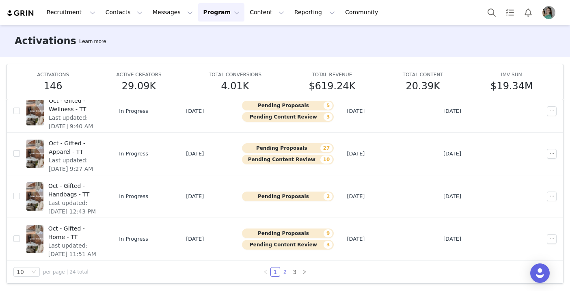
click at [287, 269] on link "2" at bounding box center [284, 271] width 9 height 9
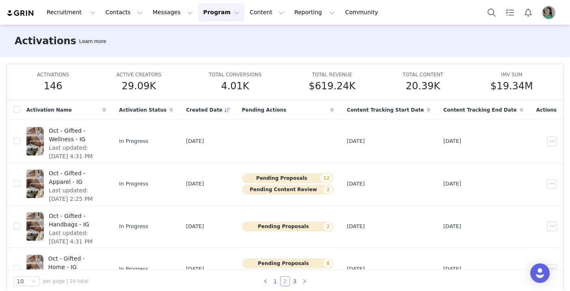
scroll to position [0, 0]
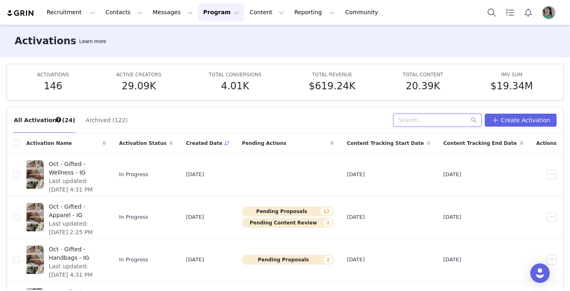
click at [451, 116] on input "text" at bounding box center [437, 120] width 88 height 13
type input "oct"
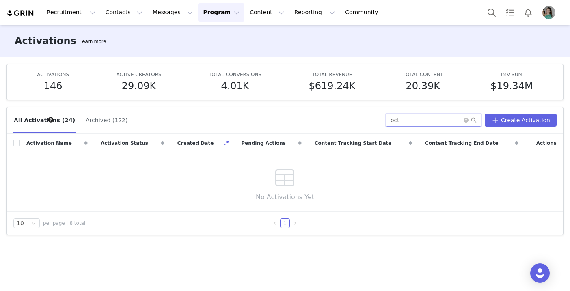
click at [414, 122] on input "oct" at bounding box center [434, 120] width 96 height 13
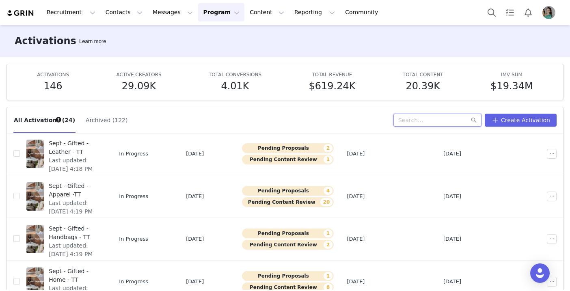
scroll to position [43, 0]
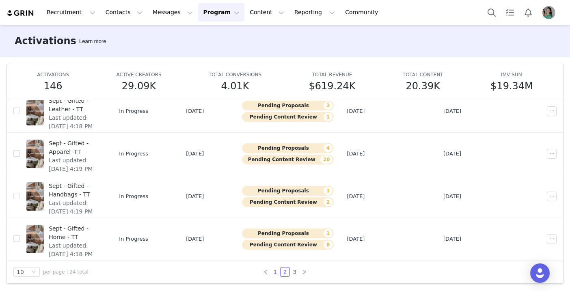
click at [274, 272] on link "1" at bounding box center [275, 271] width 9 height 9
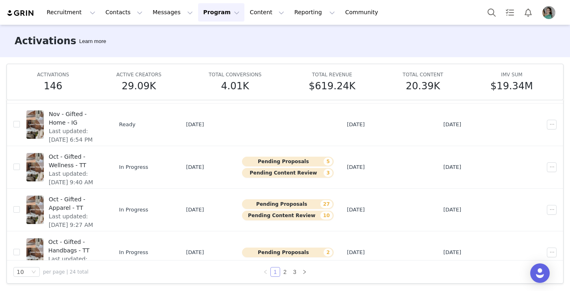
scroll to position [223, 0]
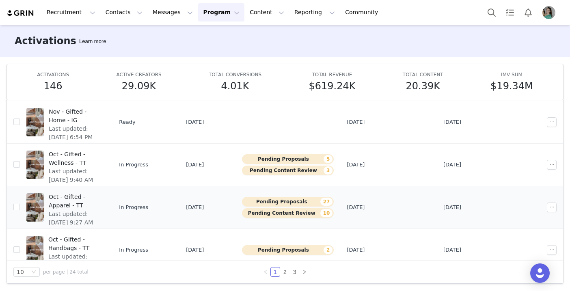
click at [101, 210] on span "Last updated: Sep 22, 2025 9:27 AM" at bounding box center [75, 218] width 52 height 17
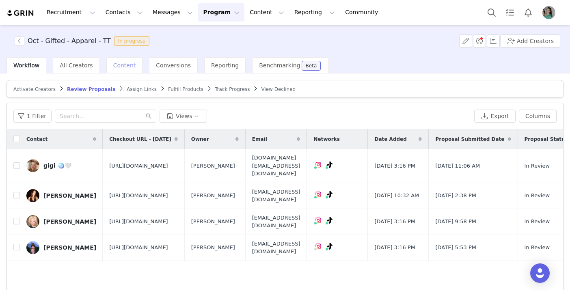
click at [124, 67] on span "Content" at bounding box center [124, 65] width 23 height 6
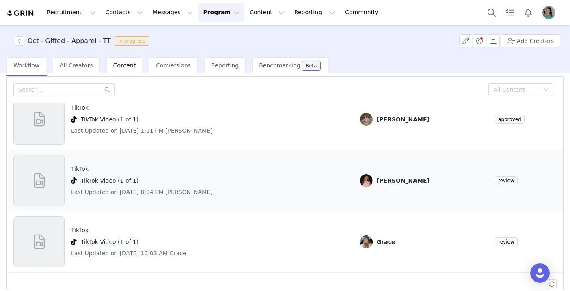
scroll to position [34, 0]
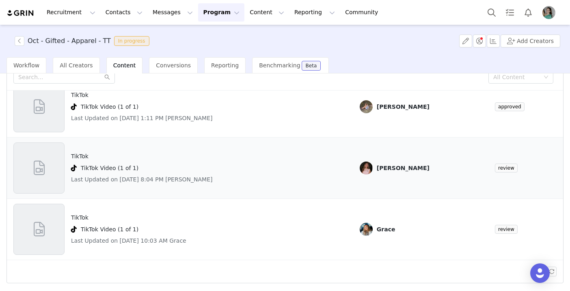
click at [50, 177] on div at bounding box center [38, 167] width 51 height 51
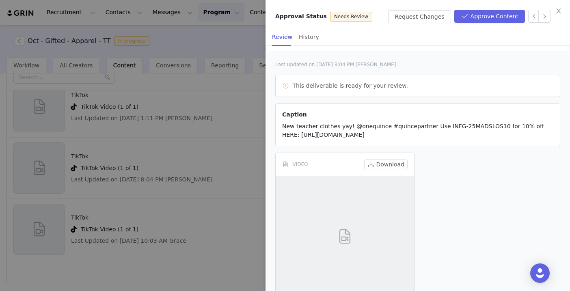
scroll to position [107, 0]
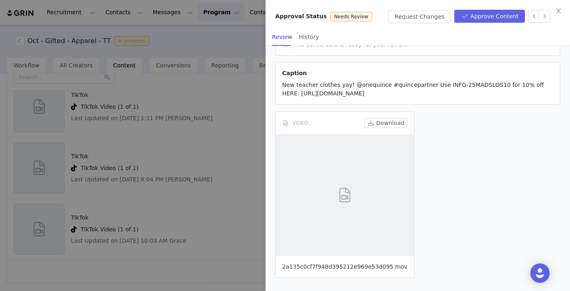
click at [345, 268] on link "2a135c0cf7f948d395212e969e53d095.mov" at bounding box center [344, 266] width 125 height 6
drag, startPoint x: 437, startPoint y: 71, endPoint x: 494, endPoint y: 72, distance: 56.4
click at [494, 82] on span "New teacher clothes yay! @onequince #quincepartner Use INFG-25MADSLOS10 for 10%…" at bounding box center [413, 89] width 262 height 15
copy span "INFG-25MADSLOS10"
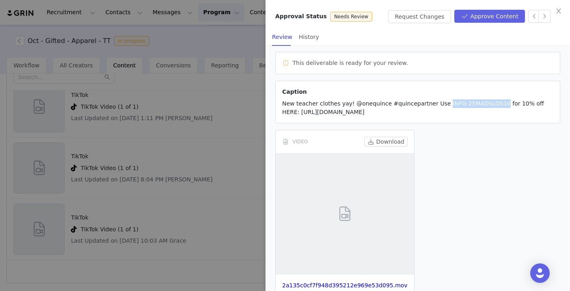
scroll to position [62, 0]
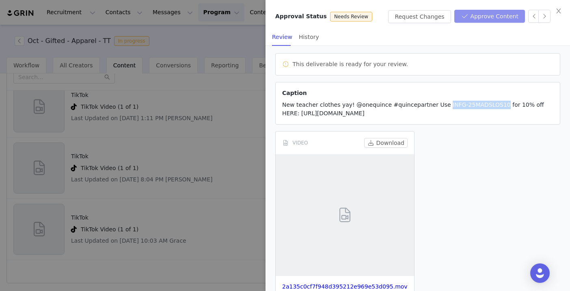
click at [488, 20] on button "Approve Content" at bounding box center [489, 16] width 71 height 13
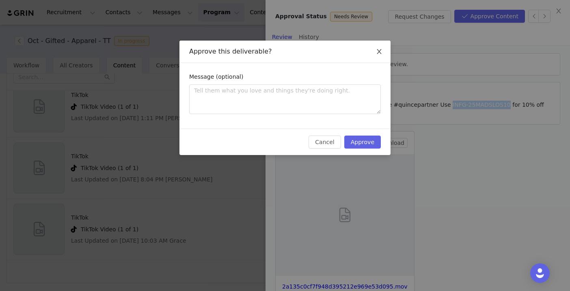
click at [376, 52] on icon "icon: close" at bounding box center [379, 51] width 6 height 6
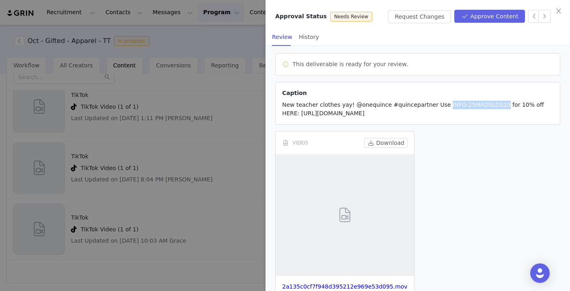
drag, startPoint x: 515, startPoint y: 138, endPoint x: 276, endPoint y: 106, distance: 241.3
click at [276, 106] on article "Caption New teacher clothes yay! @onequince #quincepartner Use INFG-25MADSLOS10…" at bounding box center [417, 103] width 285 height 43
copy span "New teacher clothes yay! @onequince #quincepartner Use INFG-25MADSLOS10 for 10%…"
click at [476, 16] on button "Approve Content" at bounding box center [489, 16] width 71 height 13
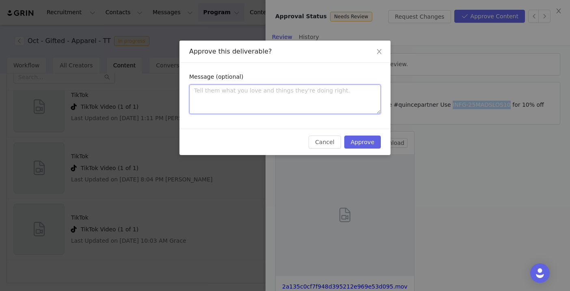
click at [306, 98] on textarea at bounding box center [285, 99] width 192 height 30
paste textarea "Thanks so much for posting! Quick note on the caption—would you mind moving the…"
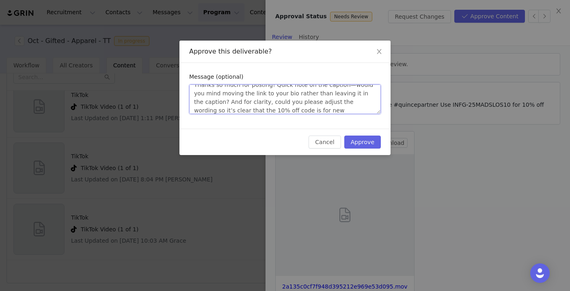
scroll to position [0, 0]
click at [255, 90] on textarea "Thanks so much for posting! Quick note on the caption—would you mind moving the…" at bounding box center [285, 99] width 192 height 30
drag, startPoint x: 278, startPoint y: 90, endPoint x: 354, endPoint y: 91, distance: 76.3
click at [354, 91] on textarea "Thanks so much for submitting! Quick note on the caption—would you mind moving …" at bounding box center [285, 99] width 192 height 30
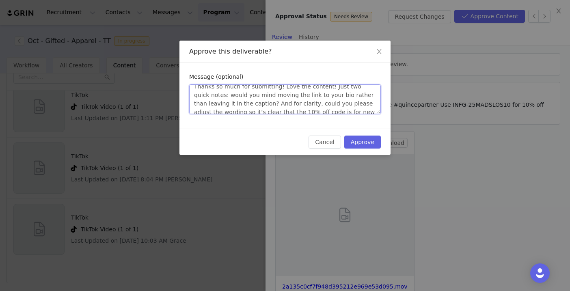
scroll to position [9, 0]
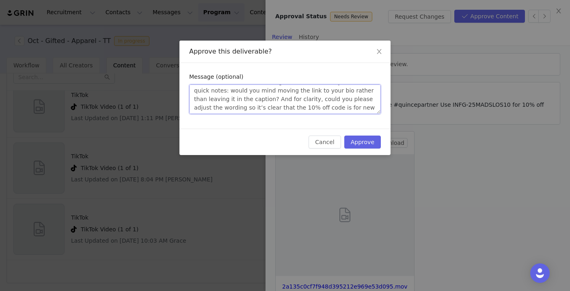
click at [238, 98] on textarea "Thanks so much for submitting! Love the content! Just two quick notes: would yo…" at bounding box center [285, 99] width 192 height 30
click at [250, 100] on textarea "Thanks so much for submitting! Love the content! Just two quick notes: would yo…" at bounding box center [285, 99] width 192 height 30
click at [278, 100] on textarea "Thanks so much for submitting! Love the content! Just two quick notes: would yo…" at bounding box center [285, 99] width 192 height 30
drag, startPoint x: 276, startPoint y: 99, endPoint x: 224, endPoint y: 107, distance: 52.5
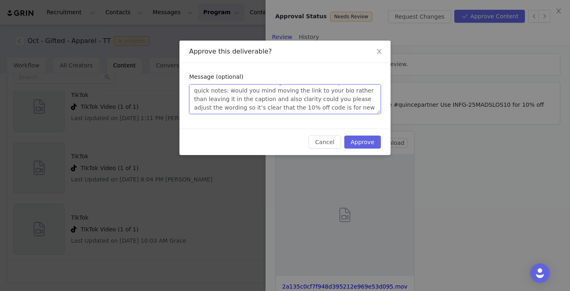
click at [224, 107] on textarea "Thanks so much for submitting! Love the content! Just two quick notes: would yo…" at bounding box center [285, 99] width 192 height 30
click at [247, 109] on textarea "Thanks so much for submitting! Love the content! Just two quick notes: would yo…" at bounding box center [285, 99] width 192 height 30
click at [234, 99] on textarea "Thanks so much for submitting! Love the content! Just two quick notes: would yo…" at bounding box center [285, 99] width 192 height 30
click at [305, 98] on textarea "Thanks so much for submitting! Love the content! Just two quick notes: would yo…" at bounding box center [285, 99] width 192 height 30
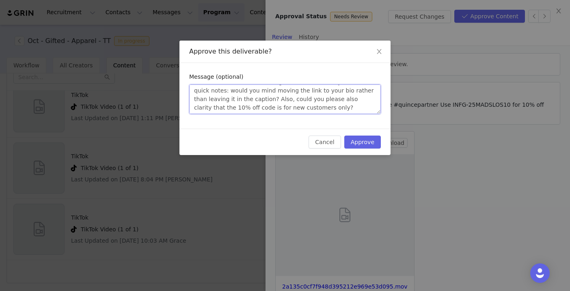
click at [304, 103] on textarea "Thanks so much for submitting! Love the content! Just two quick notes: would yo…" at bounding box center [285, 99] width 192 height 30
click at [315, 100] on textarea "Thanks so much for submitting! Love the content! Just two quick notes: would yo…" at bounding box center [285, 99] width 192 height 30
click at [297, 107] on textarea "Thanks so much for submitting! Love the content! Just two quick notes: would yo…" at bounding box center [285, 99] width 192 height 30
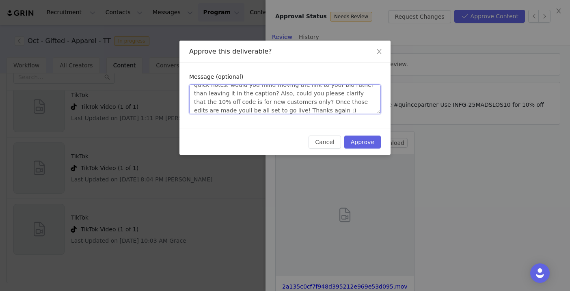
click at [345, 103] on textarea "Thanks so much for submitting! Love the content! Just two quick notes: would yo…" at bounding box center [285, 99] width 192 height 30
click at [336, 107] on textarea "Thanks so much for submitting! Love the content! Just two quick notes: would yo…" at bounding box center [285, 99] width 192 height 30
type textarea "Thanks so much for submitting! Love the content! Just two quick notes: would yo…"
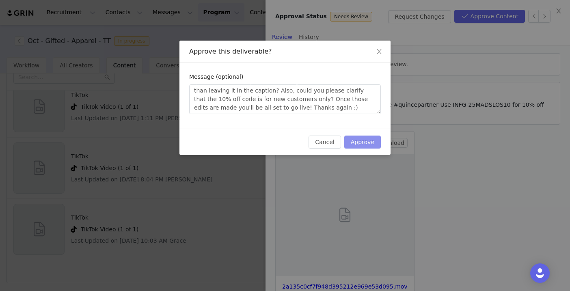
click at [361, 140] on button "Approve" at bounding box center [362, 142] width 37 height 13
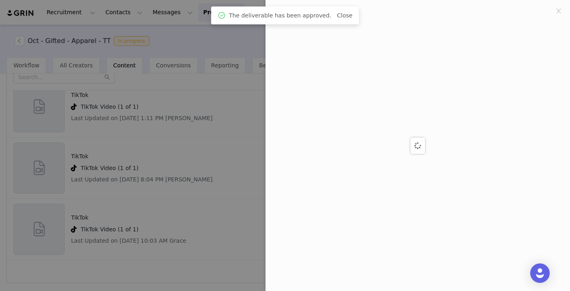
scroll to position [0, 0]
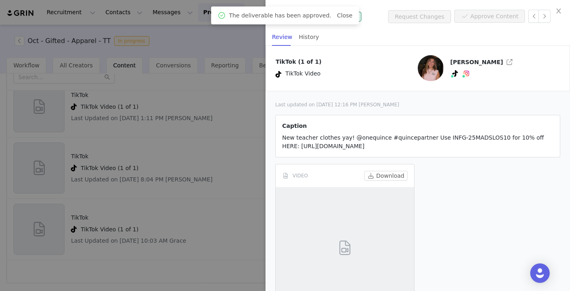
click at [345, 19] on div "The deliverable has been approved. Close" at bounding box center [285, 16] width 135 height 10
click at [558, 11] on icon "icon: close" at bounding box center [558, 11] width 6 height 6
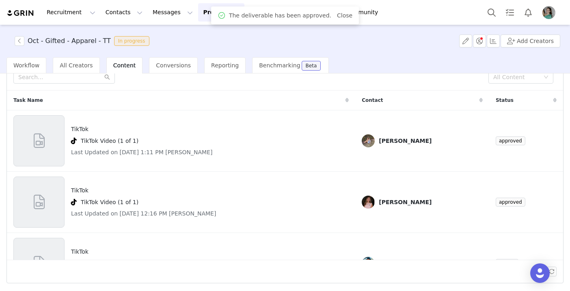
scroll to position [34, 0]
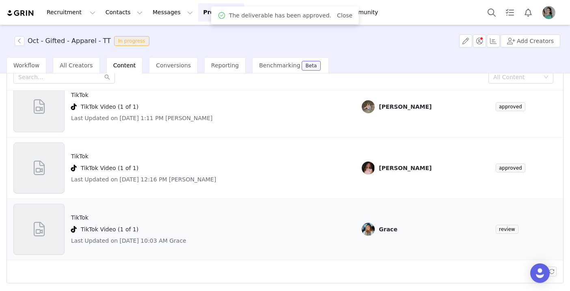
click at [47, 222] on span at bounding box center [39, 229] width 18 height 22
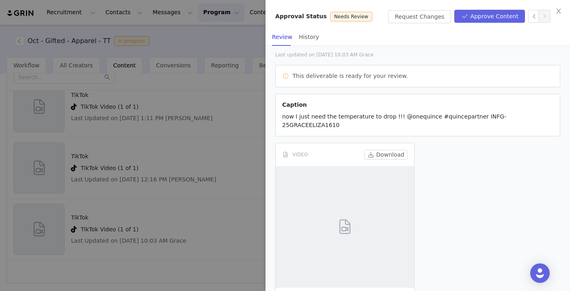
scroll to position [73, 0]
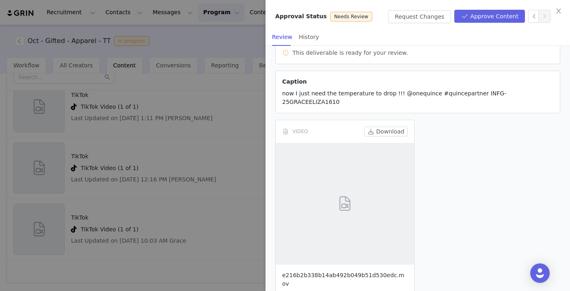
click at [326, 272] on link "e216b2b338b14ab492b049b51d530edc.mov" at bounding box center [343, 279] width 122 height 15
click at [483, 14] on button "Approve Content" at bounding box center [489, 16] width 71 height 13
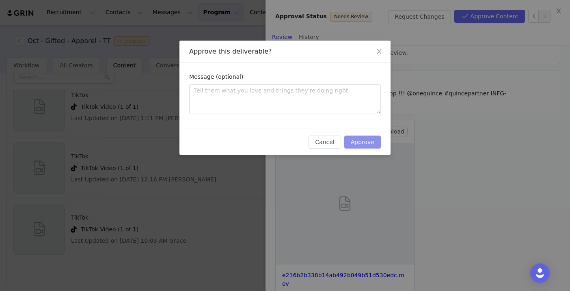
click at [368, 144] on button "Approve" at bounding box center [362, 142] width 37 height 13
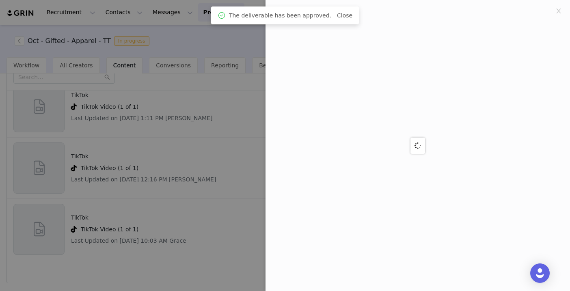
scroll to position [0, 0]
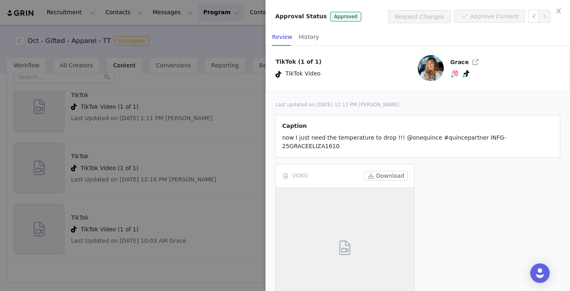
click at [244, 33] on div at bounding box center [285, 145] width 570 height 291
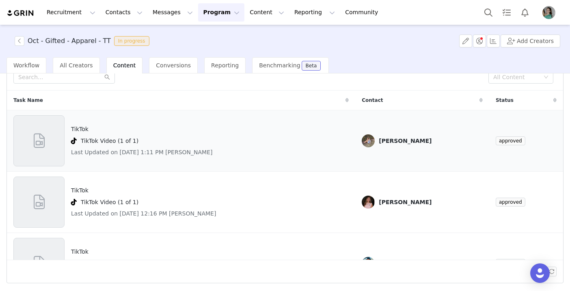
scroll to position [34, 0]
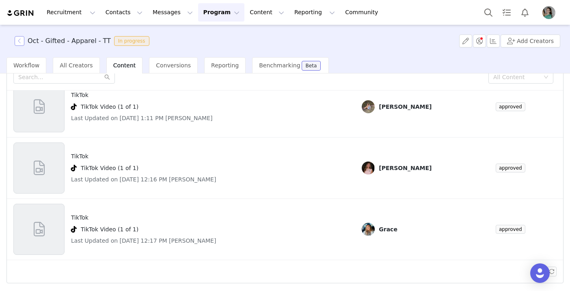
click at [21, 41] on button "button" at bounding box center [20, 41] width 10 height 10
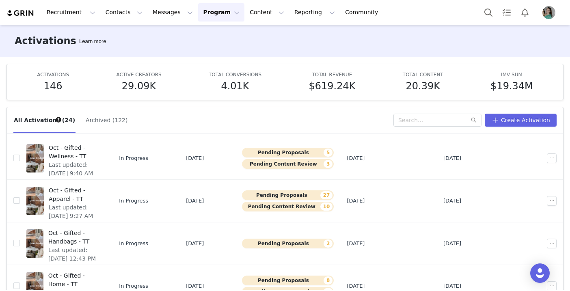
scroll to position [276, 0]
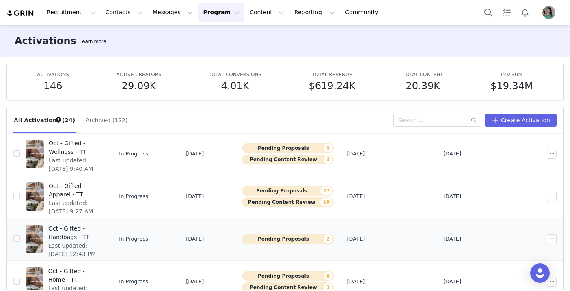
click at [101, 229] on span "Oct - Gifted - Handbags - TT" at bounding box center [74, 232] width 53 height 17
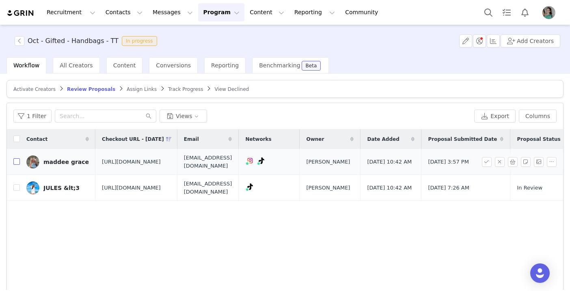
click at [17, 165] on input "checkbox" at bounding box center [16, 161] width 6 height 6
checkbox input "true"
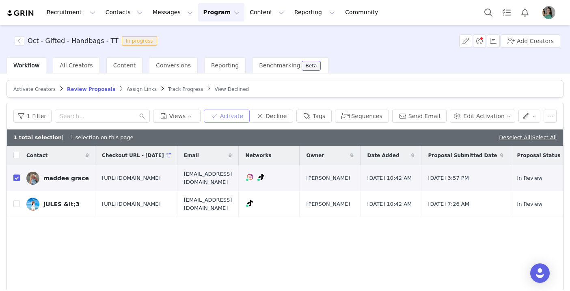
click at [242, 117] on button "Activate" at bounding box center [227, 116] width 46 height 13
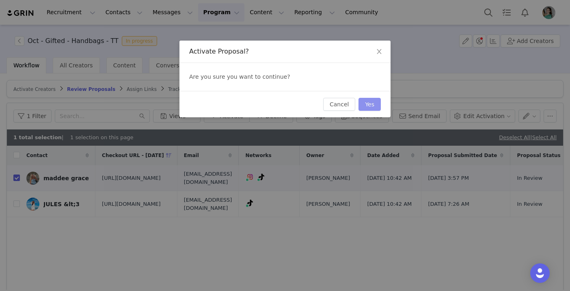
click at [365, 103] on button "Yes" at bounding box center [369, 104] width 22 height 13
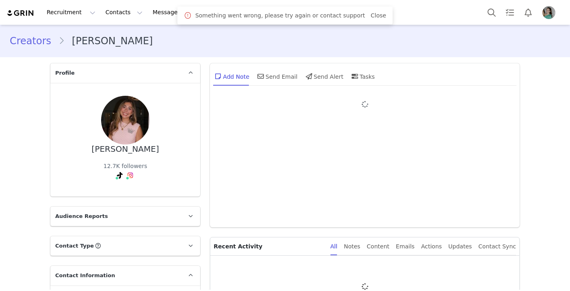
type input "+1 ([GEOGRAPHIC_DATA])"
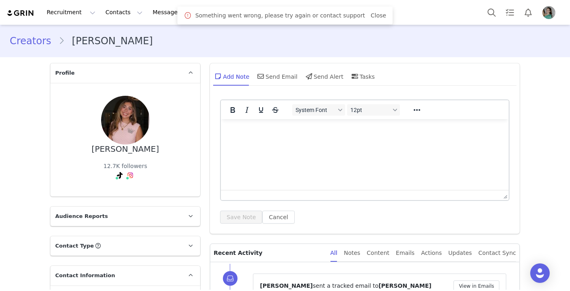
scroll to position [692, 0]
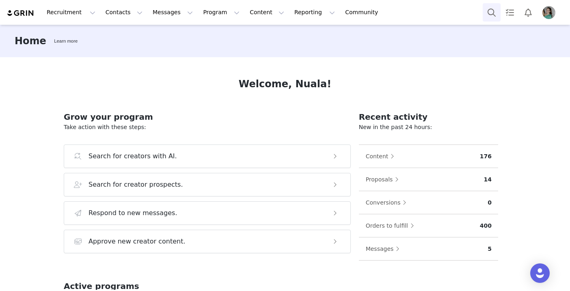
click at [487, 12] on button "Search" at bounding box center [492, 12] width 18 height 18
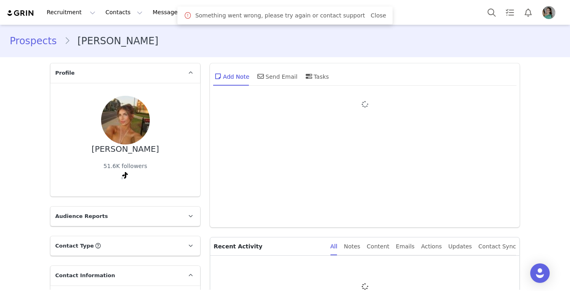
type input "+1 ([GEOGRAPHIC_DATA])"
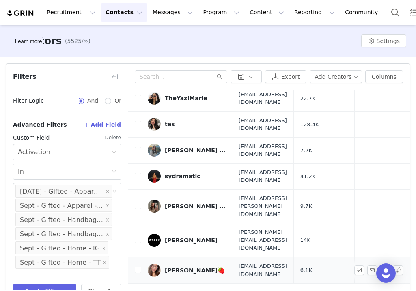
scroll to position [239, 0]
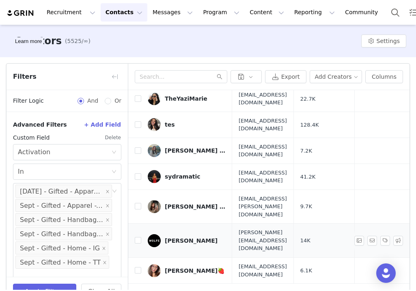
click at [157, 234] on img at bounding box center [154, 240] width 13 height 13
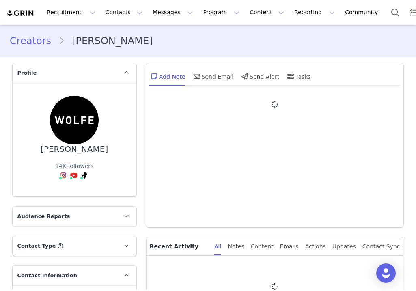
type input "+1 ([GEOGRAPHIC_DATA])"
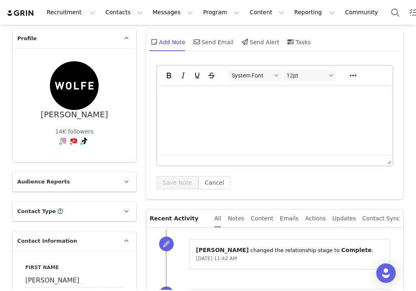
scroll to position [38, 0]
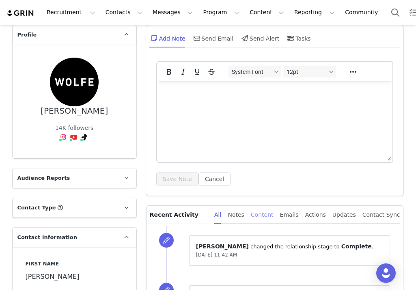
click at [271, 216] on div "Content" at bounding box center [262, 215] width 23 height 18
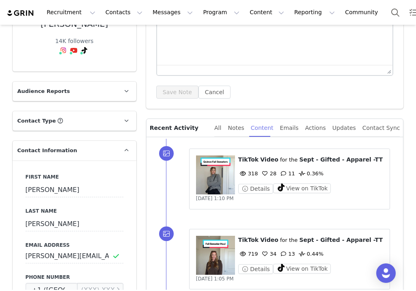
scroll to position [127, 0]
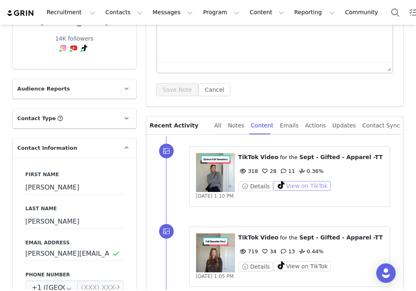
click at [300, 187] on button "View on TikTok" at bounding box center [302, 186] width 58 height 10
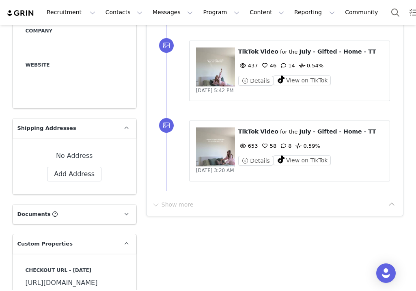
scroll to position [0, 0]
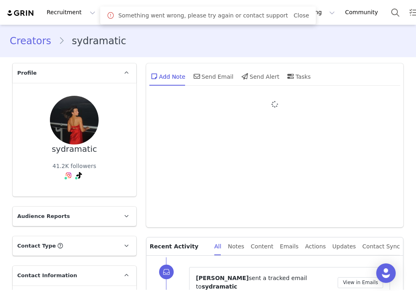
type input "+1 ([GEOGRAPHIC_DATA])"
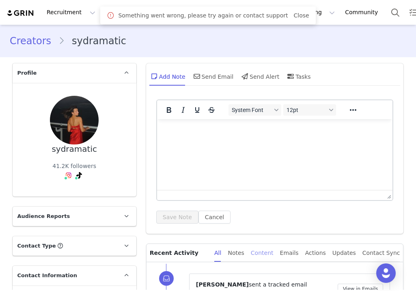
click at [274, 250] on div "Content" at bounding box center [262, 253] width 23 height 18
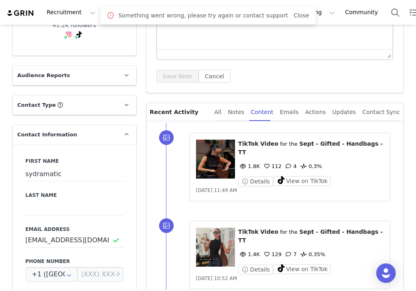
scroll to position [149, 0]
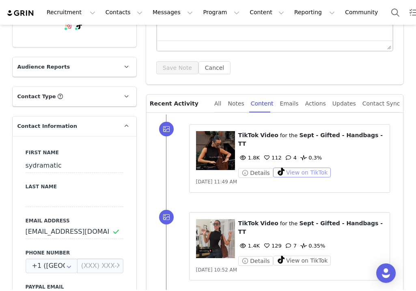
click at [299, 168] on button "View on TikTok" at bounding box center [302, 173] width 58 height 10
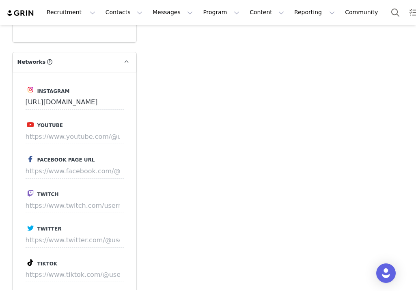
scroll to position [897, 0]
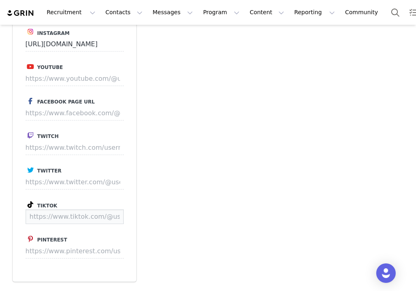
click at [71, 215] on input at bounding box center [75, 216] width 98 height 15
paste input "[URL][DOMAIN_NAME]"
type input "[URL][DOMAIN_NAME]"
click at [114, 211] on button "Save" at bounding box center [109, 216] width 30 height 15
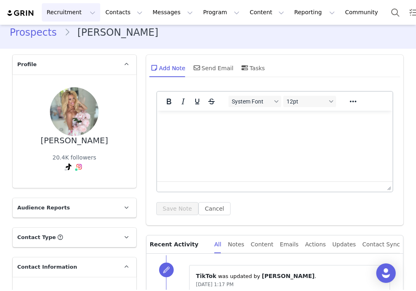
scroll to position [0, 0]
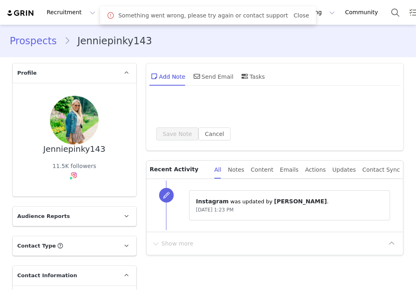
type input "+1 ([GEOGRAPHIC_DATA])"
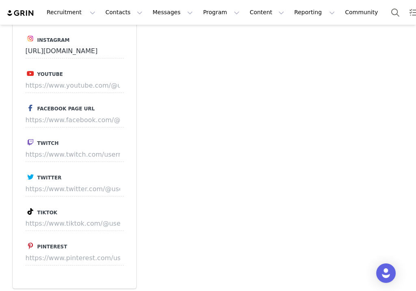
scroll to position [914, 0]
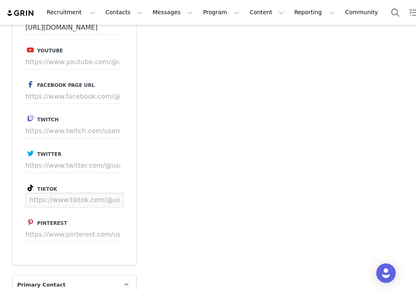
click at [88, 198] on input at bounding box center [75, 200] width 98 height 15
paste input "[URL][DOMAIN_NAME]"
type input "[URL][DOMAIN_NAME]"
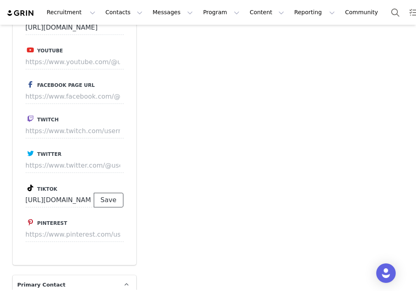
click at [112, 193] on button "Save" at bounding box center [109, 200] width 30 height 15
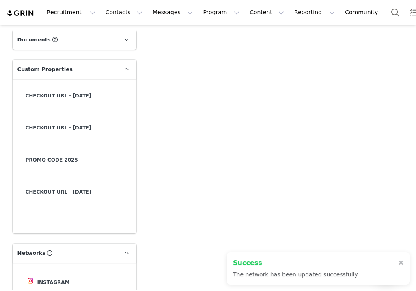
scroll to position [603, 0]
